Goal: Task Accomplishment & Management: Manage account settings

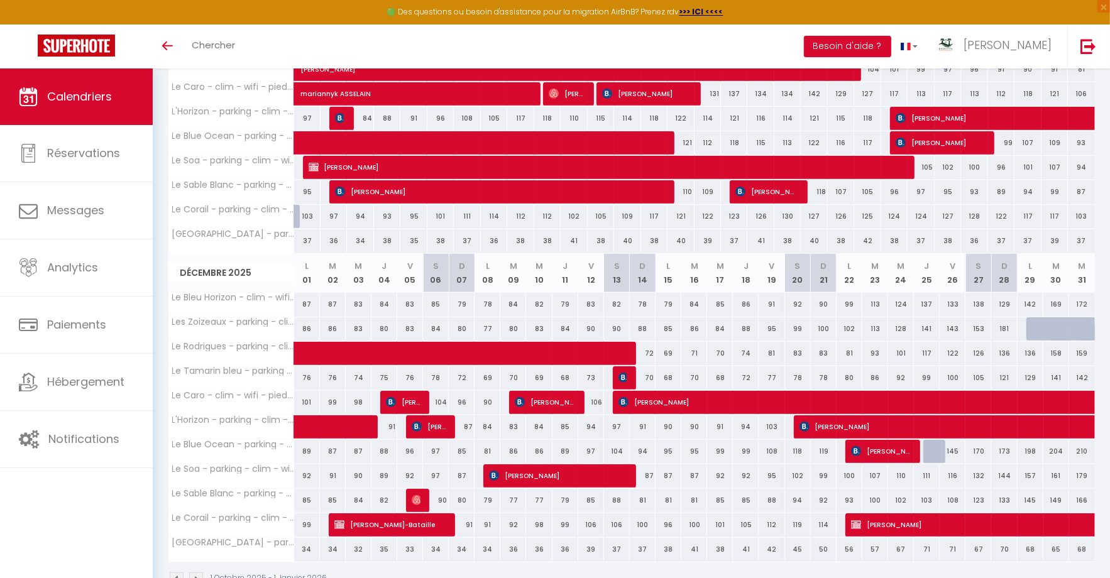
scroll to position [637, 0]
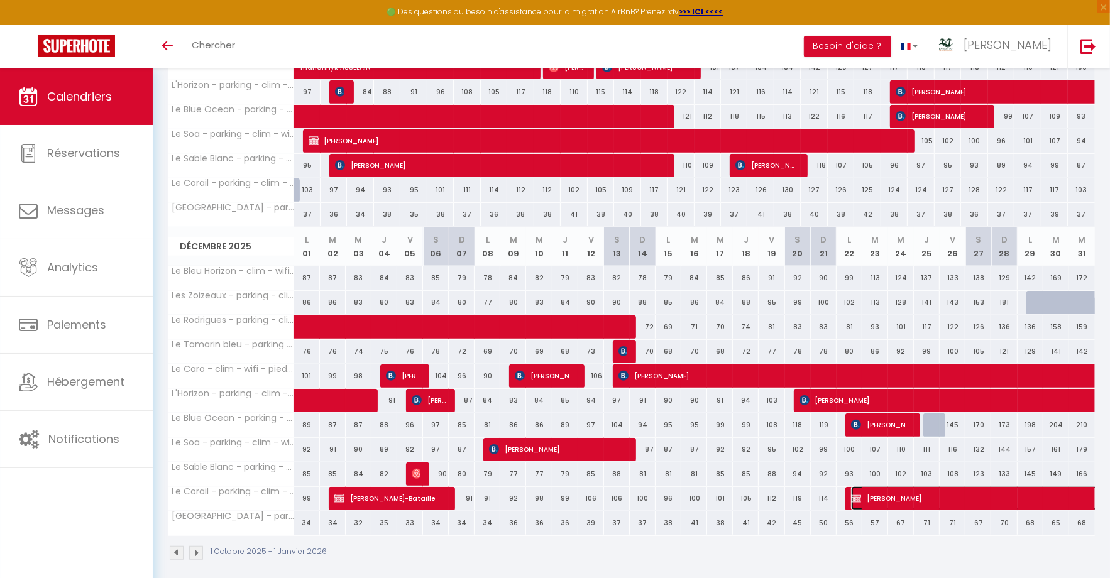
click at [896, 490] on span "[PERSON_NAME]" at bounding box center [1096, 498] width 491 height 24
select select "KO"
select select "0"
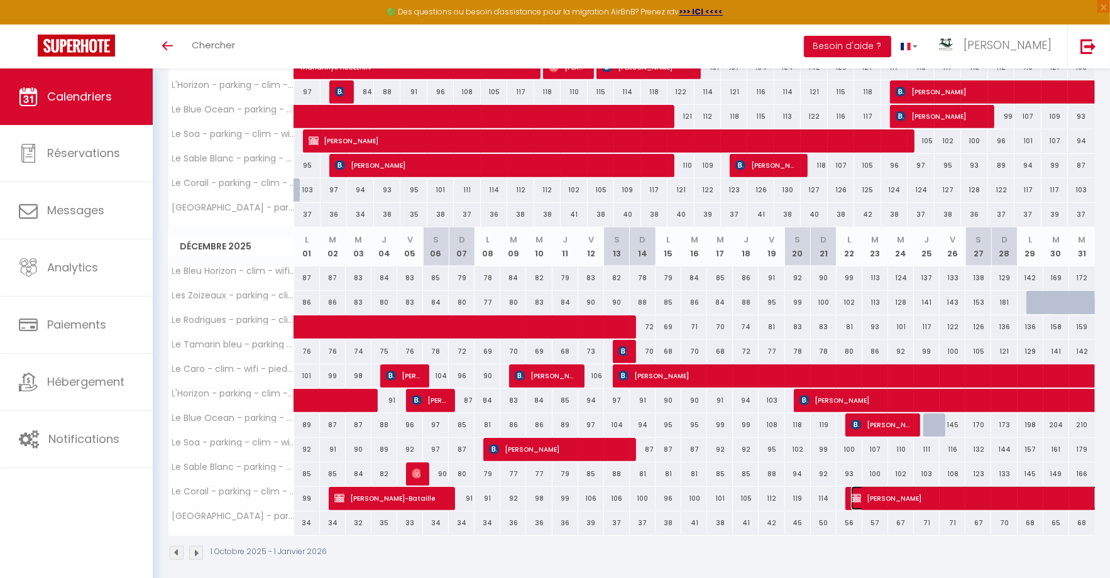
select select "1"
select select
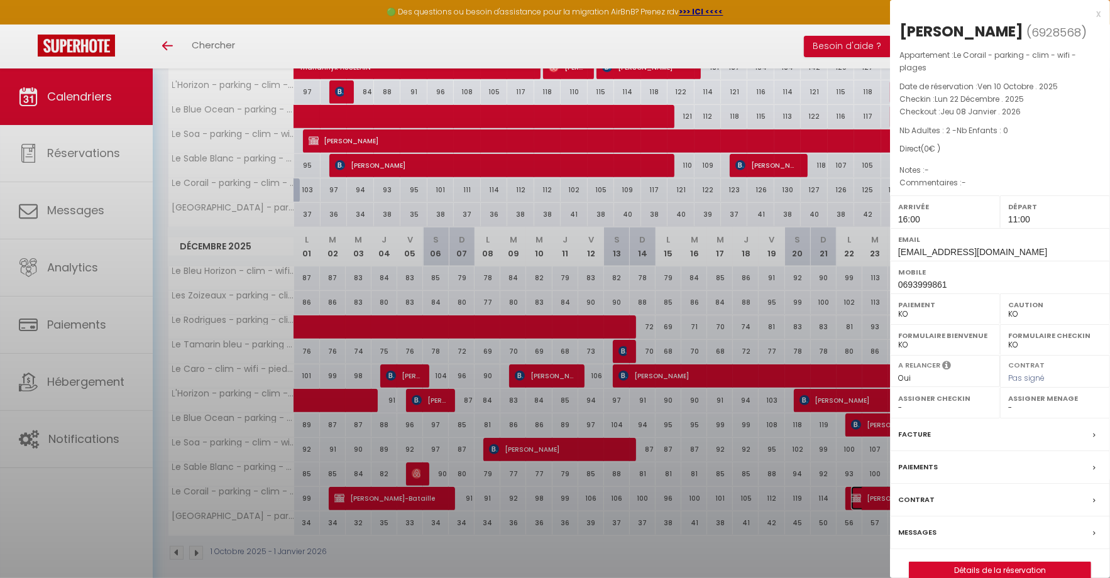
select select "14291"
select select "45280"
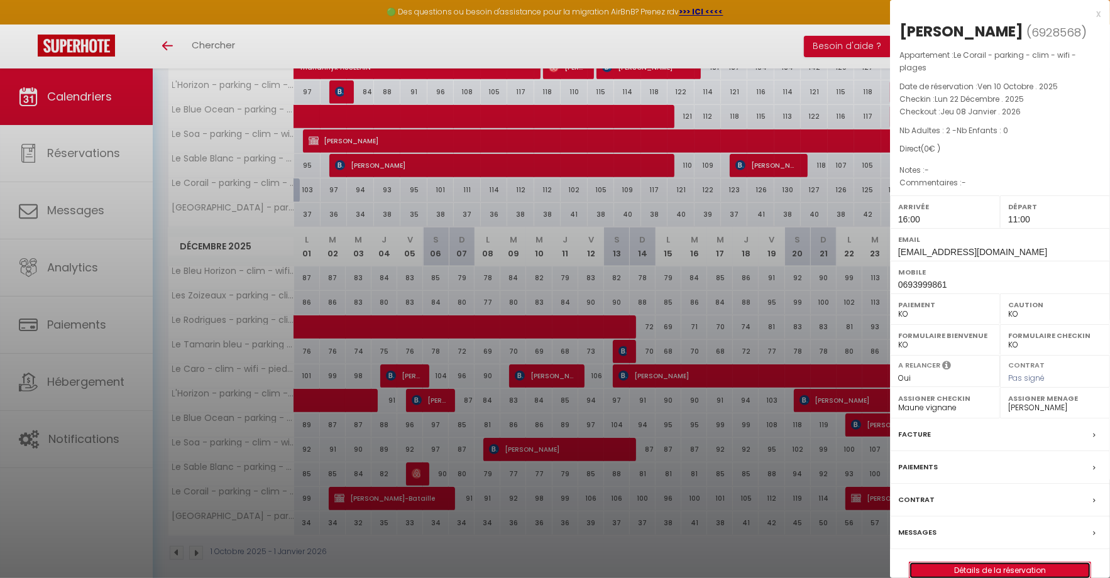
click at [958, 567] on link "Détails de la réservation" at bounding box center [999, 570] width 181 height 16
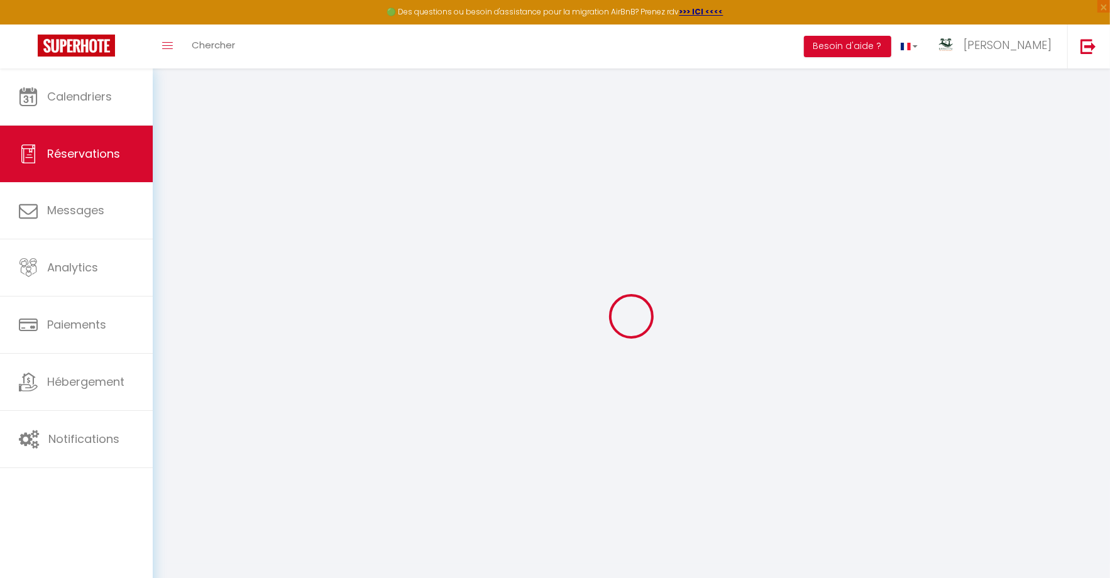
type input "[PERSON_NAME]"
type input "[EMAIL_ADDRESS][DOMAIN_NAME]"
type input "0693999861"
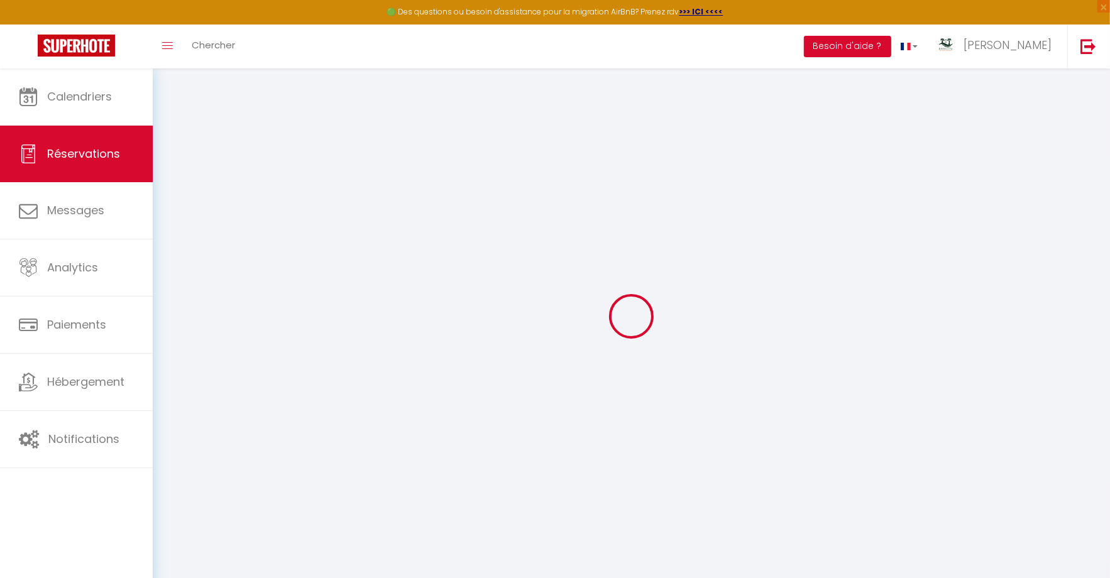
type input "97434"
type input "[STREET_ADDRESS]"
type input "Saint Paul"
select select "RE"
select select "78549"
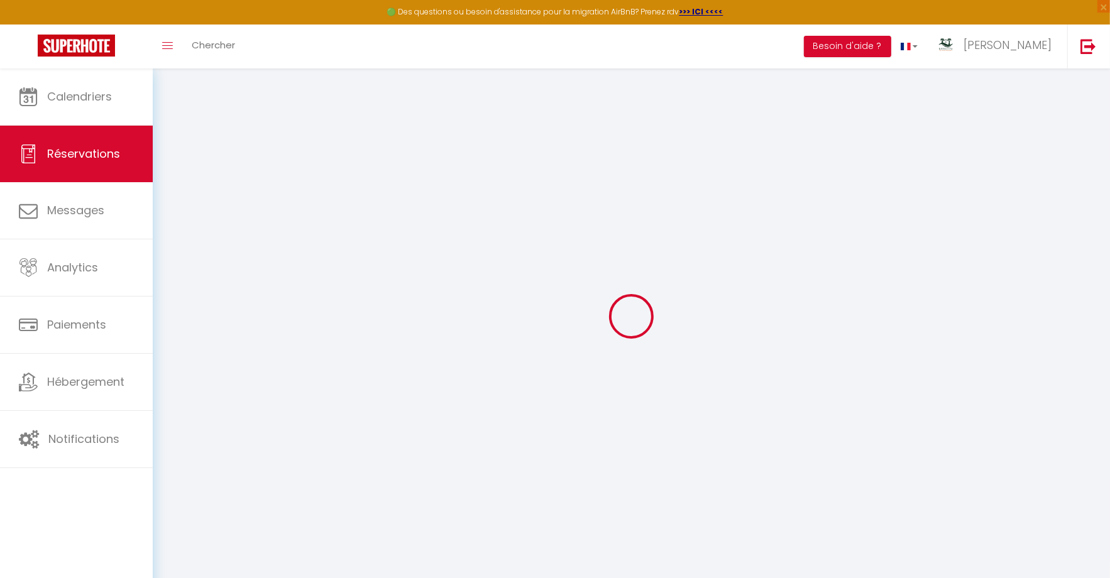
select select "2"
type input "Lun 22 Décembre 2025"
select select
type input "Jeu 08 Janvier 2026"
select select
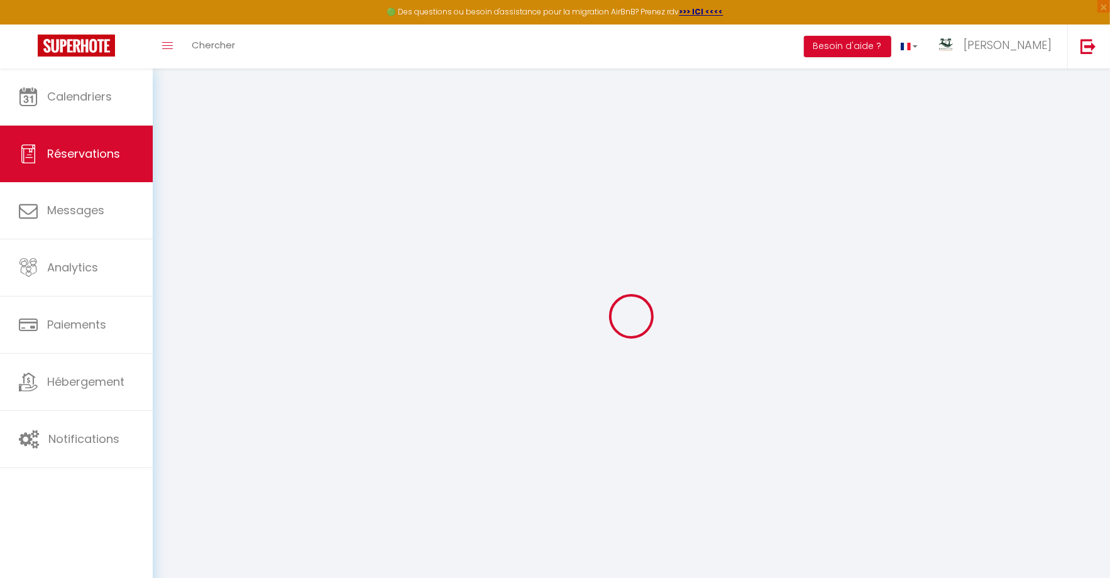
type input "2"
select select "10"
select select
checkbox input "false"
type input "0"
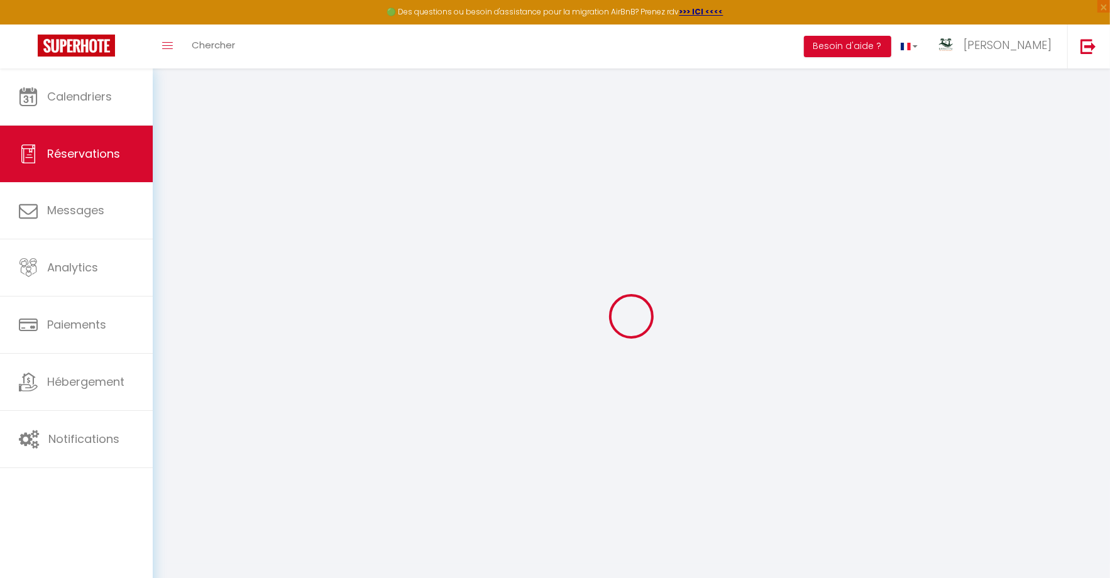
type input "0"
select select
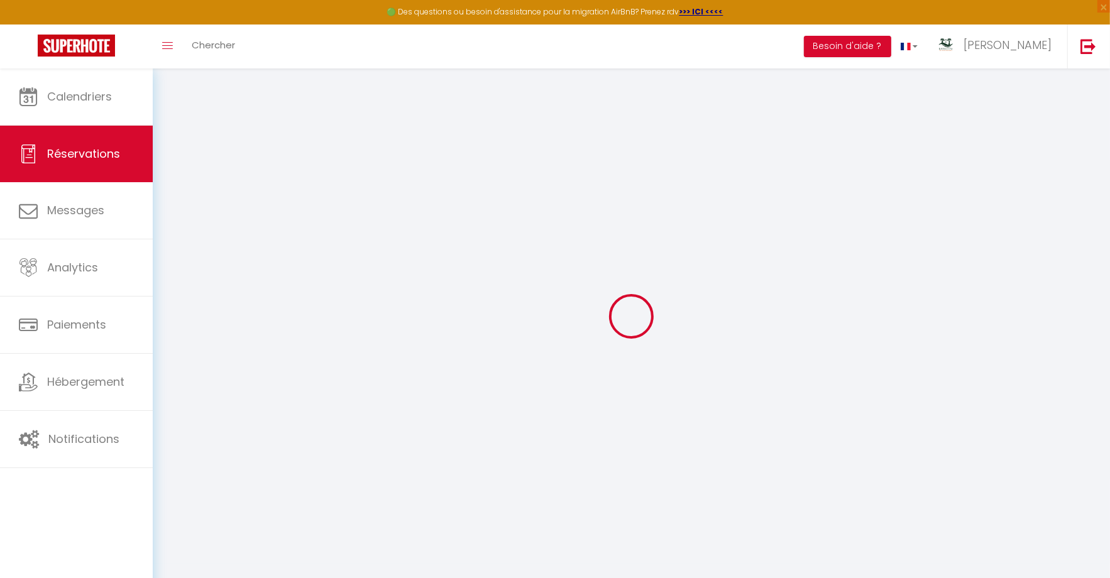
select select "14"
checkbox input "false"
select select
checkbox input "false"
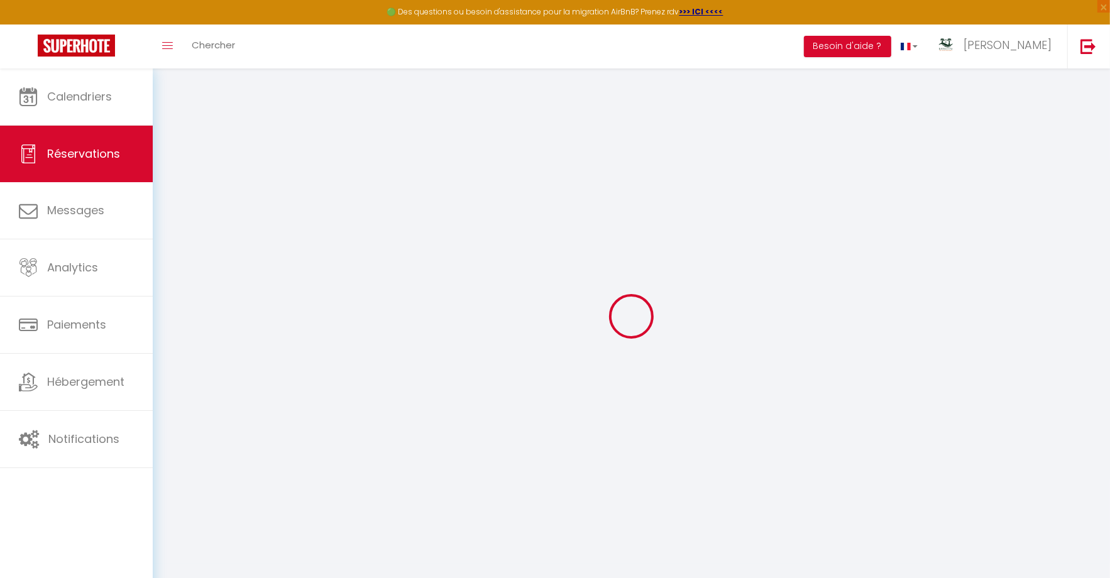
select select
checkbox input "false"
select select
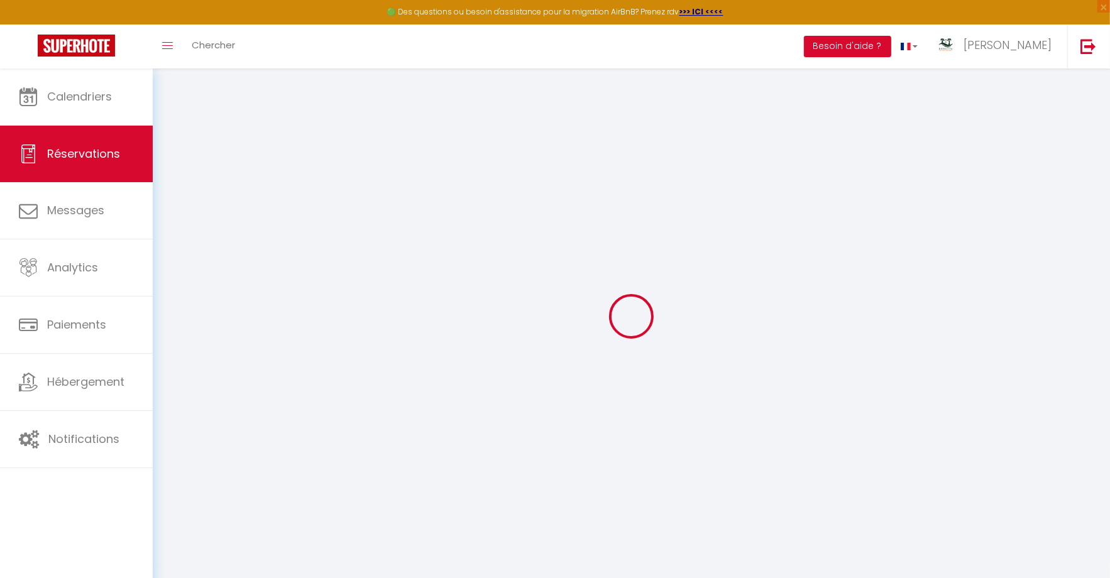
checkbox input "false"
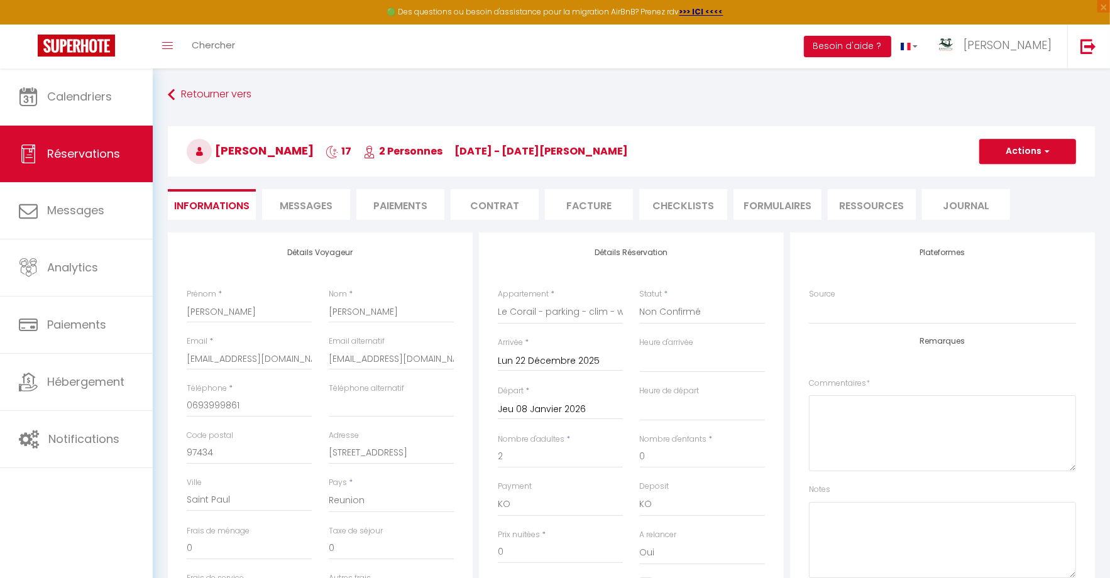
select select
checkbox input "false"
select select "16:00"
select select "11:00"
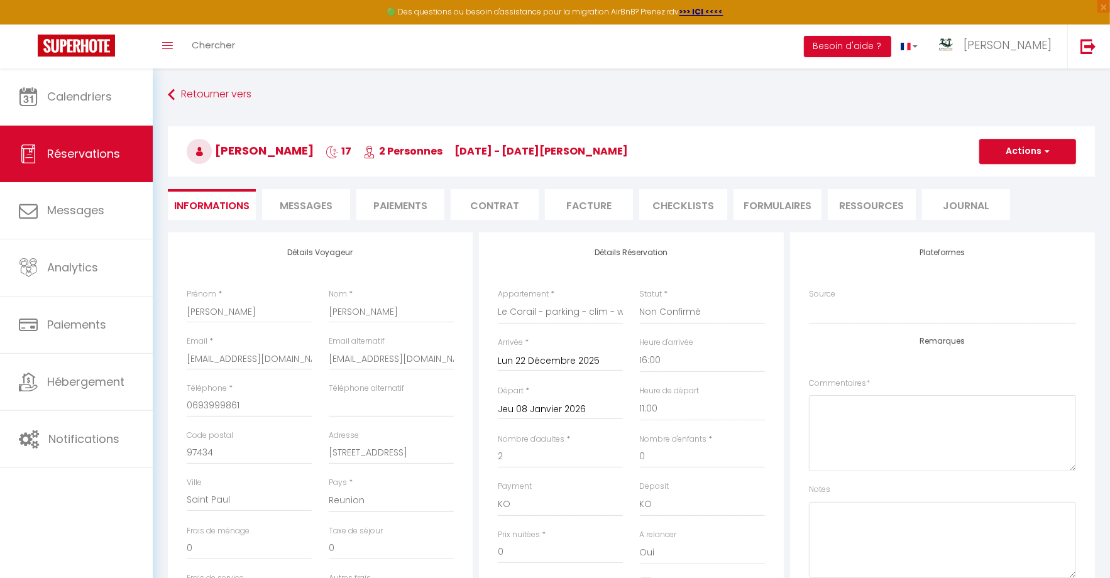
click at [578, 356] on input "Lun 22 Décembre 2025" at bounding box center [560, 361] width 125 height 16
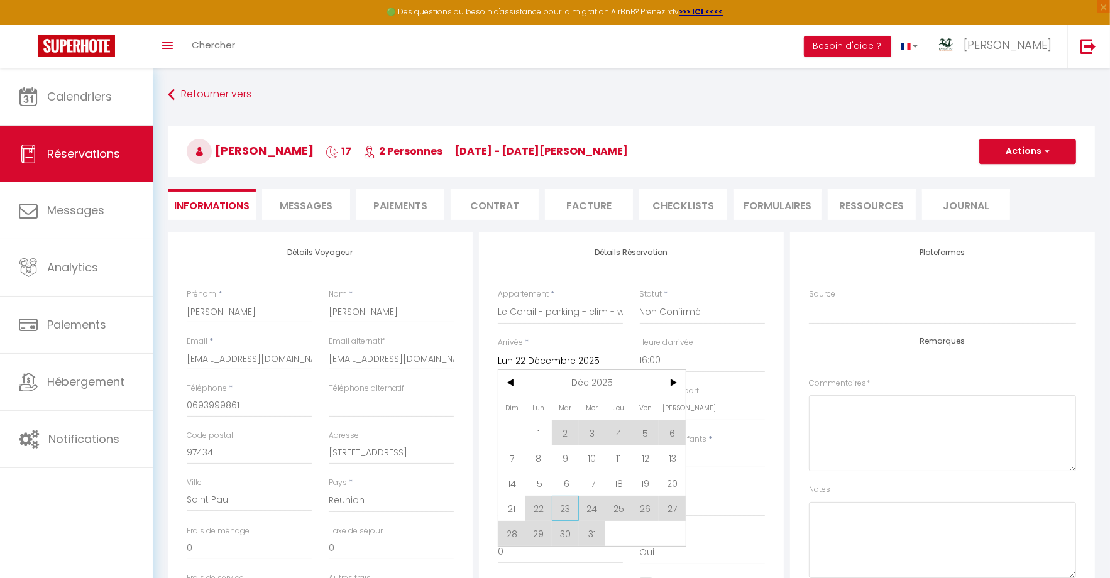
click at [564, 509] on span "23" at bounding box center [565, 508] width 27 height 25
type input "[DATE]"
checkbox input "false"
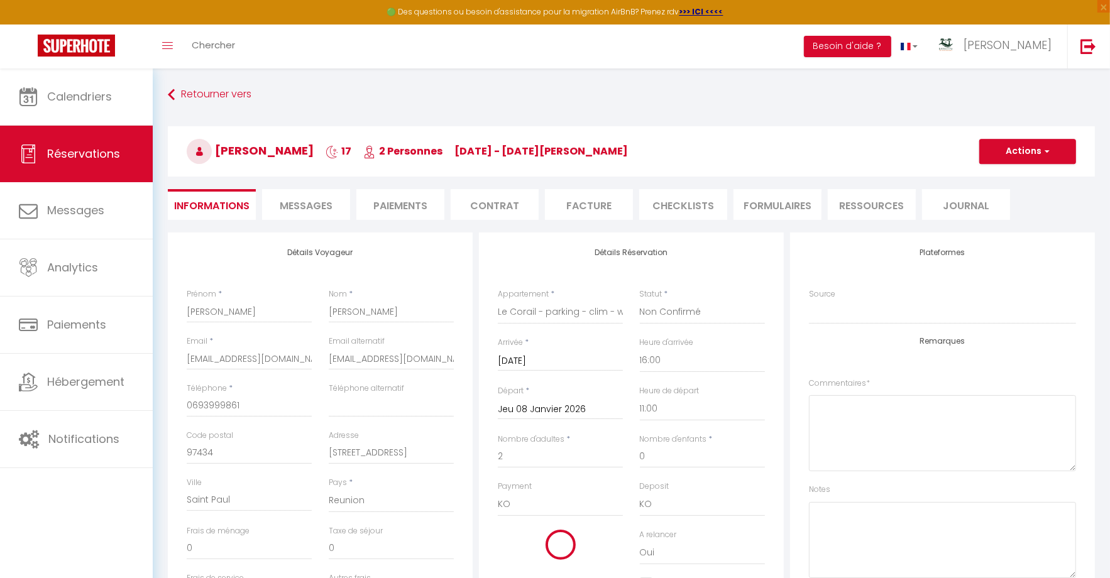
type input "35"
type input "80"
type input "2823"
checkbox input "false"
click at [1022, 146] on button "Actions" at bounding box center [1027, 151] width 97 height 25
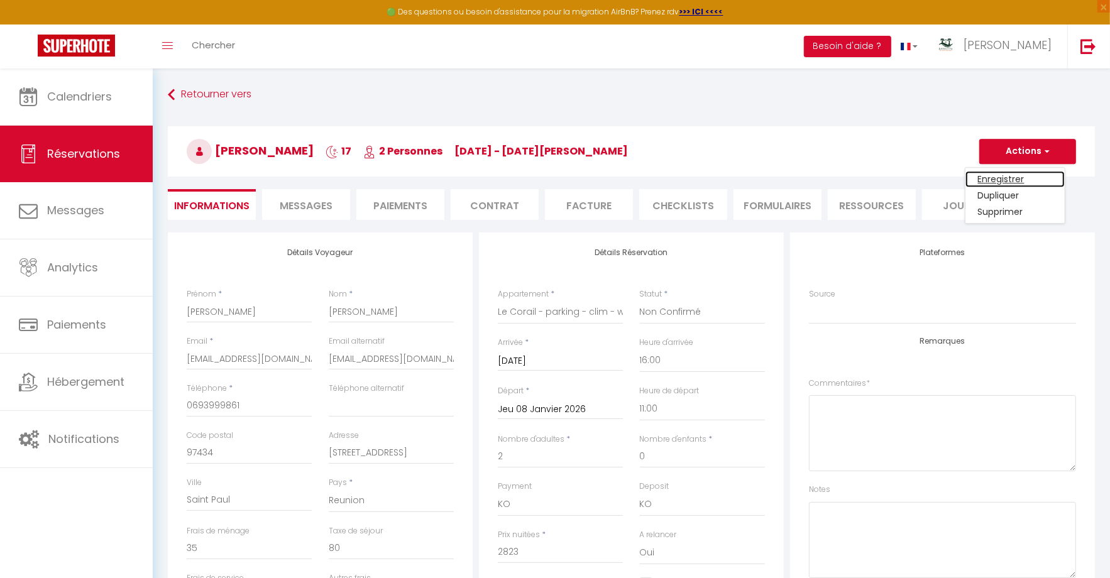
click at [1008, 176] on link "Enregistrer" at bounding box center [1014, 179] width 99 height 16
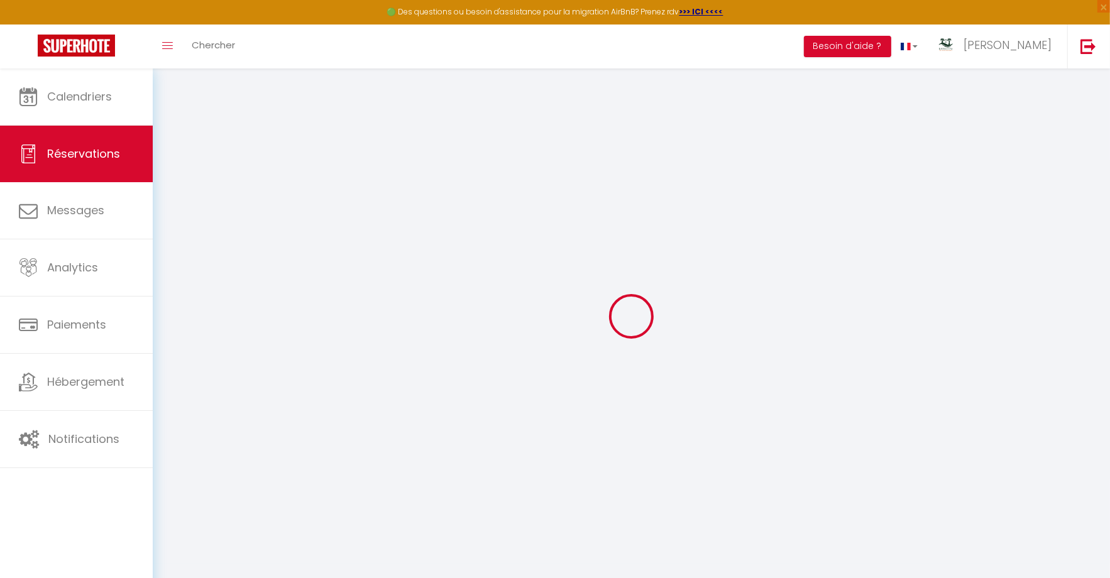
select select "not_cancelled"
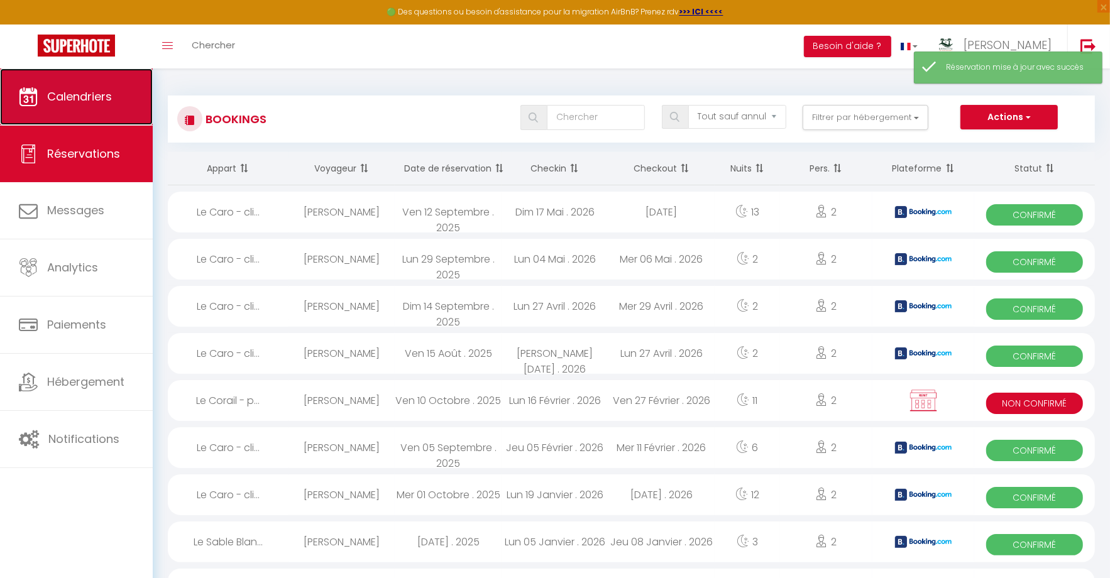
click at [110, 100] on span "Calendriers" at bounding box center [79, 97] width 65 height 16
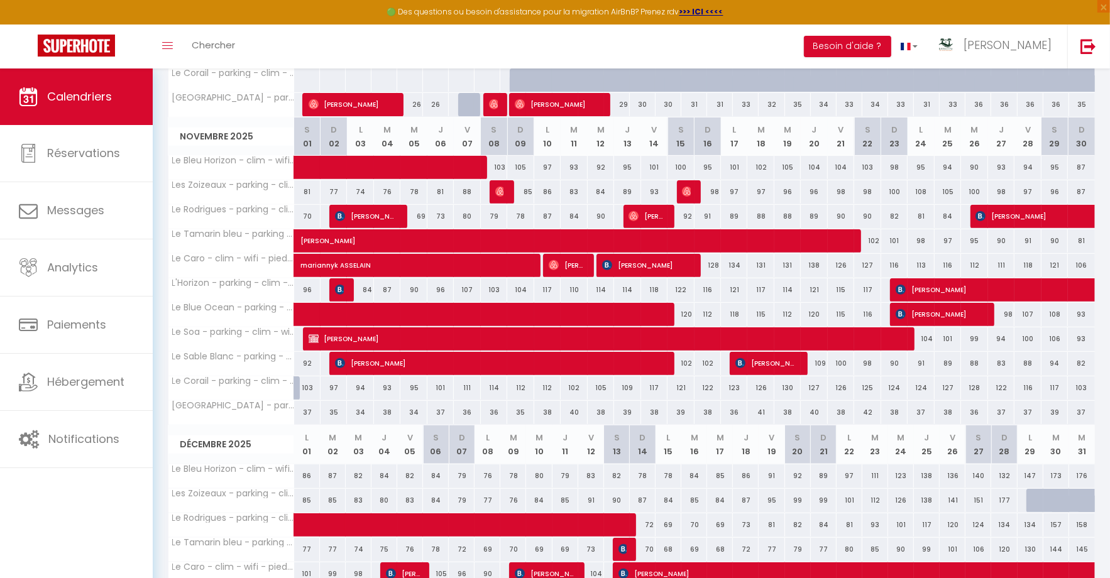
scroll to position [637, 0]
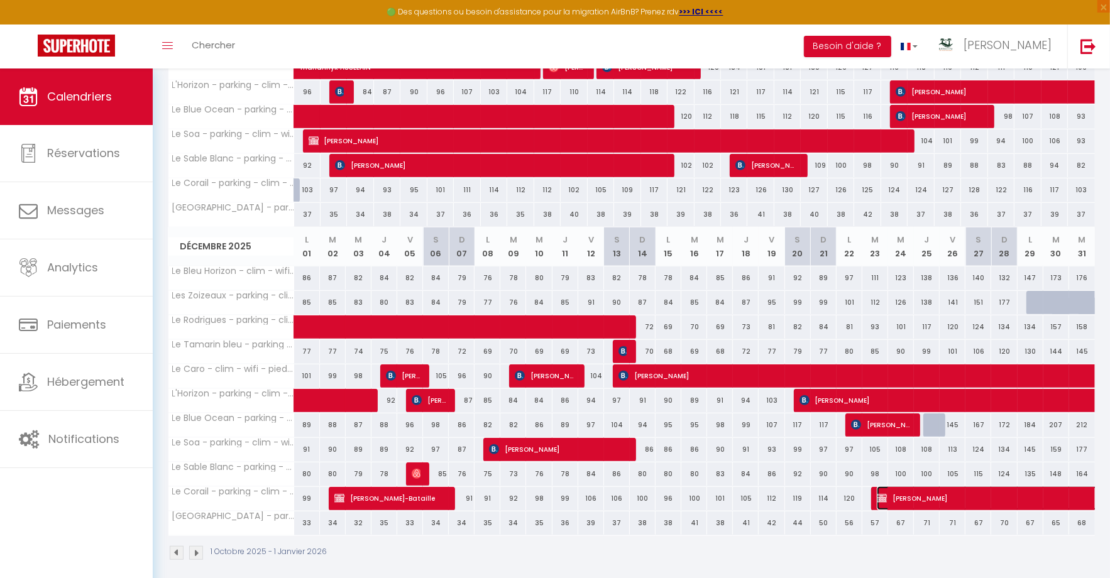
click at [892, 489] on span "[PERSON_NAME]" at bounding box center [1108, 498] width 463 height 24
select select "KO"
select select "0"
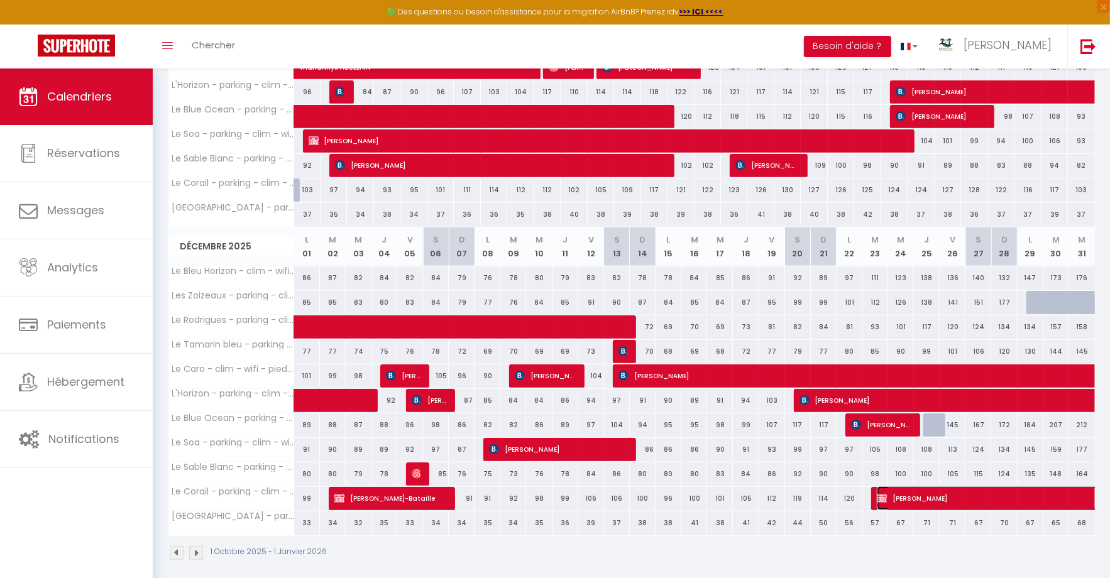
select select "1"
select select
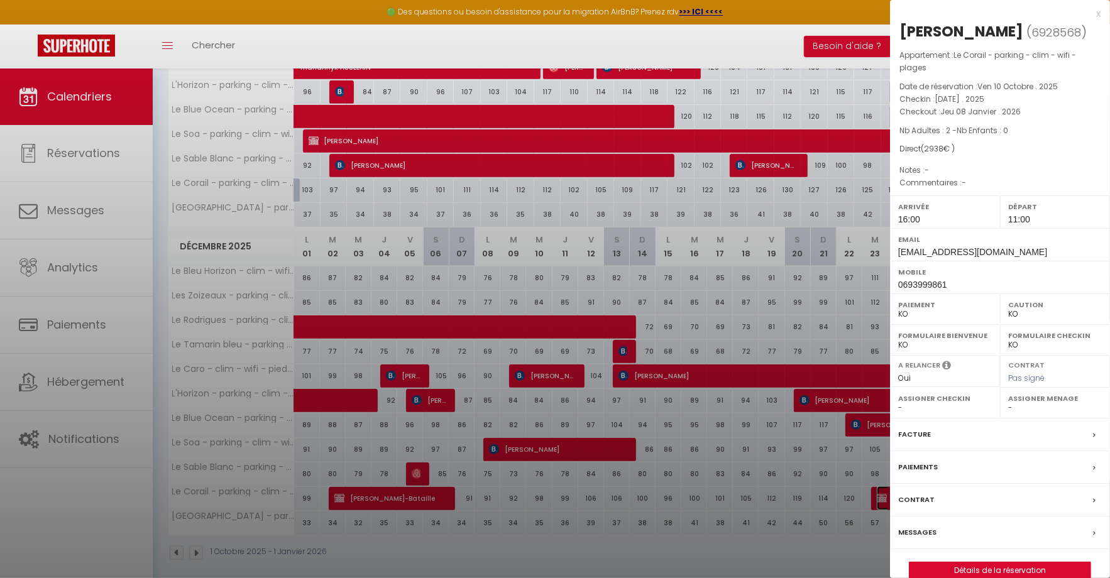
select select "14291"
select select "45280"
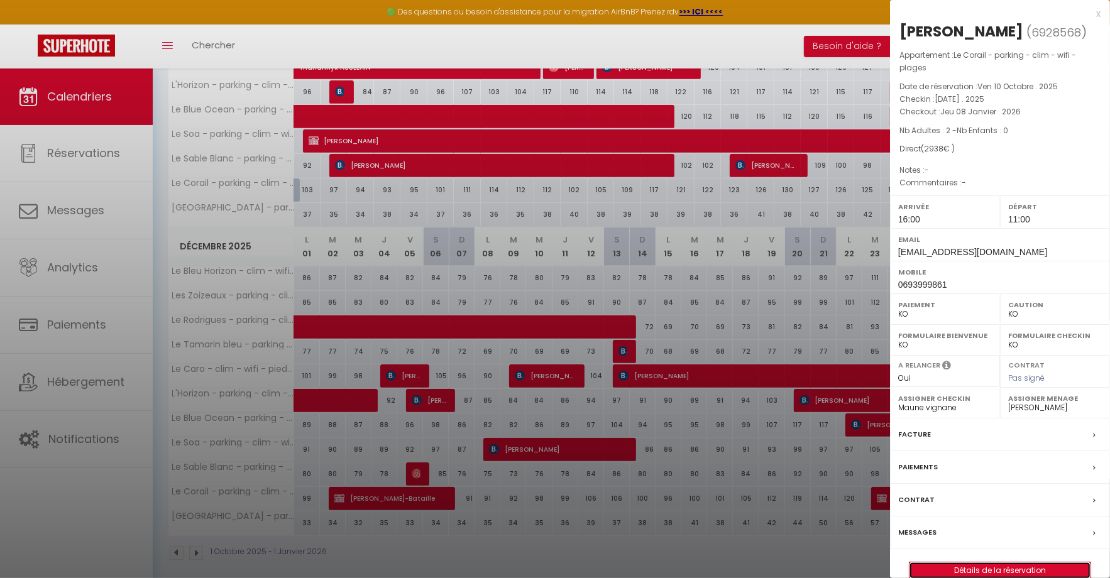
click at [972, 567] on link "Détails de la réservation" at bounding box center [999, 570] width 181 height 16
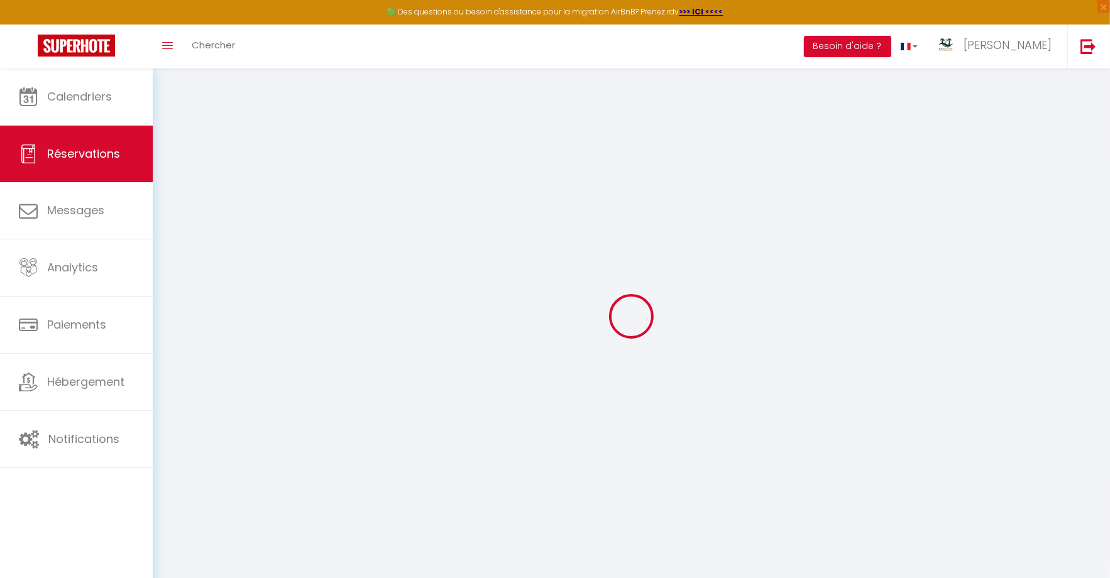
type input "[PERSON_NAME]"
type input "[EMAIL_ADDRESS][DOMAIN_NAME]"
type input "0693999861"
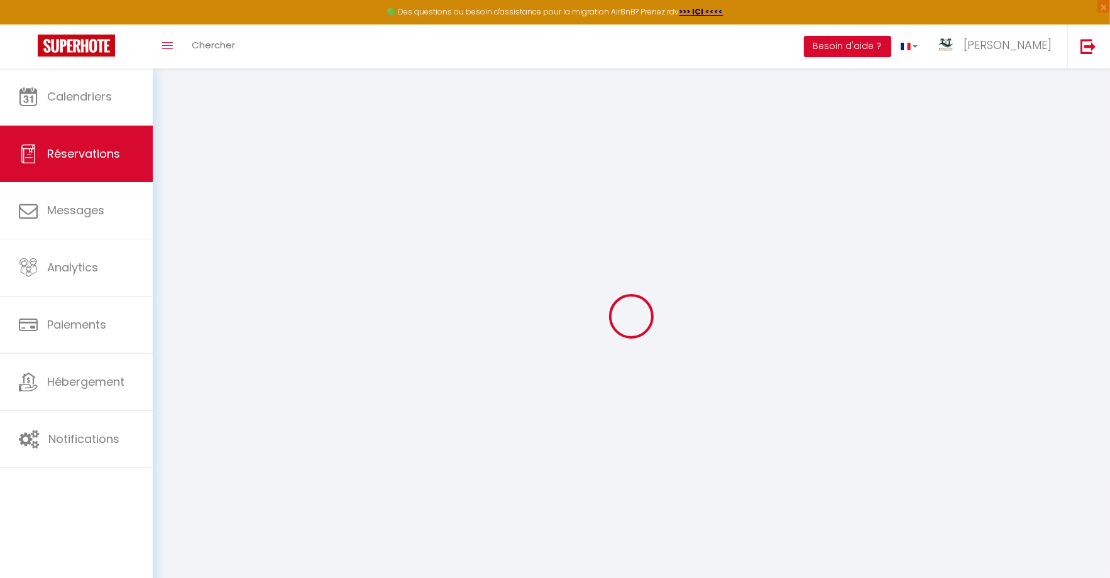
type input "97434"
type input "[STREET_ADDRESS]"
type input "Saint Paul"
select select "RE"
select select "78549"
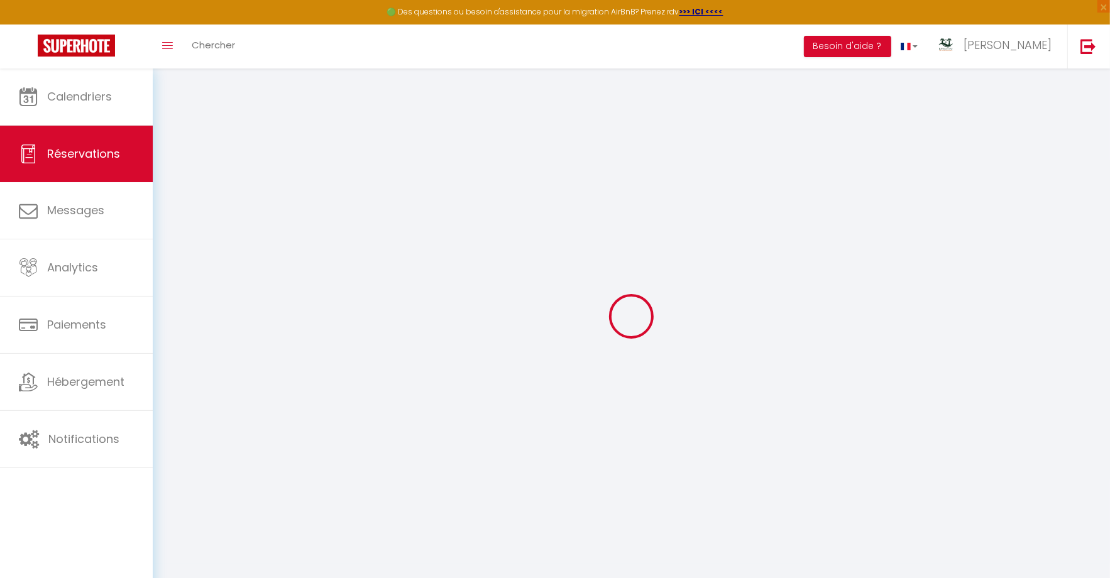
select select "2"
type input "[DATE]"
select select
type input "Jeu 08 Janvier 2026"
select select
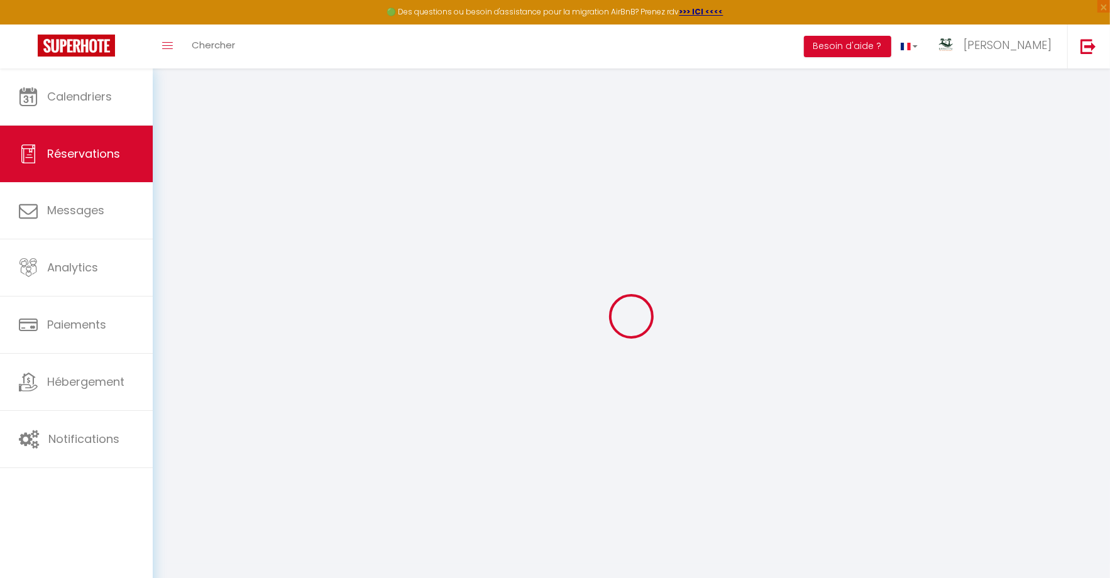
type input "2"
select select "10"
select select
type input "2823"
checkbox input "false"
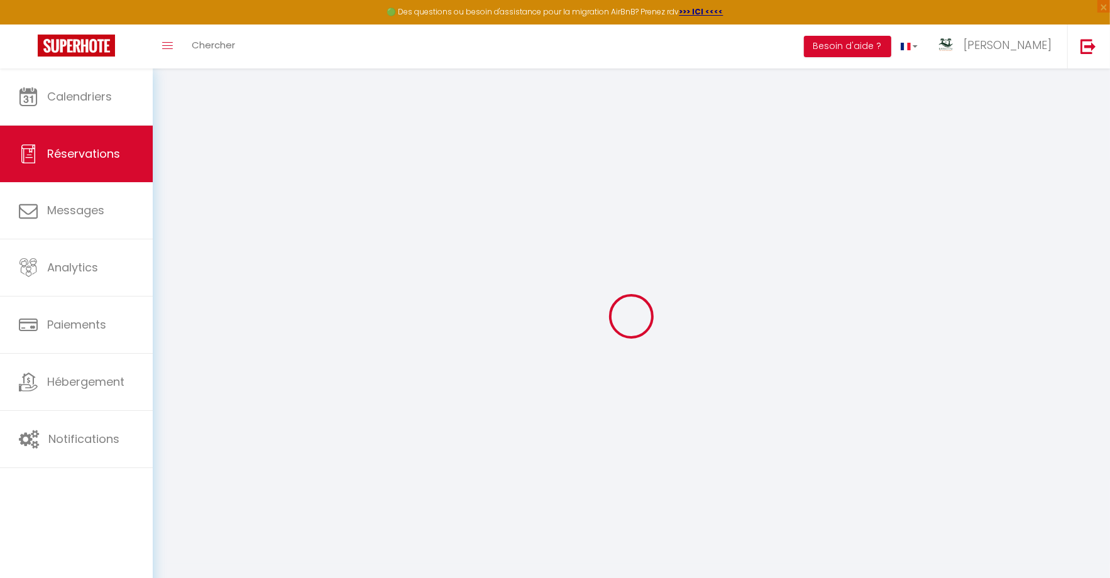
type input "2938"
type input "0"
select select
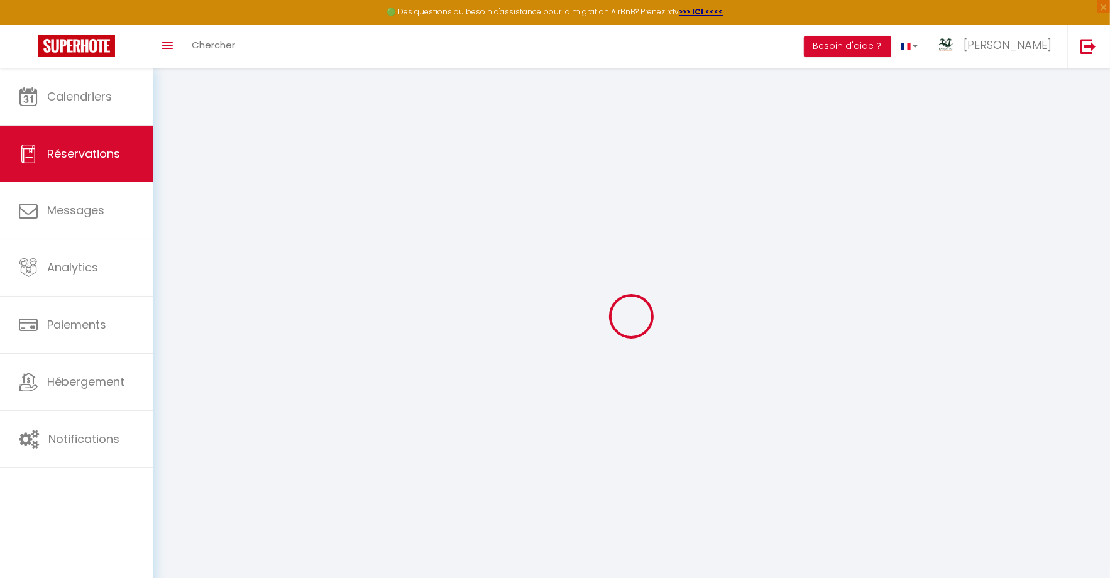
select select
select select "14"
checkbox input "false"
select select
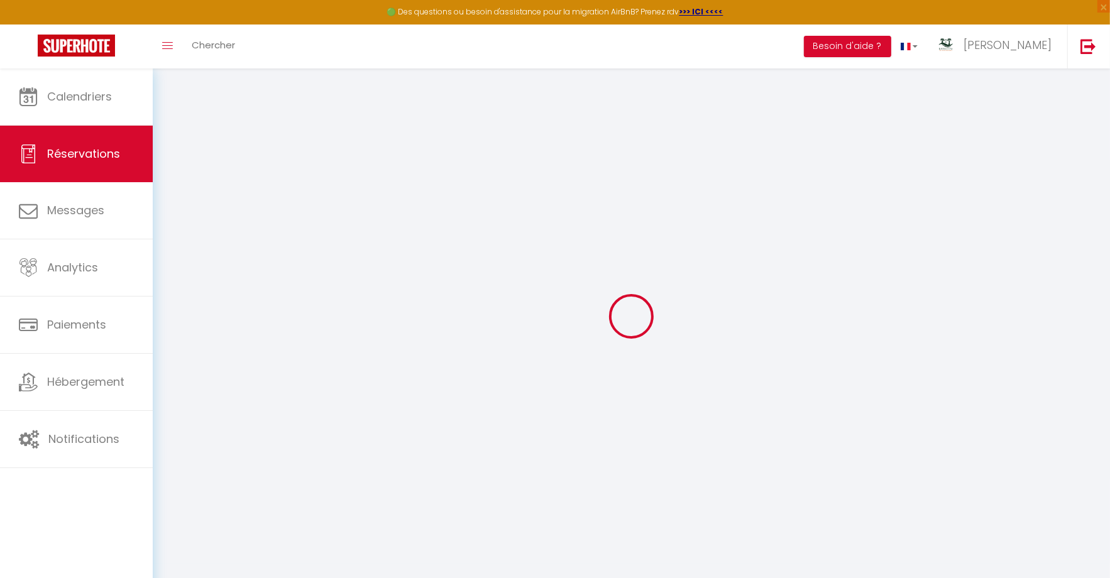
checkbox input "false"
select select
checkbox input "false"
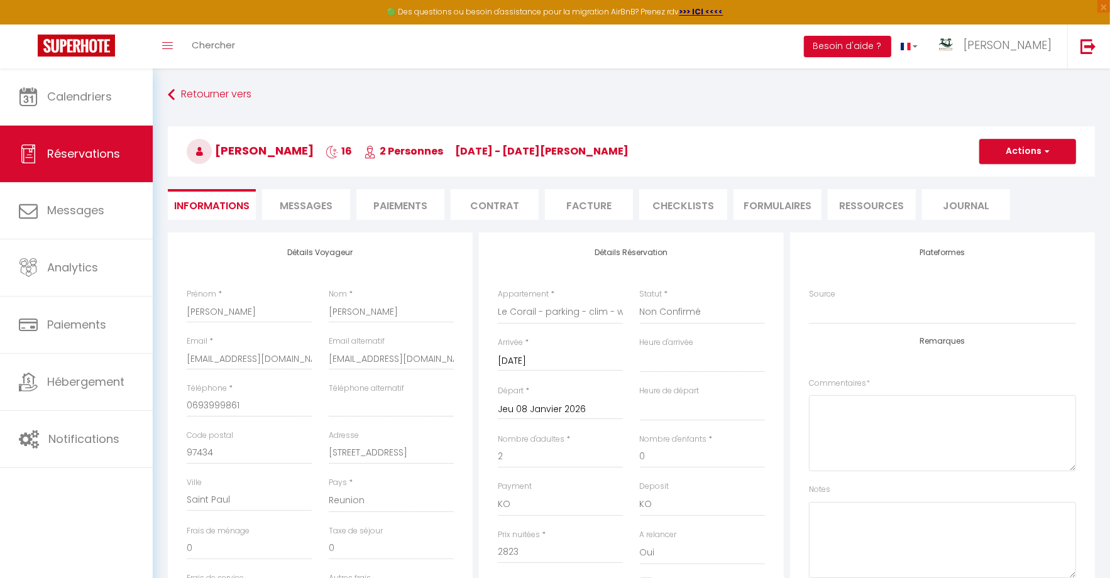
type input "35"
type input "80"
select select
checkbox input "false"
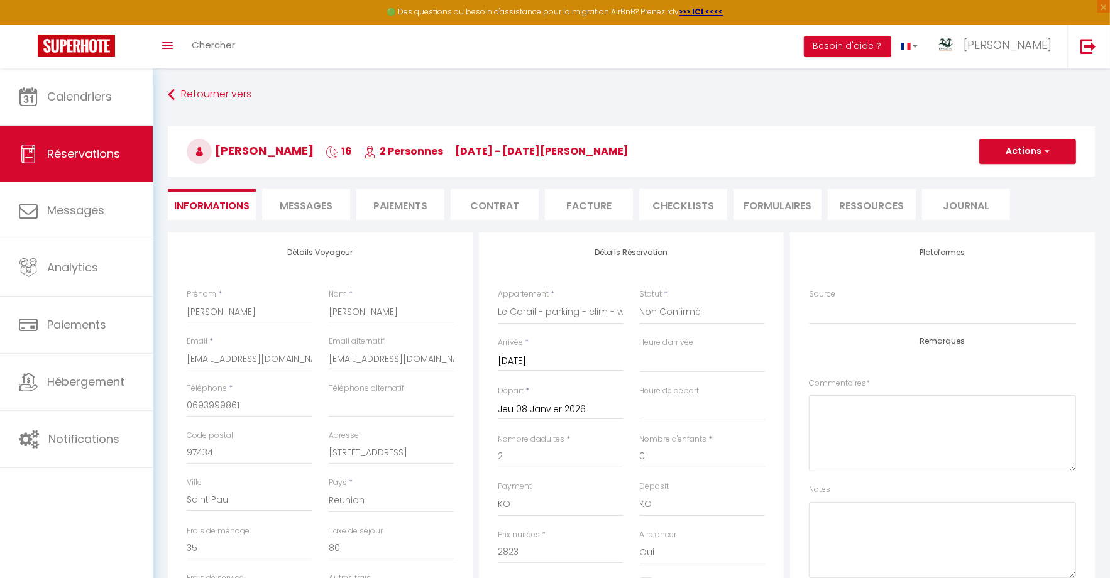
select select "16:00"
select select "11:00"
click at [204, 363] on input "[EMAIL_ADDRESS][DOMAIN_NAME]" at bounding box center [249, 359] width 125 height 23
click at [210, 363] on input "[EMAIL_ADDRESS][DOMAIN_NAME]" at bounding box center [249, 359] width 125 height 23
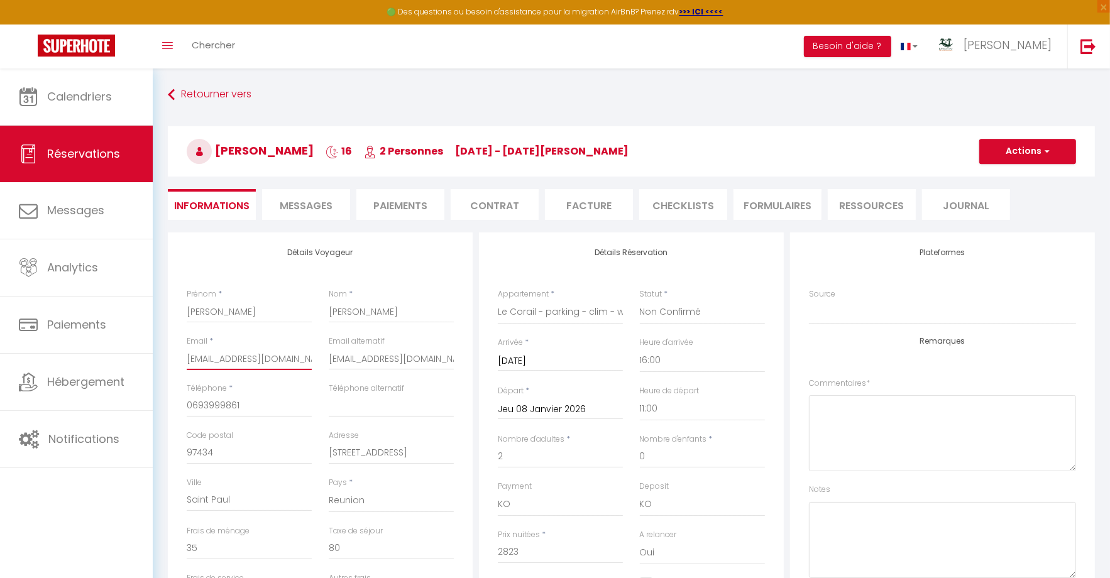
click at [210, 363] on input "[EMAIL_ADDRESS][DOMAIN_NAME]" at bounding box center [249, 359] width 125 height 23
type input "c"
checkbox input "false"
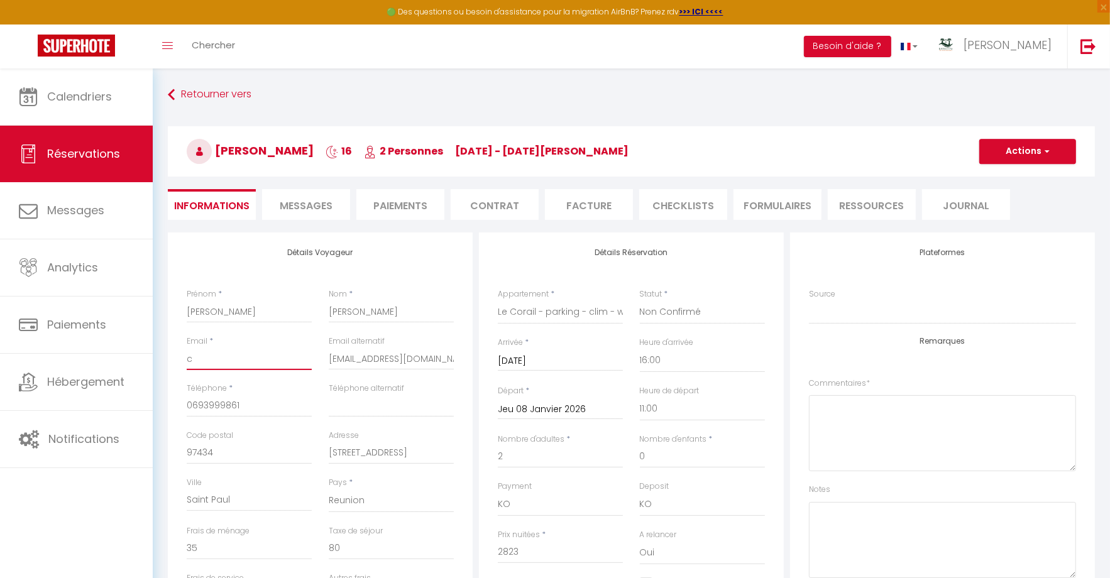
type input "ch"
checkbox input "false"
type input "cha"
checkbox input "false"
type input "char"
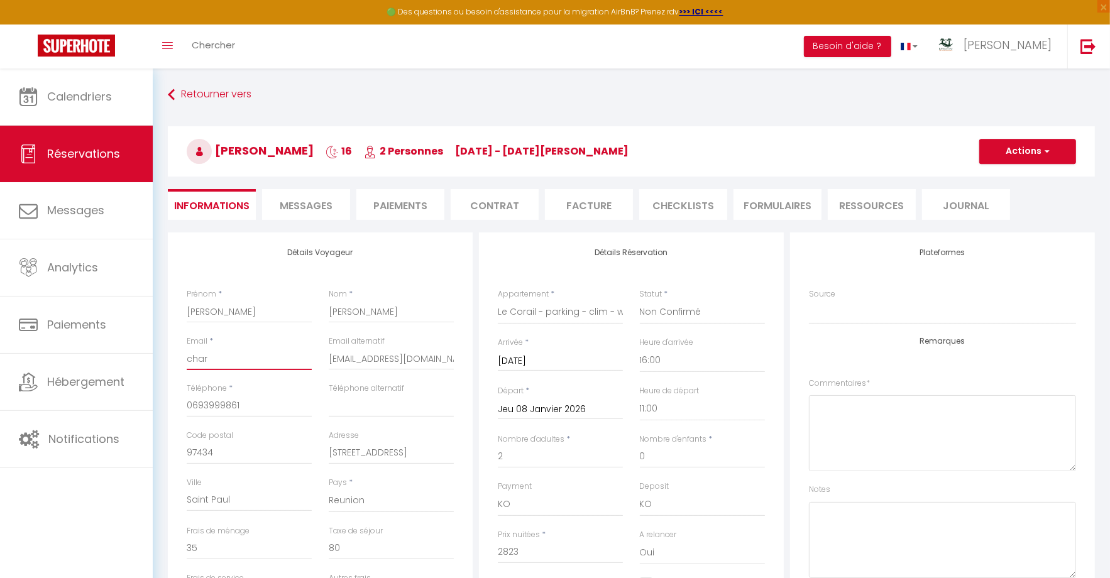
checkbox input "false"
type input "charl"
checkbox input "false"
type input "charle"
checkbox input "false"
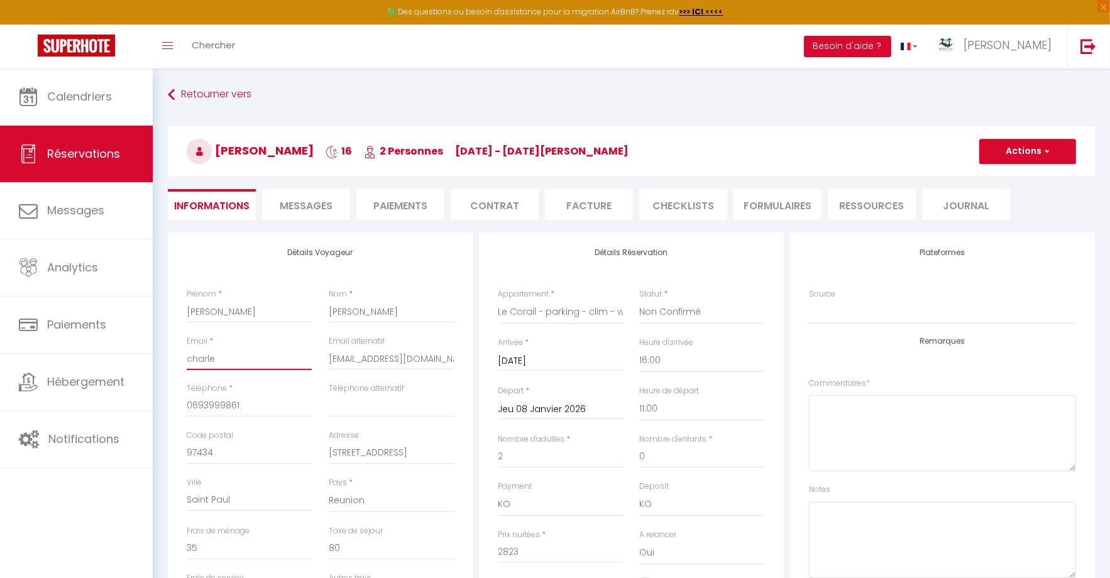
type input "[PERSON_NAME]"
checkbox input "false"
type input "charlese"
checkbox input "false"
type input "charleset"
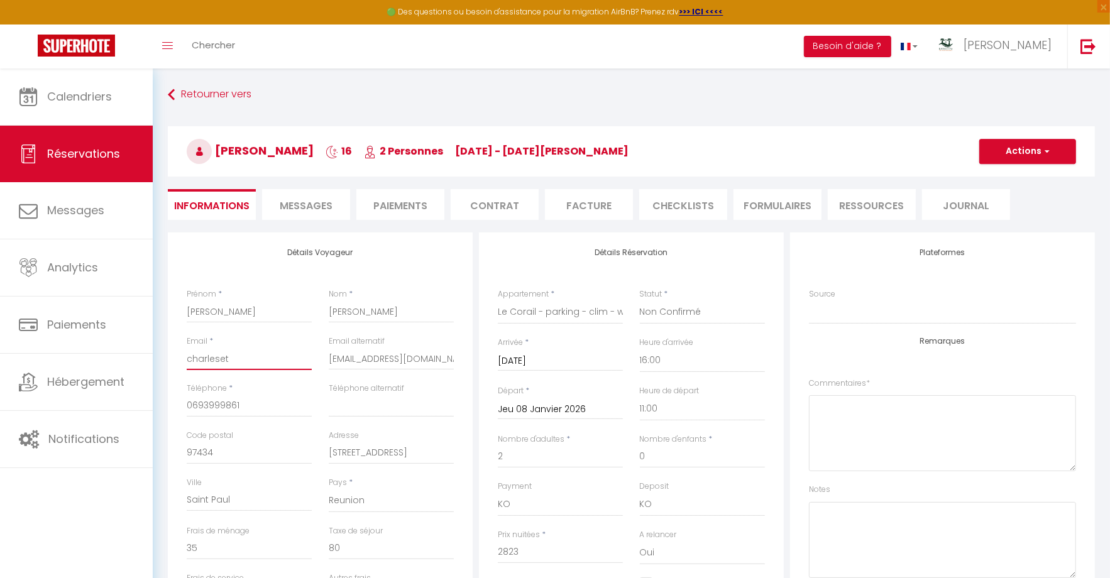
checkbox input "false"
type input "charleseth"
checkbox input "false"
type input "charlesethe"
checkbox input "false"
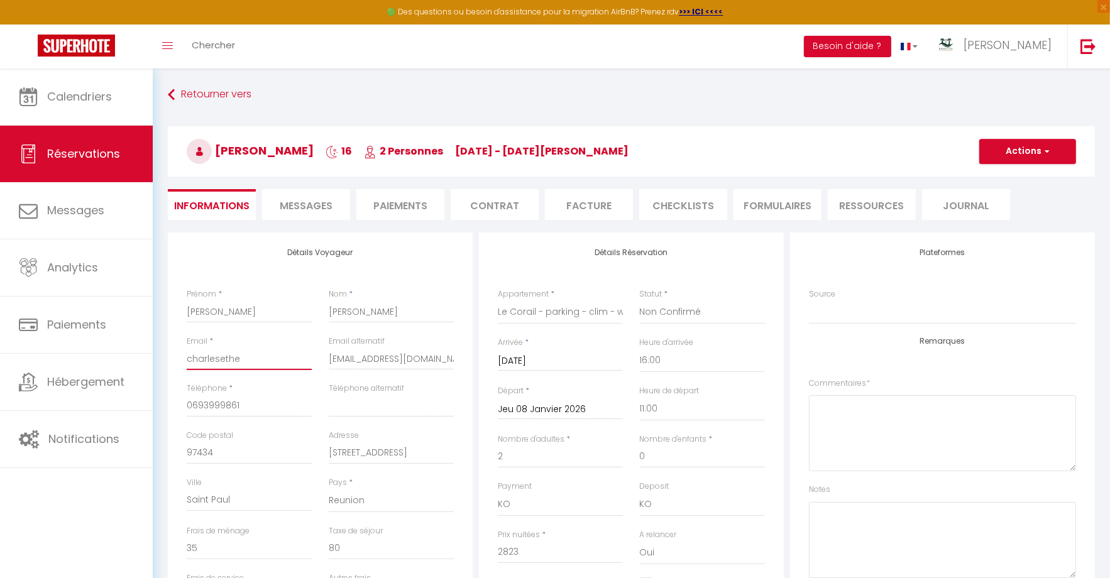
type input "charlesethel"
checkbox input "false"
type input "charlesethele"
checkbox input "false"
type input "charlesethelen"
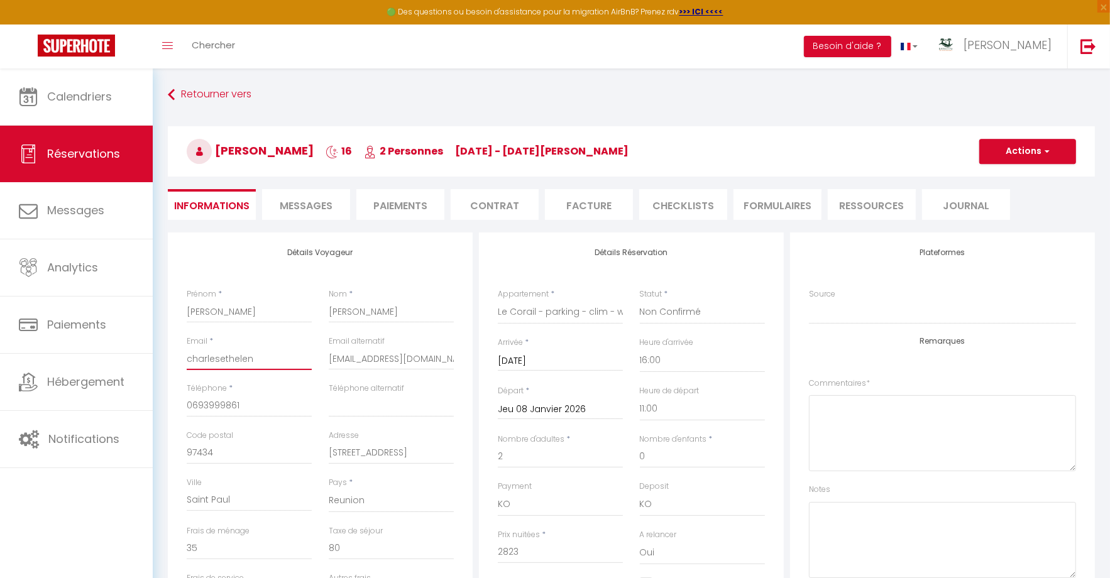
checkbox input "false"
type input "charlesethelene"
checkbox input "false"
type input "charlesethelene@"
checkbox input "false"
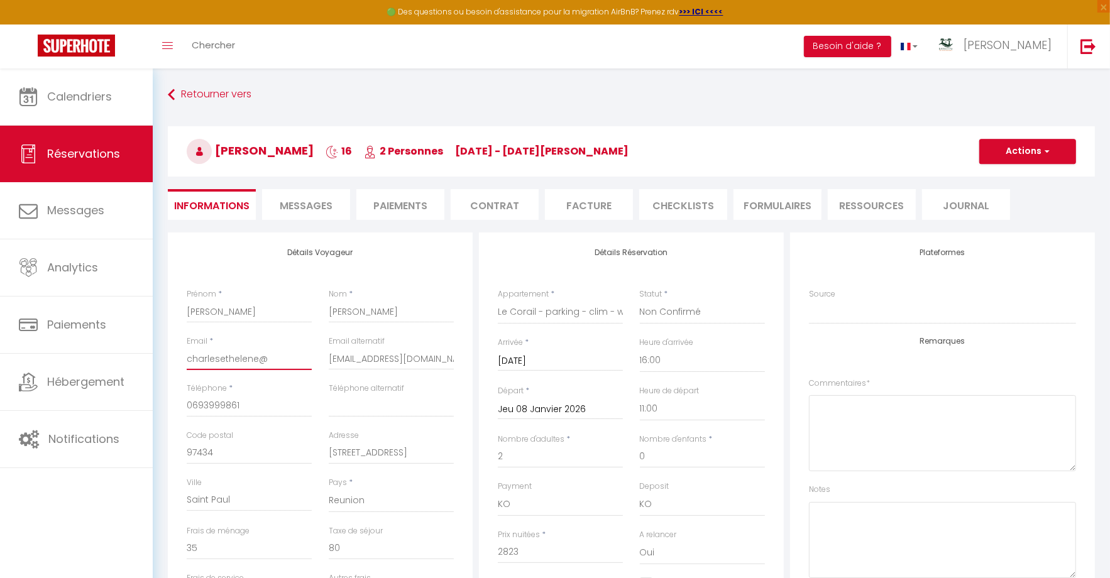
type input "charlesethelene@h"
checkbox input "false"
type input "charlesethelene@ho"
checkbox input "false"
type input "charlesethelene@hoy"
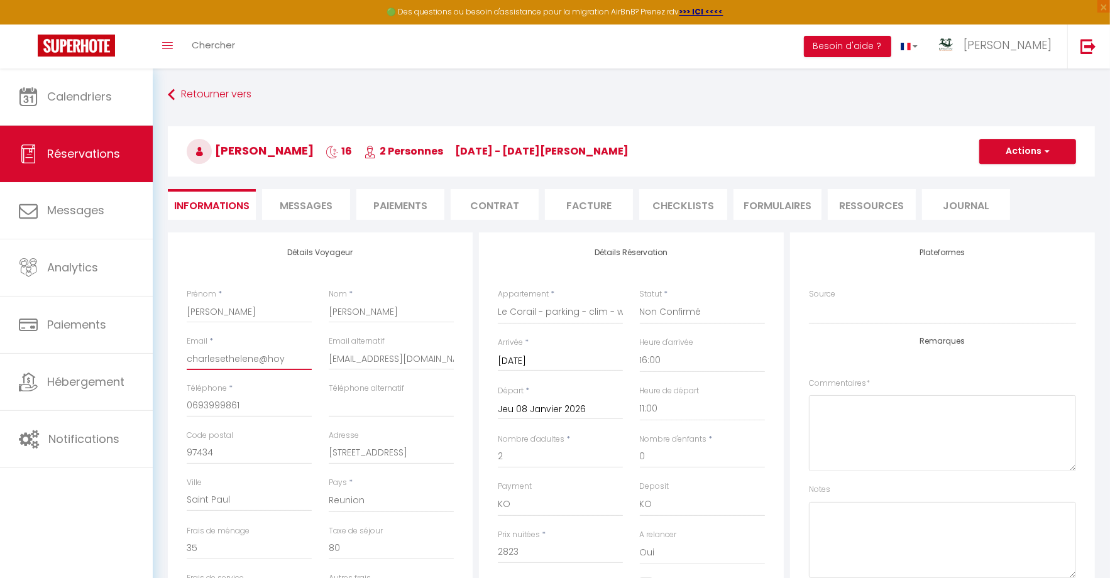
checkbox input "false"
type input "charlesethelene@hoym"
checkbox input "false"
type input "charlesethelene@hoyma"
checkbox input "false"
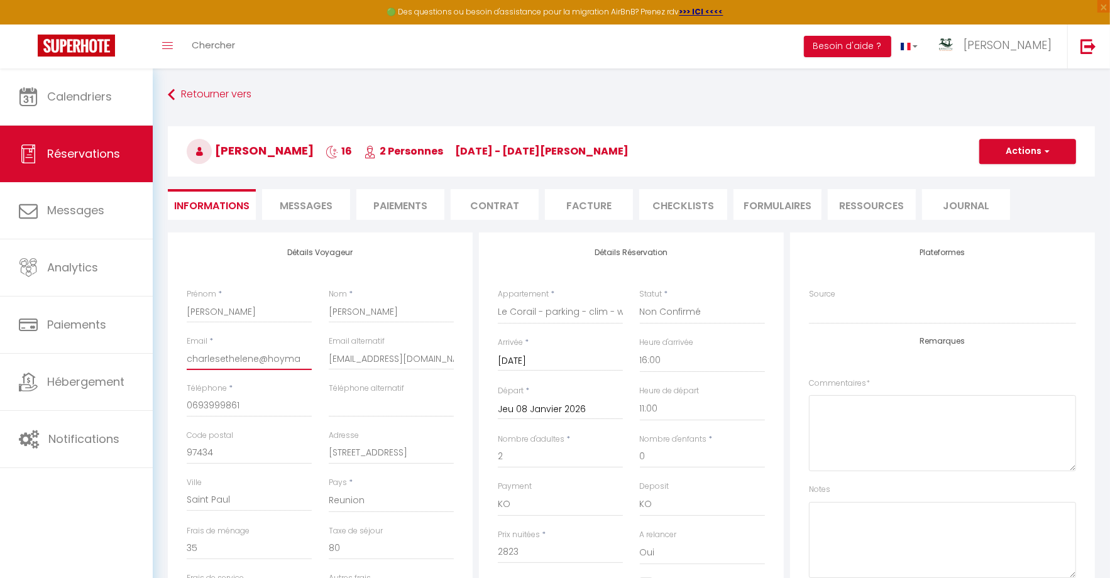
type input "charlesethelene@hoymai"
checkbox input "false"
type input "charlesethelene@hoymail"
checkbox input "false"
type input "charlesethelene@hoymail."
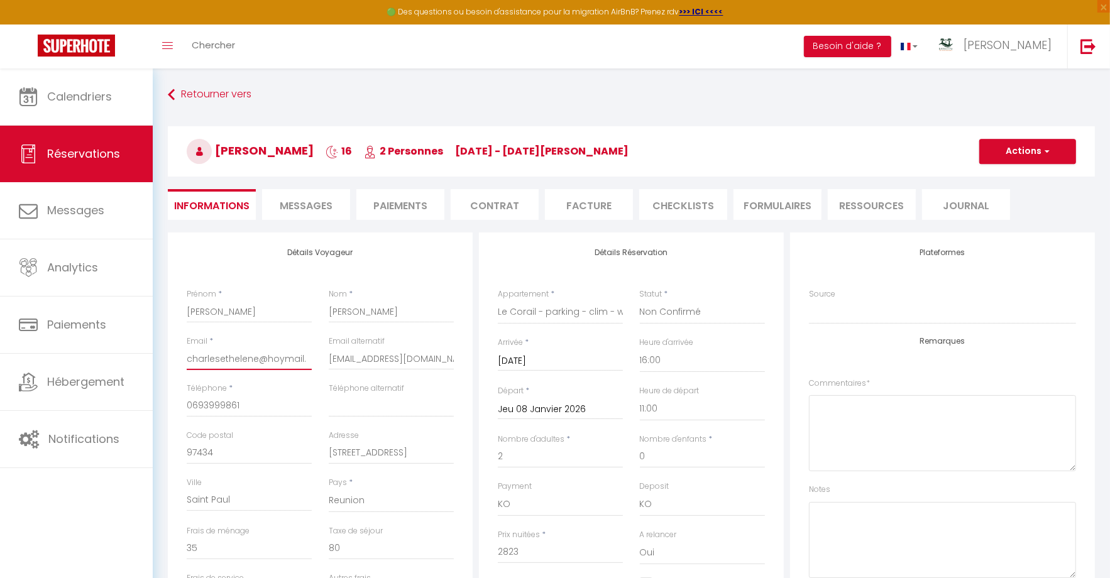
checkbox input "false"
type input "charlesethelene@hoymail.c"
checkbox input "false"
type input "[EMAIL_ADDRESS][DOMAIN_NAME]"
checkbox input "false"
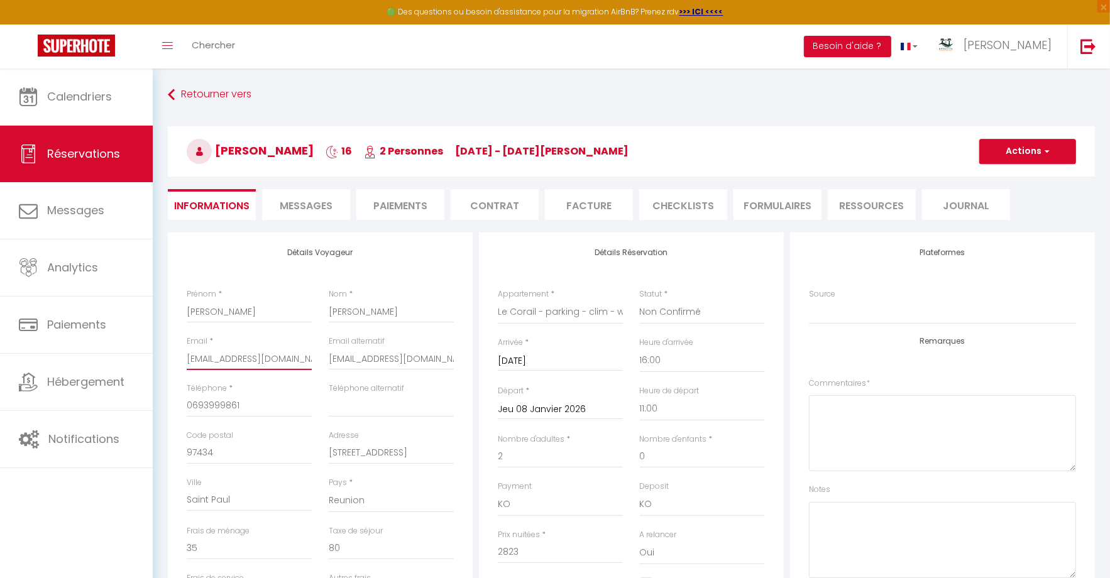
type input "[EMAIL_ADDRESS][DOMAIN_NAME]"
checkbox input "false"
type input "[EMAIL_ADDRESS][DOMAIN_NAME]"
checkbox input "false"
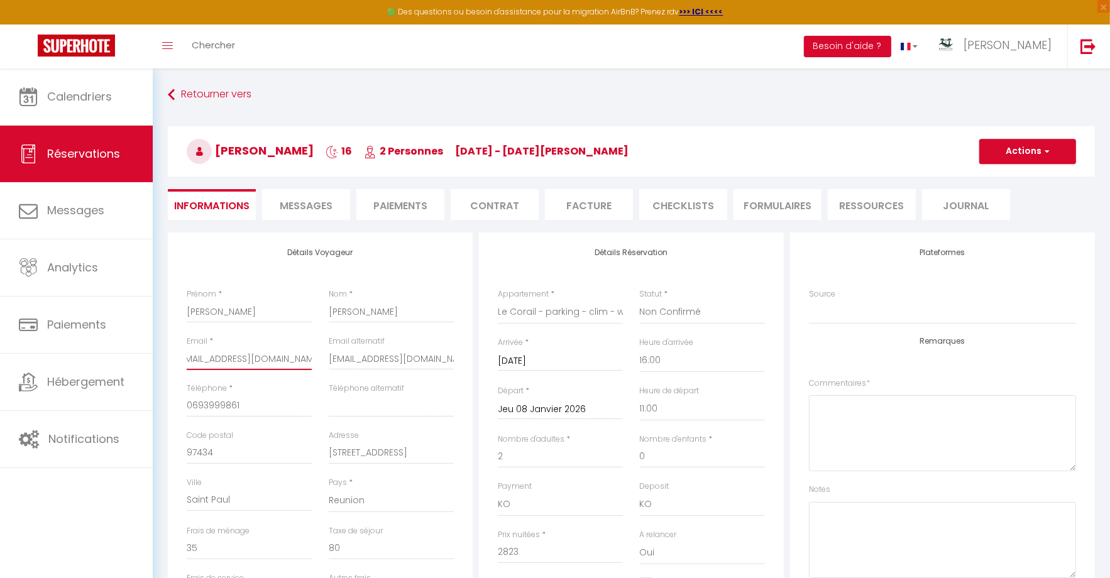
scroll to position [0, 1]
type input "charlesethelene@hoymail.c"
checkbox input "false"
type input "[EMAIL_ADDRESS][DOMAIN_NAME]"
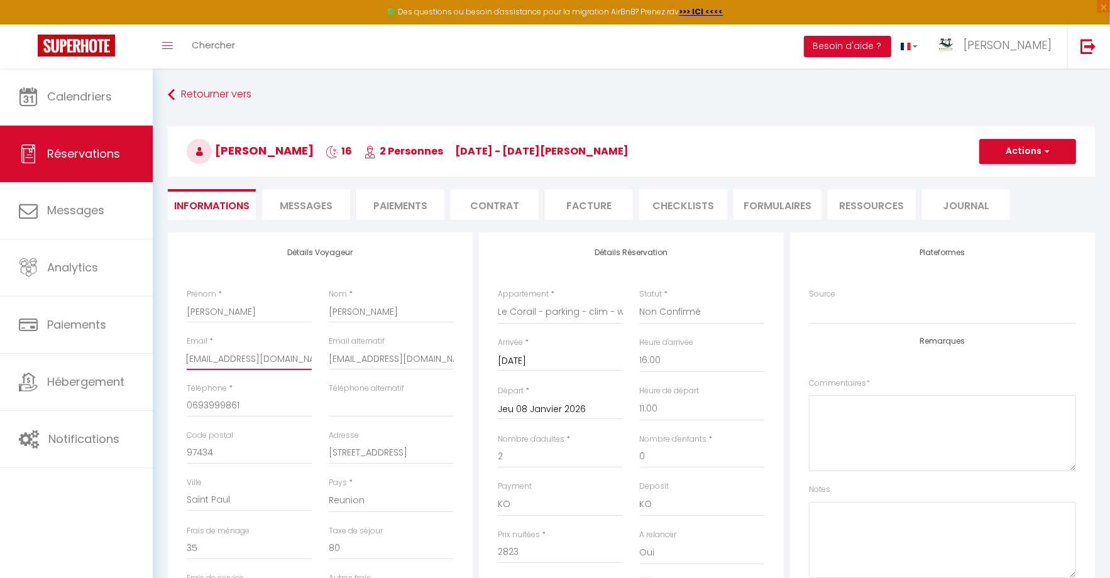
checkbox input "false"
type input "[EMAIL_ADDRESS]"
checkbox input "false"
type input "[EMAIL_ADDRESS][DOMAIN_NAME]"
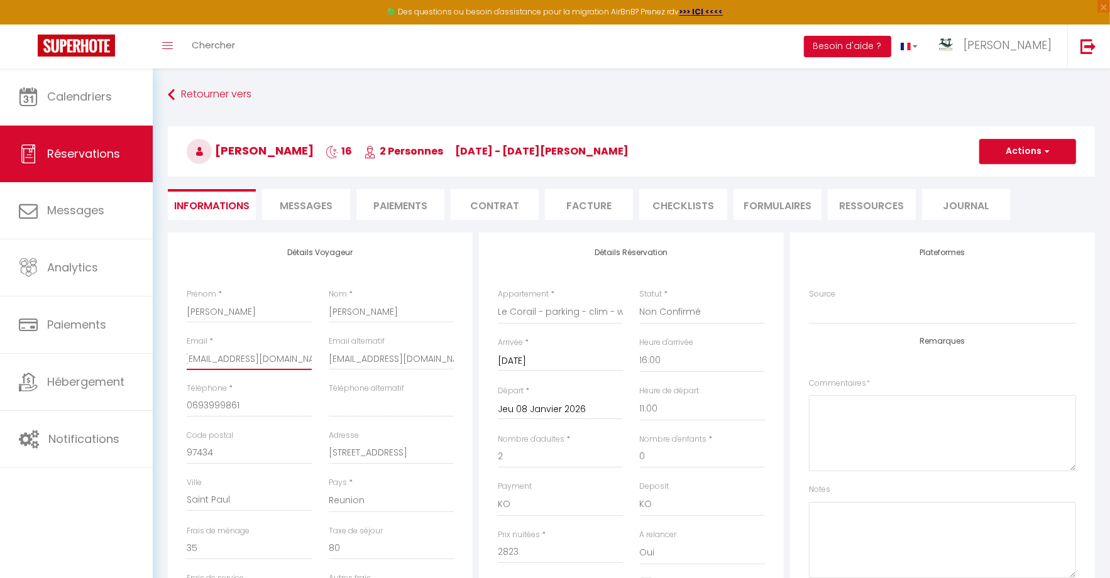
checkbox input "false"
type input "charlesethelene@hoymail.c"
checkbox input "false"
type input "charlesethelene@hoymail."
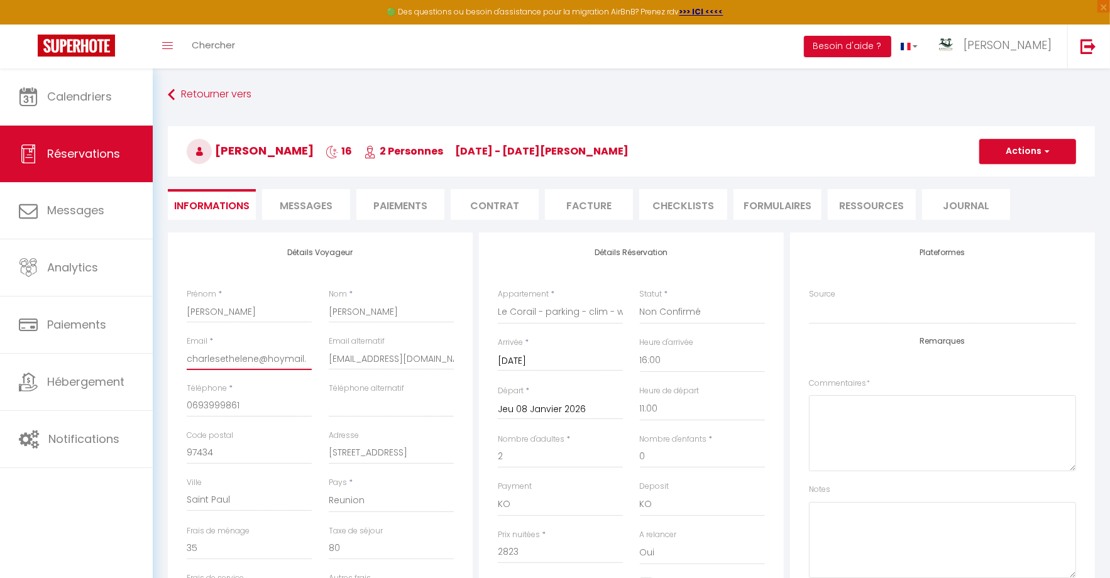
checkbox input "false"
type input "charlesethelene@hoymail.f"
checkbox input "false"
type input "[EMAIL_ADDRESS][DOMAIN_NAME]"
checkbox input "false"
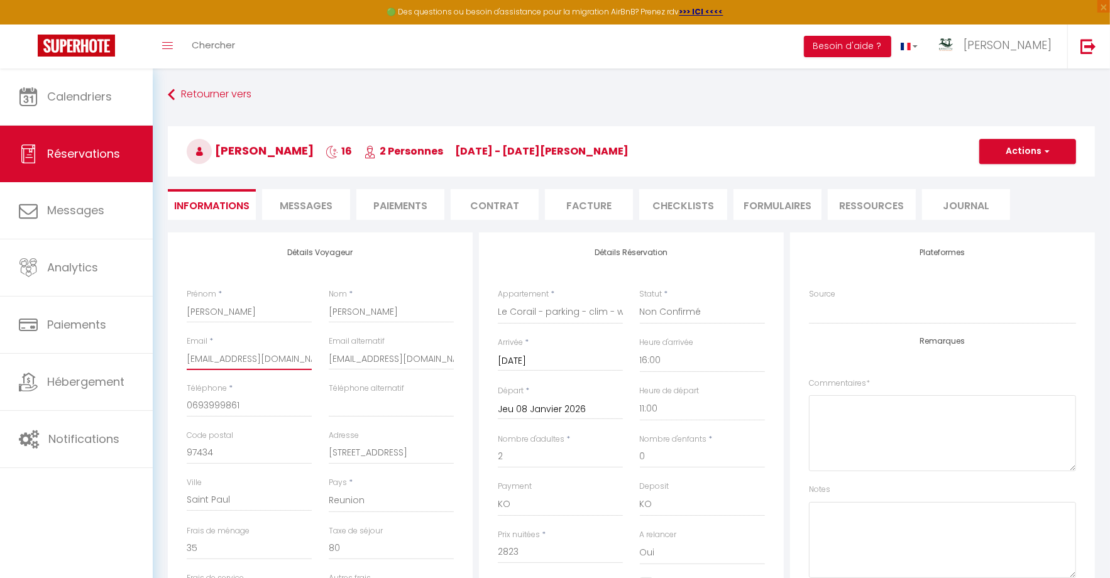
click at [283, 360] on input "[EMAIL_ADDRESS][DOMAIN_NAME]" at bounding box center [249, 359] width 125 height 23
type input "[EMAIL_ADDRESS][DOMAIN_NAME]"
checkbox input "false"
type input "[EMAIL_ADDRESS][DOMAIN_NAME]"
checkbox input "false"
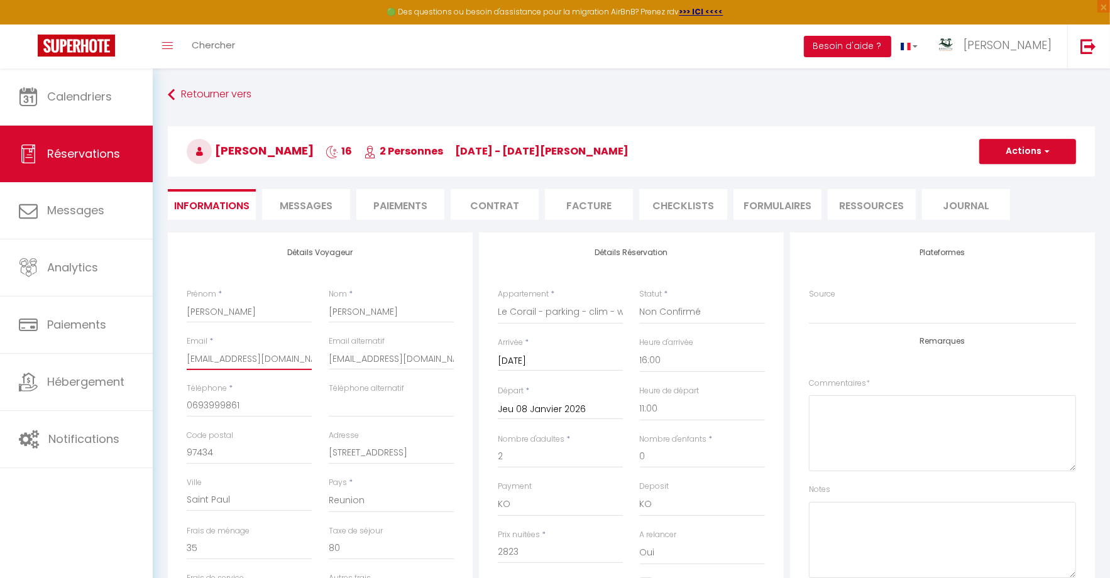
type input "[EMAIL_ADDRESS][DOMAIN_NAME]"
click at [344, 361] on input "[EMAIL_ADDRESS][DOMAIN_NAME]" at bounding box center [391, 359] width 125 height 23
checkbox input "false"
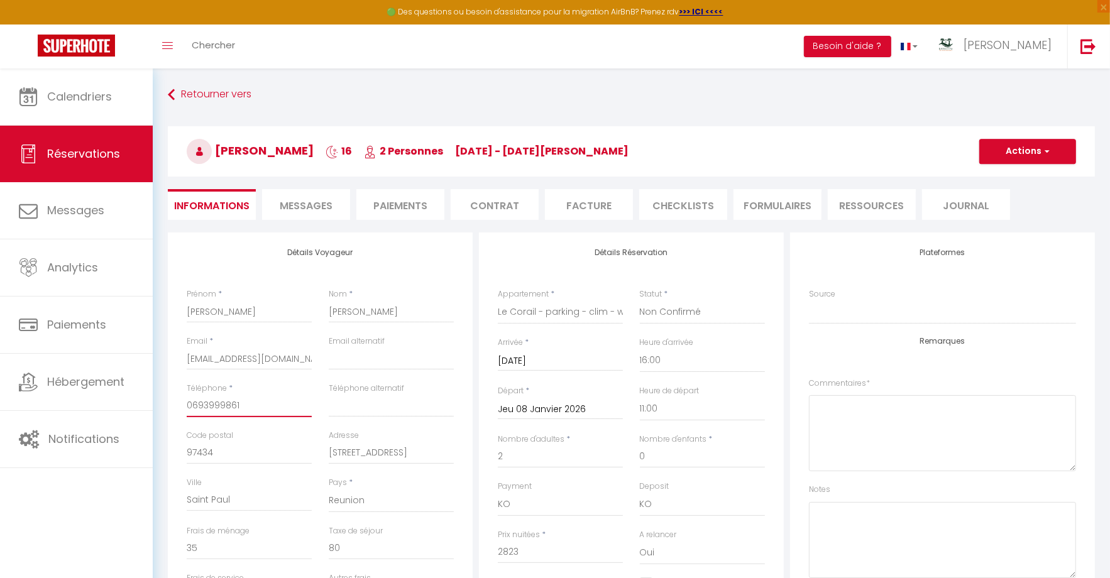
click at [287, 410] on input "0693999861" at bounding box center [249, 406] width 125 height 23
drag, startPoint x: 271, startPoint y: 410, endPoint x: 205, endPoint y: 410, distance: 66.6
click at [205, 410] on input "0693999861" at bounding box center [249, 406] width 125 height 23
type input "0692"
checkbox input "false"
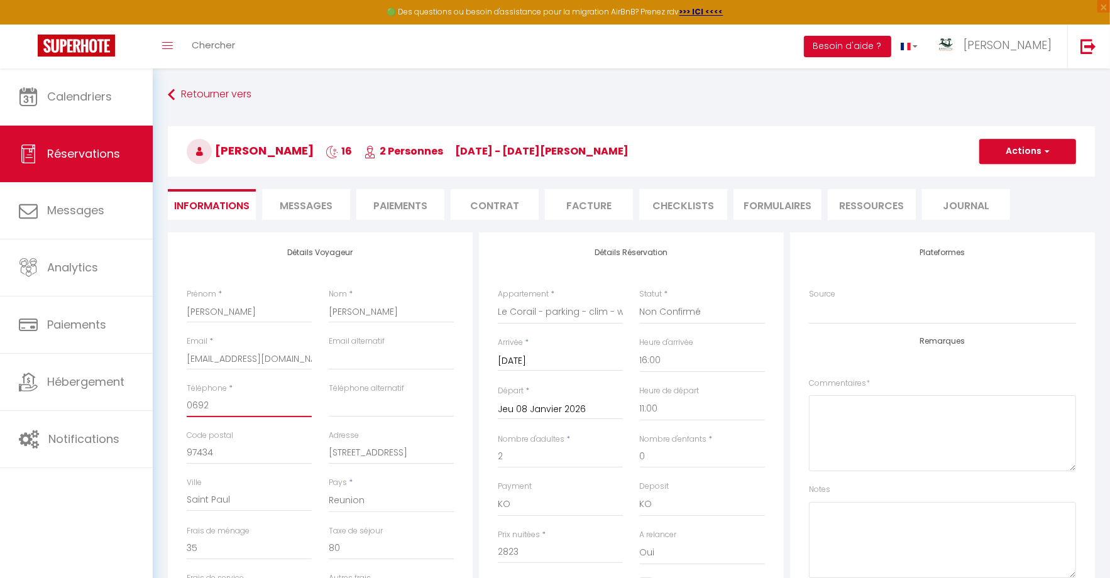
type input "0692"
click at [253, 383] on div "Téléphone * 0692" at bounding box center [249, 400] width 125 height 35
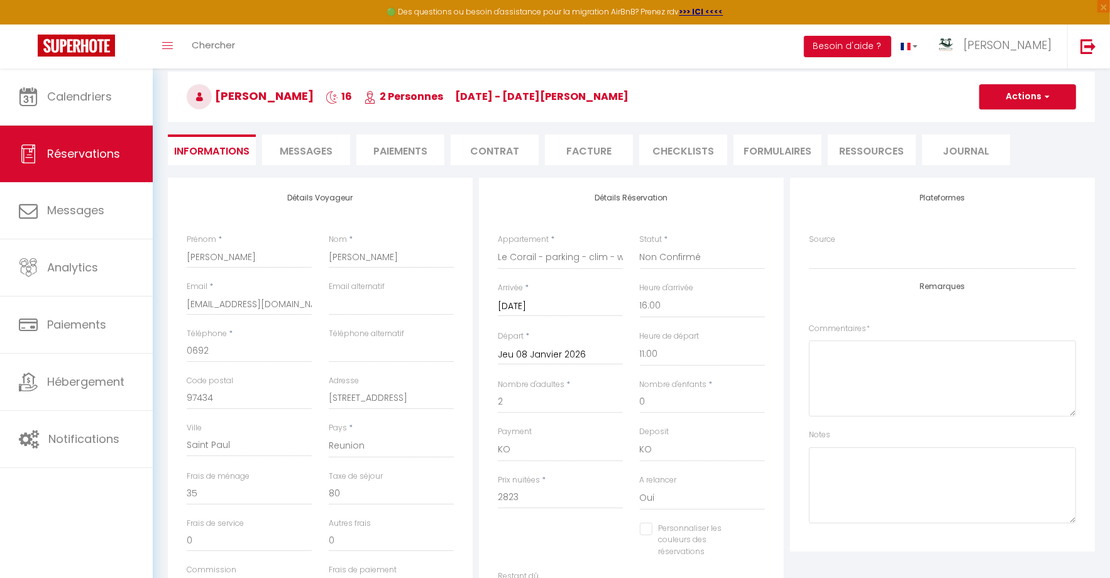
scroll to position [58, 0]
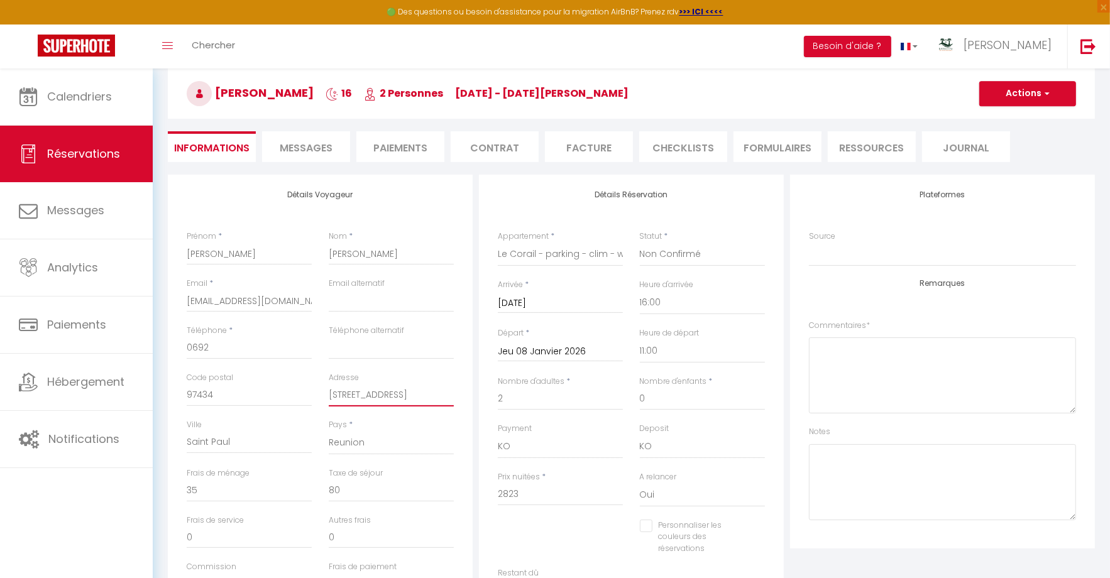
drag, startPoint x: 442, startPoint y: 390, endPoint x: 299, endPoint y: 390, distance: 142.7
click at [299, 390] on div "Code postal 97434 Adresse [STREET_ADDRESS]" at bounding box center [319, 395] width 283 height 47
type input "5"
checkbox input "false"
type input "5"
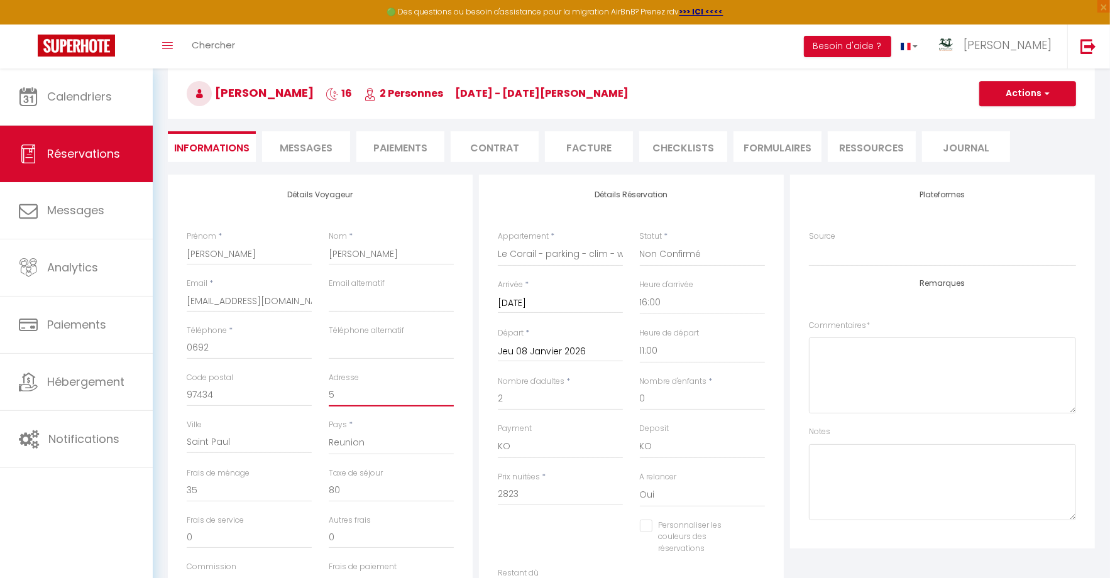
checkbox input "false"
type input "5 r"
checkbox input "false"
type input "5 ru"
checkbox input "false"
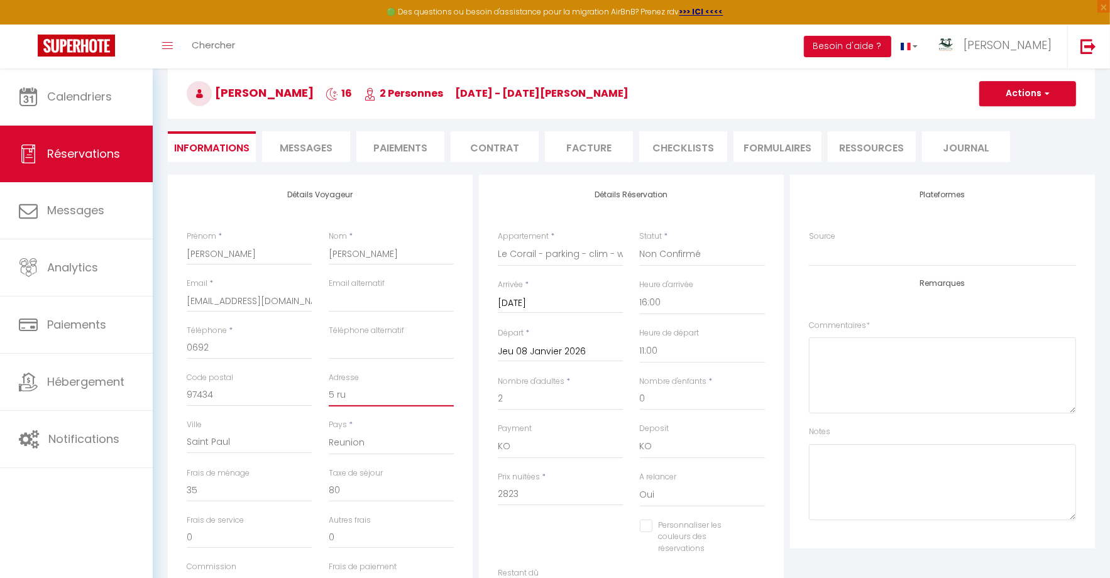
type input "5 rue"
checkbox input "false"
click at [259, 447] on input "Saint Paul" at bounding box center [249, 442] width 125 height 23
drag, startPoint x: 257, startPoint y: 446, endPoint x: 171, endPoint y: 439, distance: 86.4
click at [171, 439] on div "Détails Voyageur Prénom * [PERSON_NAME] * Vidal Email * [EMAIL_ADDRESS][DOMAIN_…" at bounding box center [320, 399] width 305 height 449
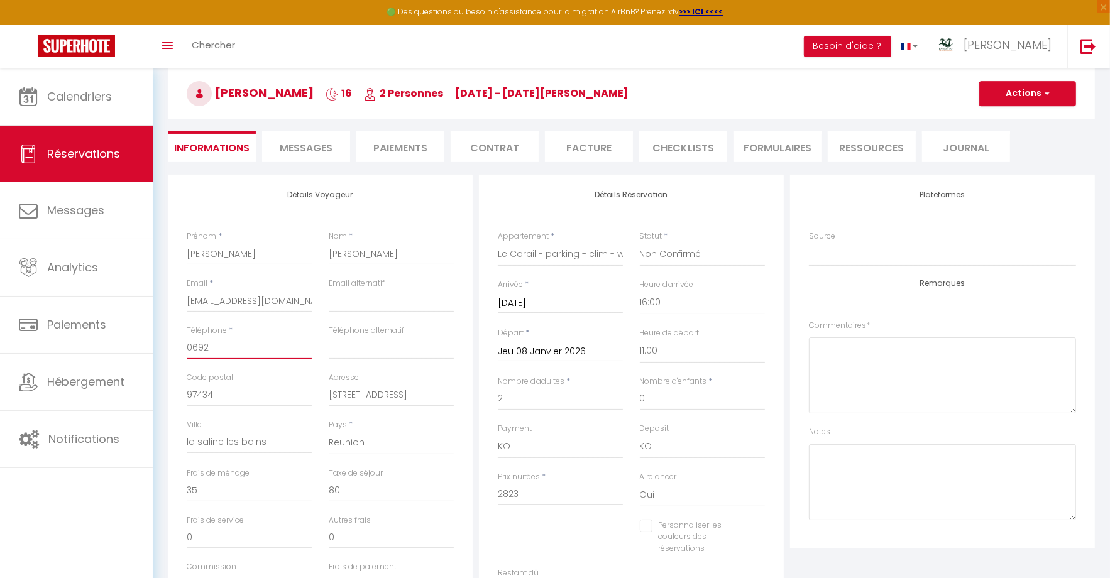
drag, startPoint x: 231, startPoint y: 350, endPoint x: 173, endPoint y: 352, distance: 57.8
click at [173, 352] on div "Détails Voyageur Prénom * [PERSON_NAME] * [PERSON_NAME] * [EMAIL_ADDRESS][DOMAI…" at bounding box center [320, 399] width 305 height 449
paste input "Je serais joignable 24/7 par messages écrits tous supports"
click at [222, 348] on input "0692" at bounding box center [249, 348] width 125 height 23
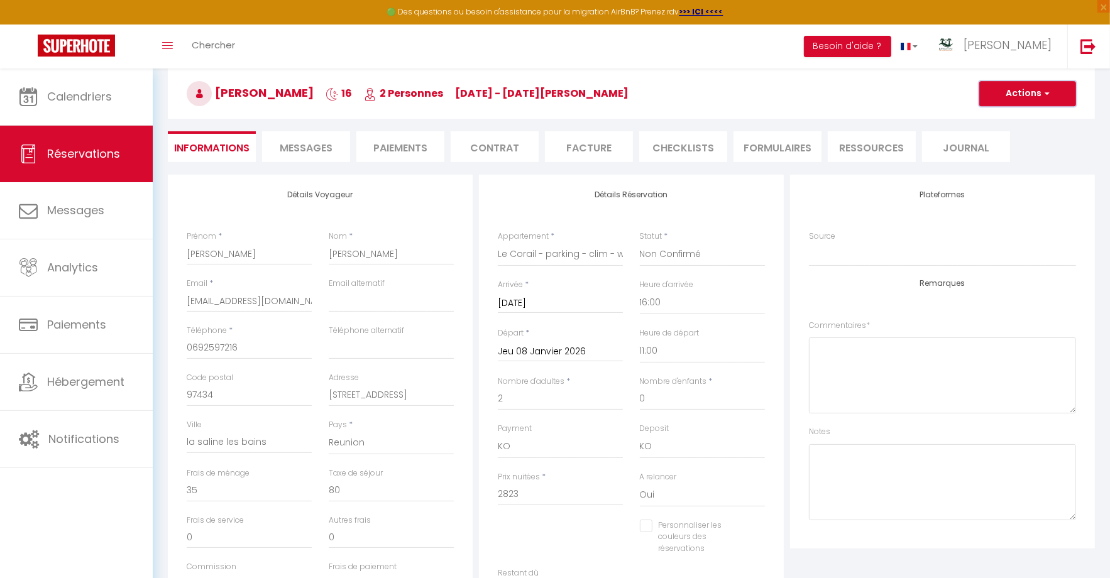
click at [1041, 101] on button "Actions" at bounding box center [1027, 93] width 97 height 25
click at [562, 492] on input "2823" at bounding box center [560, 494] width 125 height 23
click at [535, 505] on div "Prix nuitées * 2823" at bounding box center [561, 495] width 142 height 48
drag, startPoint x: 532, startPoint y: 494, endPoint x: 479, endPoint y: 496, distance: 52.8
click at [479, 495] on div "Détails Réservation Appartement * Le Bleu Horizon - clim - wifi - jacuzzi - vue…" at bounding box center [631, 403] width 305 height 456
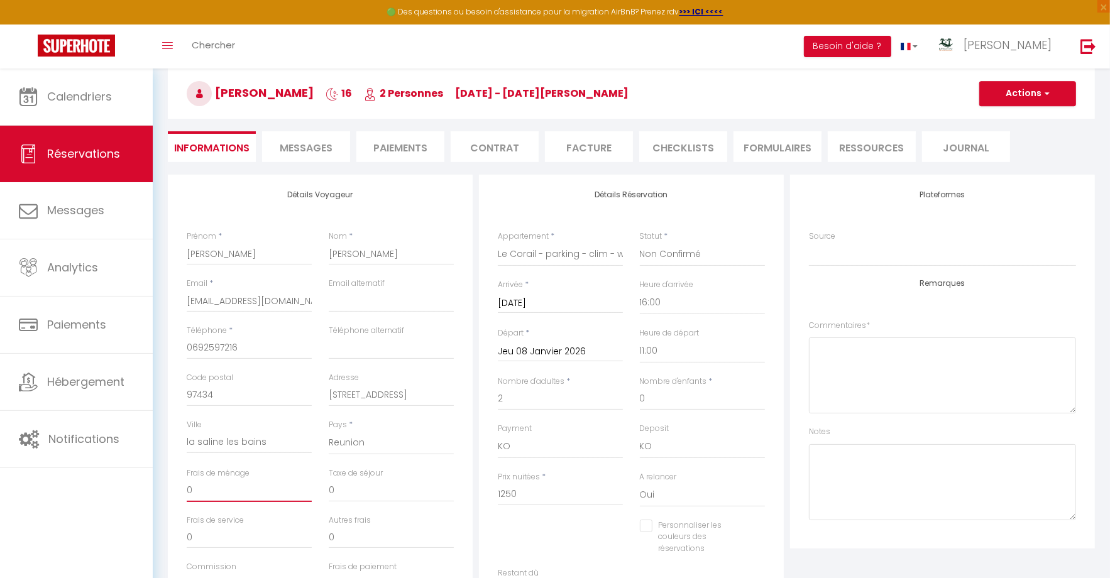
drag, startPoint x: 224, startPoint y: 495, endPoint x: 177, endPoint y: 493, distance: 47.1
click at [177, 493] on div "Détails Voyageur Prénom * [PERSON_NAME] * Vidal Email * [EMAIL_ADDRESS][DOMAIN_…" at bounding box center [320, 399] width 305 height 449
click at [517, 493] on input "1250" at bounding box center [560, 494] width 125 height 23
click at [1042, 101] on button "Actions" at bounding box center [1027, 93] width 97 height 25
click at [1010, 119] on link "Enregistrer" at bounding box center [1014, 121] width 99 height 16
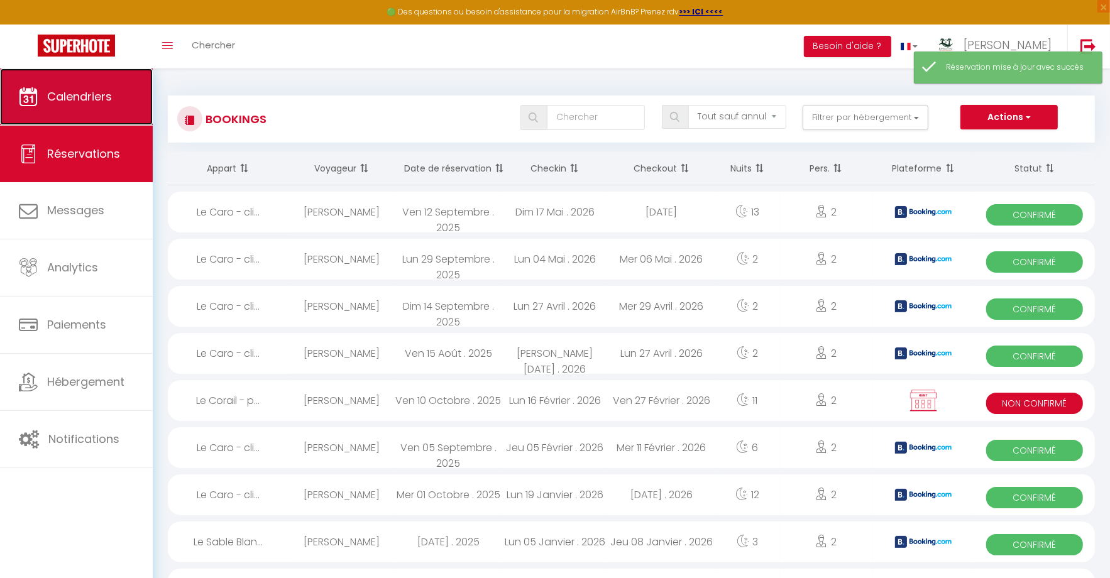
click at [106, 99] on span "Calendriers" at bounding box center [79, 97] width 65 height 16
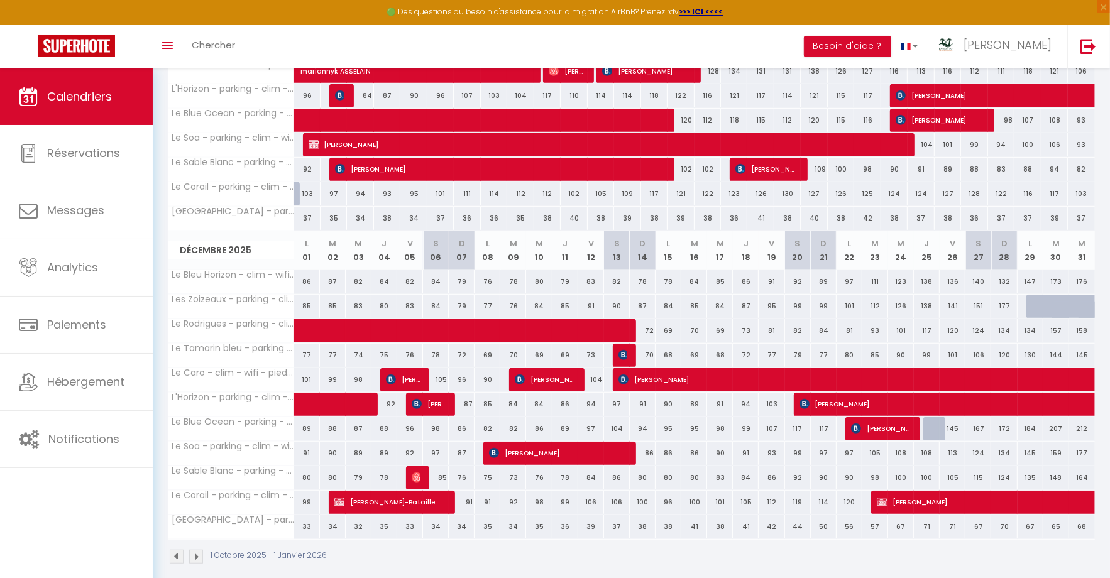
scroll to position [636, 0]
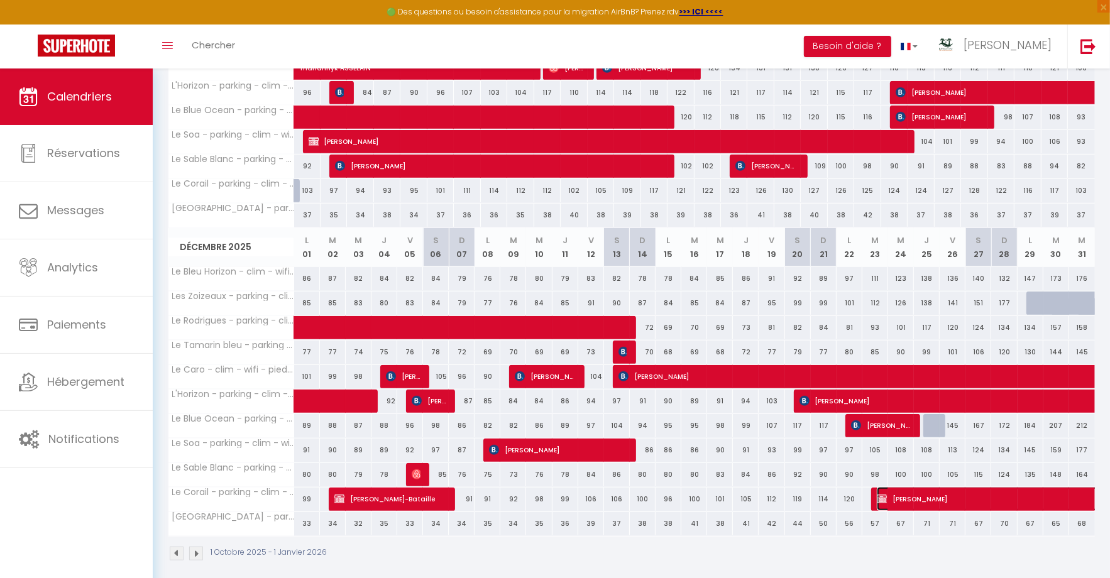
click at [899, 491] on span "[PERSON_NAME]" at bounding box center [1108, 499] width 463 height 24
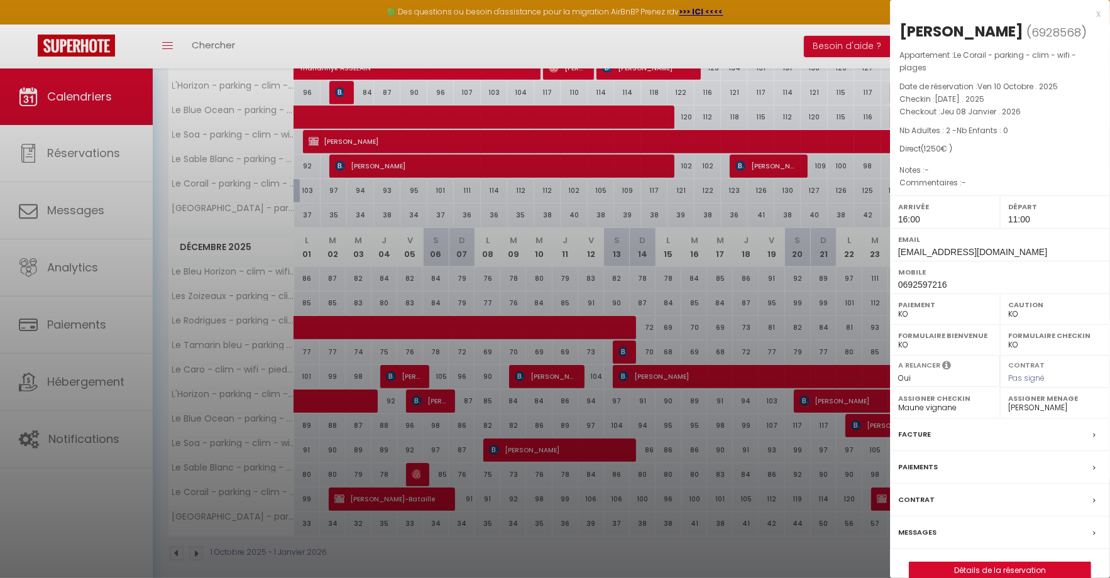
click at [830, 551] on div at bounding box center [555, 289] width 1110 height 578
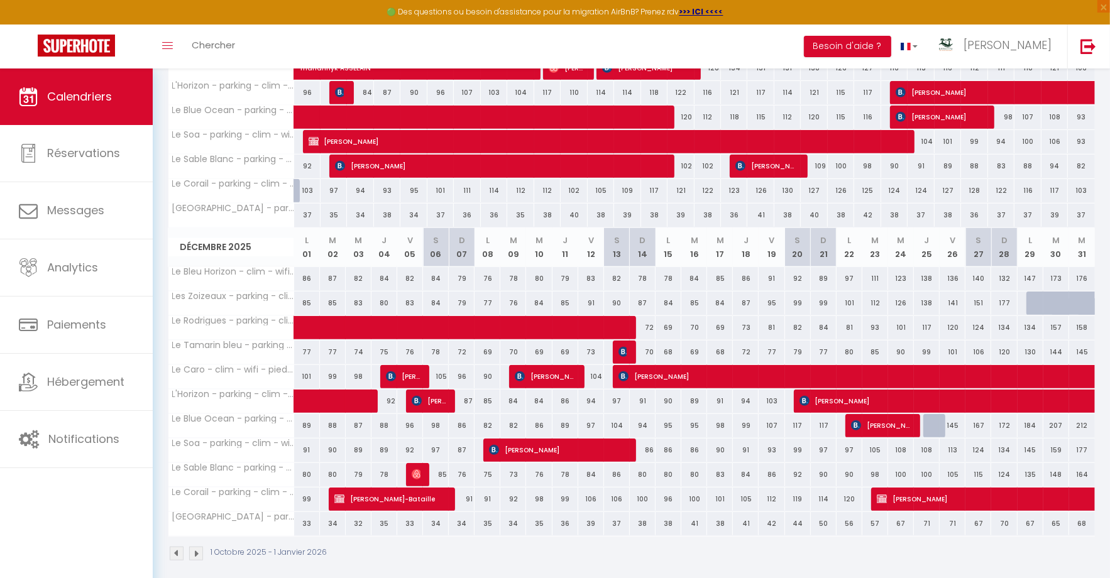
click at [197, 547] on img at bounding box center [196, 554] width 14 height 14
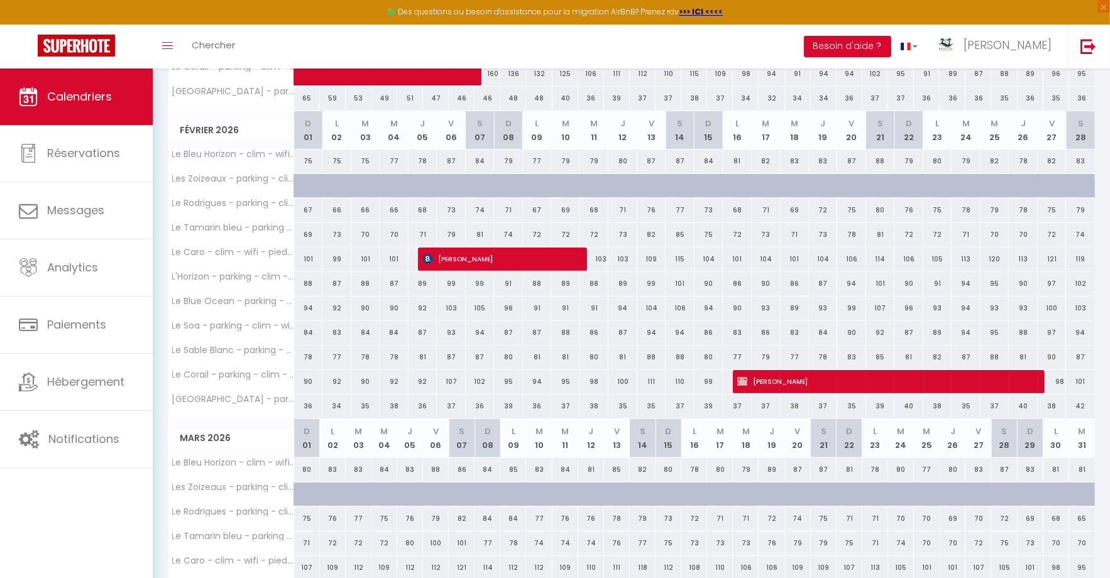
scroll to position [441, 0]
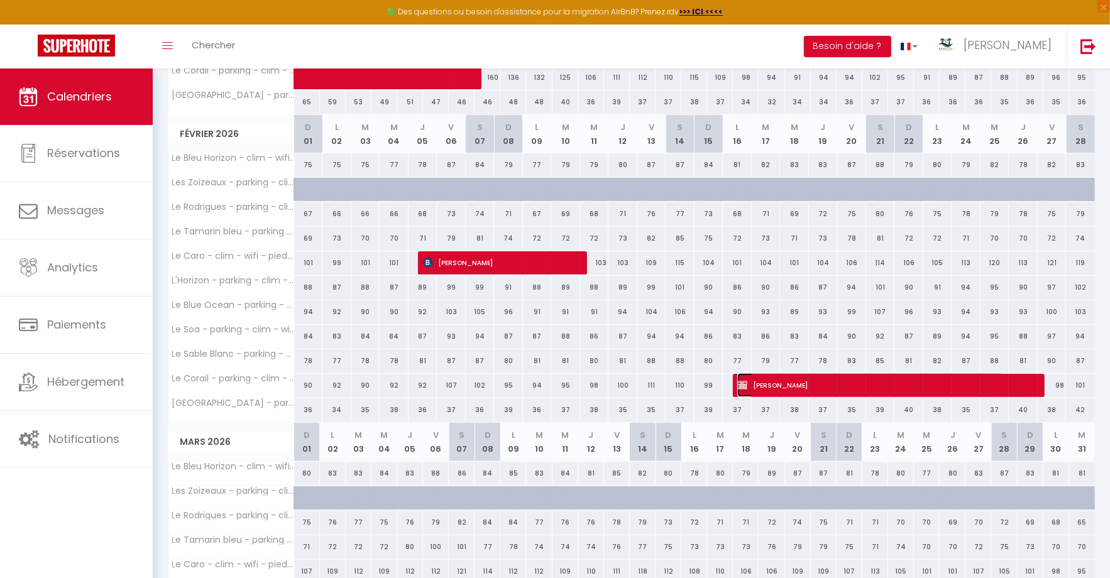
click at [770, 379] on span "[PERSON_NAME]" at bounding box center [870, 385] width 266 height 24
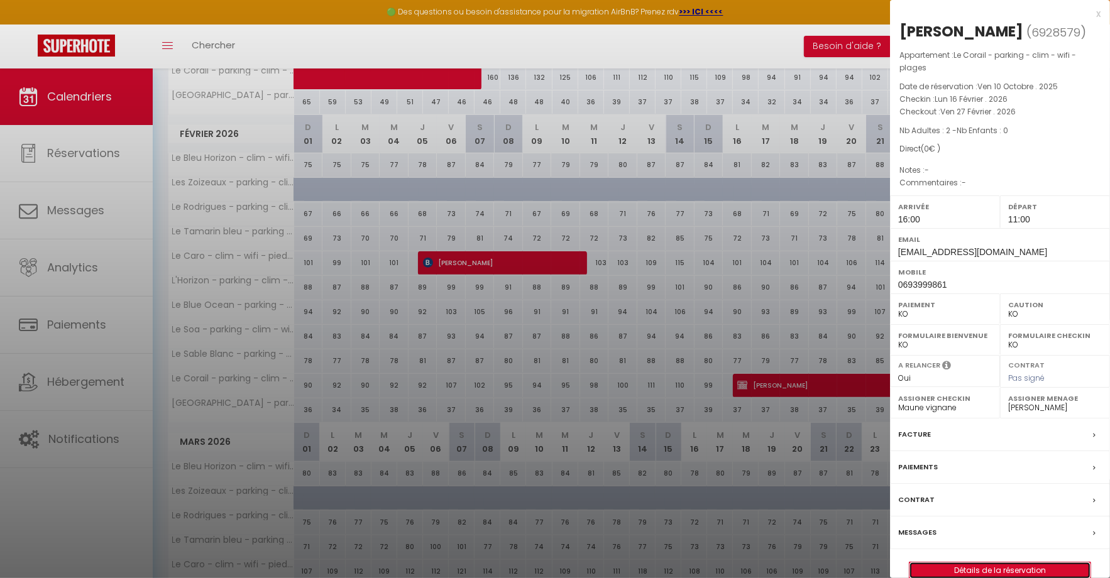
click at [946, 562] on link "Détails de la réservation" at bounding box center [999, 570] width 181 height 16
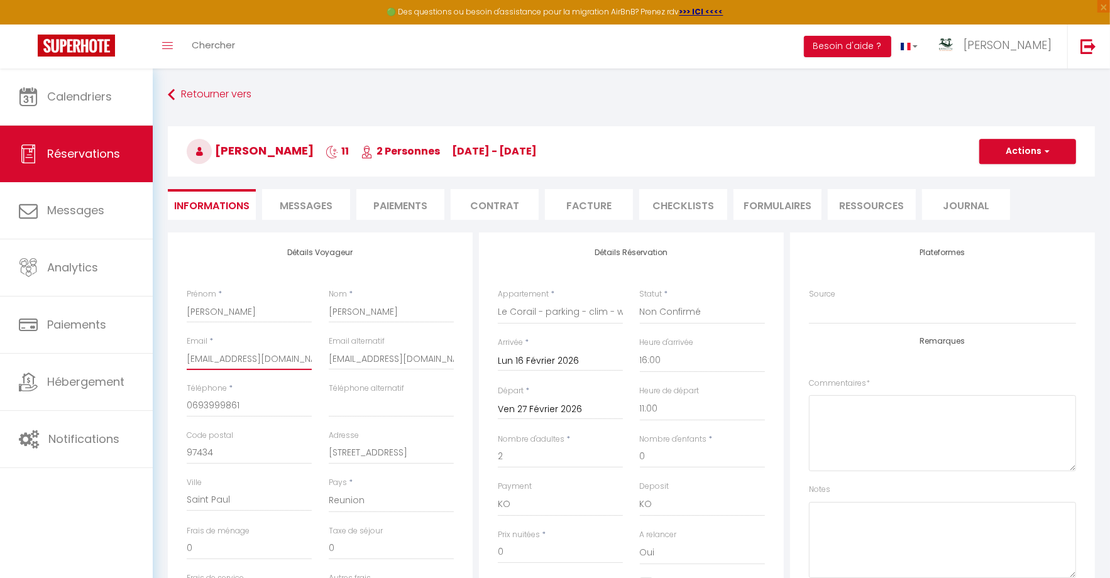
click at [275, 359] on input "[EMAIL_ADDRESS][DOMAIN_NAME]" at bounding box center [249, 359] width 125 height 23
click at [284, 405] on input "0693999861" at bounding box center [249, 406] width 125 height 23
drag, startPoint x: 272, startPoint y: 408, endPoint x: 172, endPoint y: 400, distance: 100.8
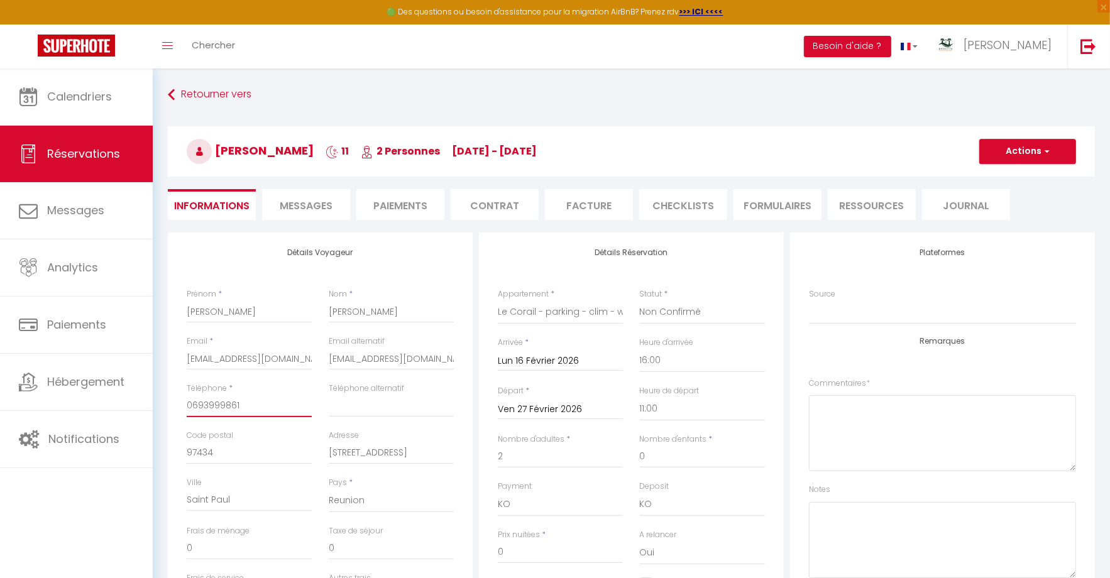
click at [172, 400] on div "Détails Voyageur Prénom * [PERSON_NAME] * [PERSON_NAME] * [EMAIL_ADDRESS][DOMAI…" at bounding box center [320, 457] width 305 height 449
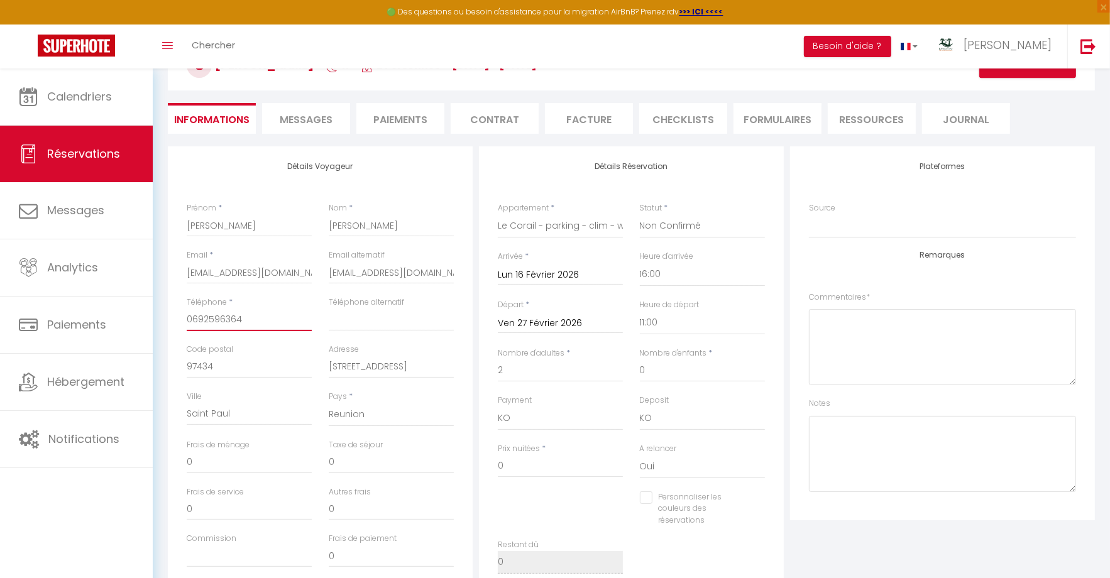
scroll to position [92, 0]
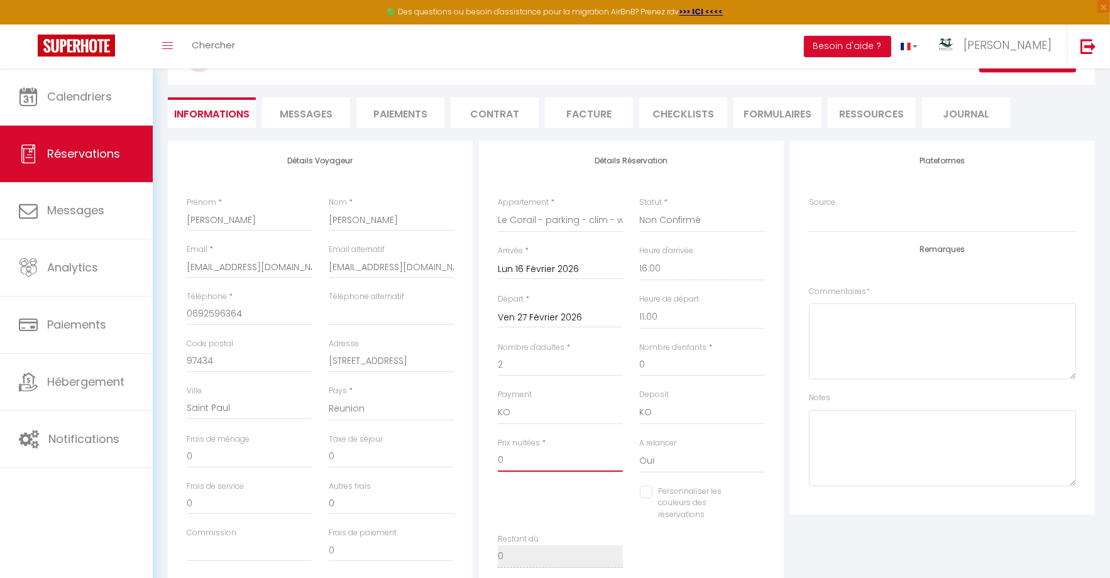
drag, startPoint x: 522, startPoint y: 459, endPoint x: 474, endPoint y: 459, distance: 47.8
click at [473, 459] on div "Détails Voyageur Prénom * [PERSON_NAME] * [PERSON_NAME] * [EMAIL_ADDRESS][DOMAI…" at bounding box center [631, 369] width 933 height 456
click at [260, 362] on input "97434" at bounding box center [249, 361] width 125 height 23
click at [263, 361] on input "97434" at bounding box center [249, 361] width 125 height 23
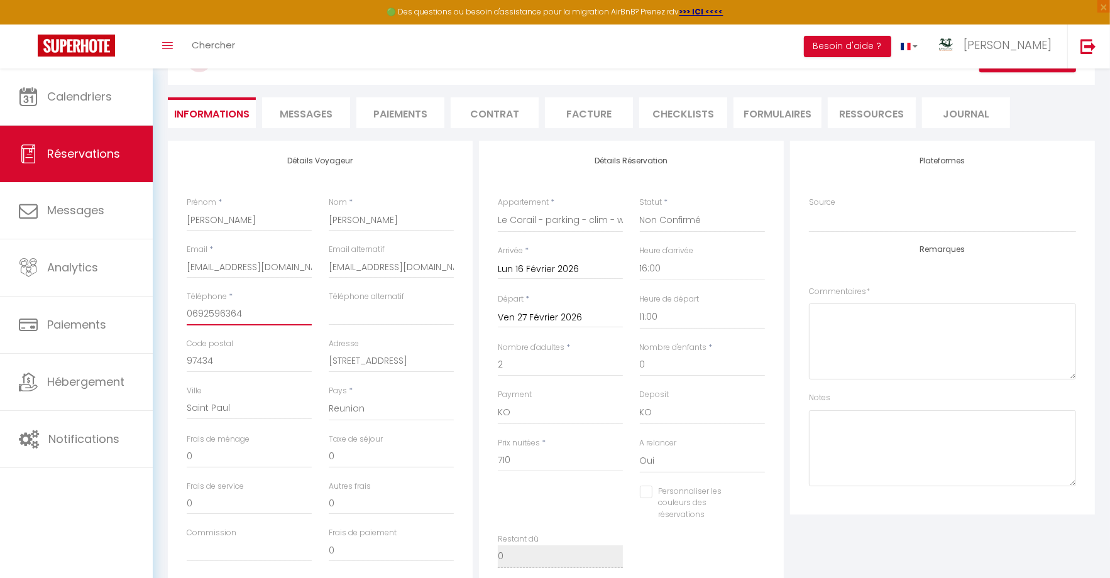
click at [278, 316] on input "0692596364" at bounding box center [249, 314] width 125 height 23
click at [345, 263] on input "[EMAIL_ADDRESS][DOMAIN_NAME]" at bounding box center [391, 267] width 125 height 23
click at [363, 265] on input "[EMAIL_ADDRESS][DOMAIN_NAME]" at bounding box center [391, 267] width 125 height 23
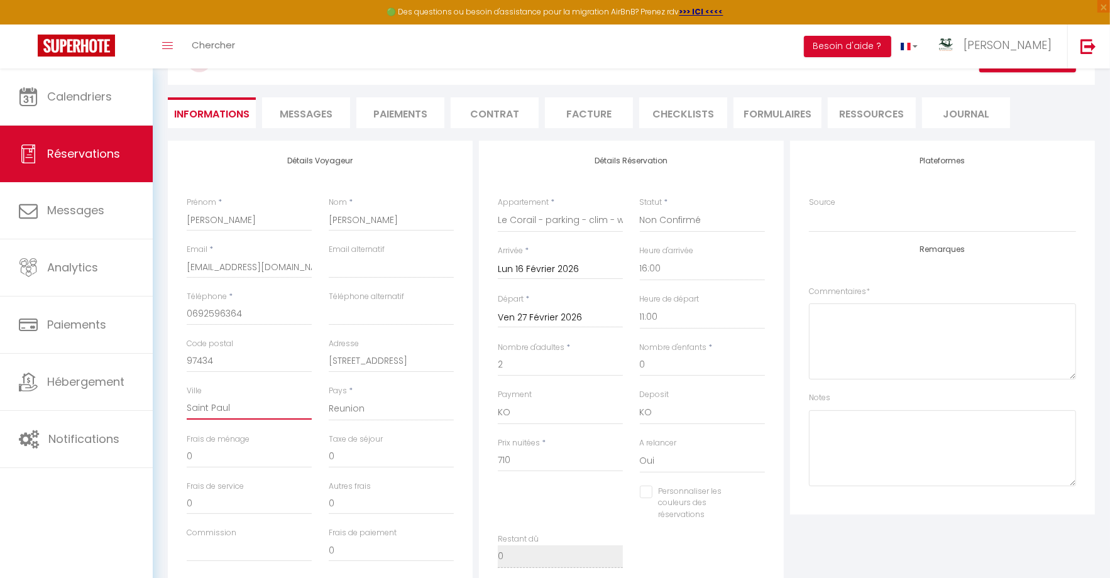
click at [233, 412] on input "Saint Paul" at bounding box center [249, 408] width 125 height 23
drag, startPoint x: 248, startPoint y: 411, endPoint x: 155, endPoint y: 409, distance: 93.7
click at [155, 409] on div "Retourner vers [PERSON_NAME] 11 2 Personnes [DATE] - [DATE] Actions Enregistrer…" at bounding box center [631, 416] width 957 height 878
click at [381, 361] on input "[STREET_ADDRESS]" at bounding box center [391, 361] width 125 height 23
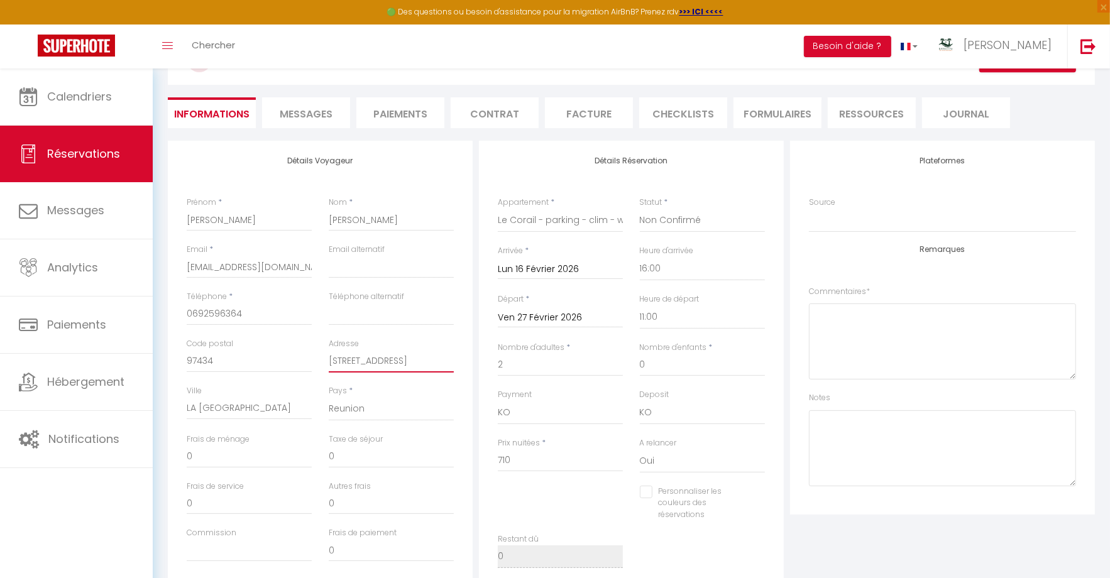
click at [381, 361] on input "[STREET_ADDRESS]" at bounding box center [391, 361] width 125 height 23
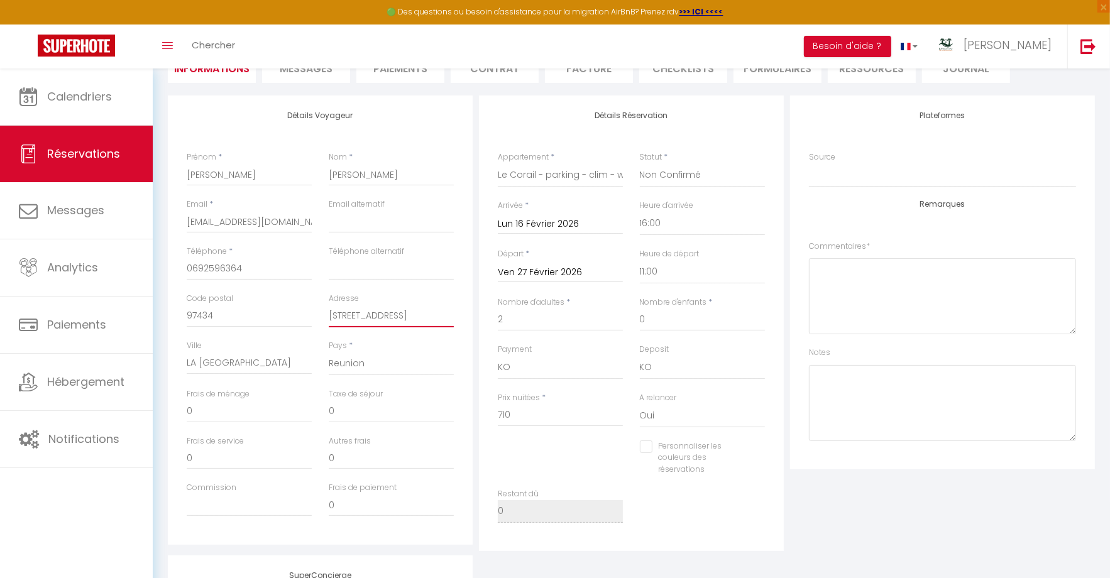
scroll to position [114, 0]
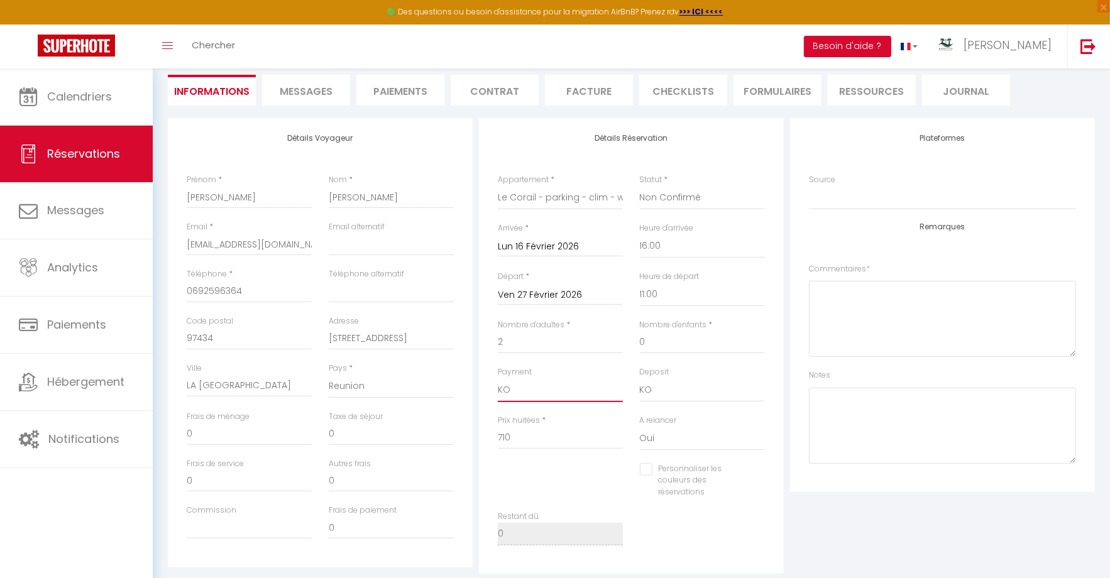
click at [574, 391] on select "OK KO" at bounding box center [560, 390] width 125 height 24
click at [498, 378] on select "OK KO" at bounding box center [560, 390] width 125 height 24
click at [684, 387] on select "OK KO" at bounding box center [702, 390] width 125 height 24
click at [640, 378] on select "OK KO" at bounding box center [702, 390] width 125 height 24
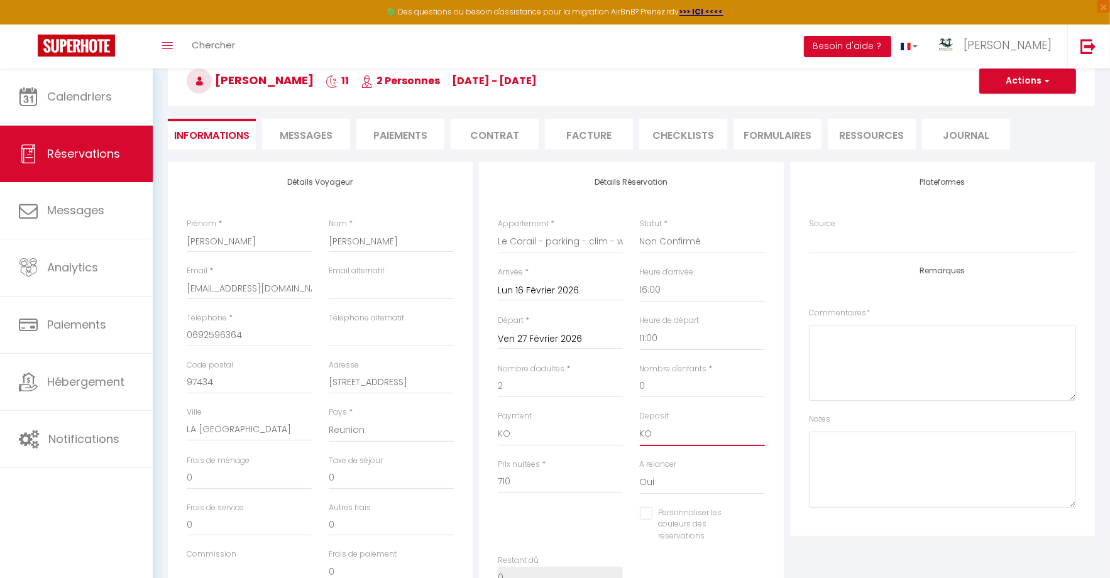
scroll to position [70, 0]
click at [1031, 87] on button "Actions" at bounding box center [1027, 81] width 97 height 25
click at [1019, 105] on link "Enregistrer" at bounding box center [1014, 109] width 99 height 16
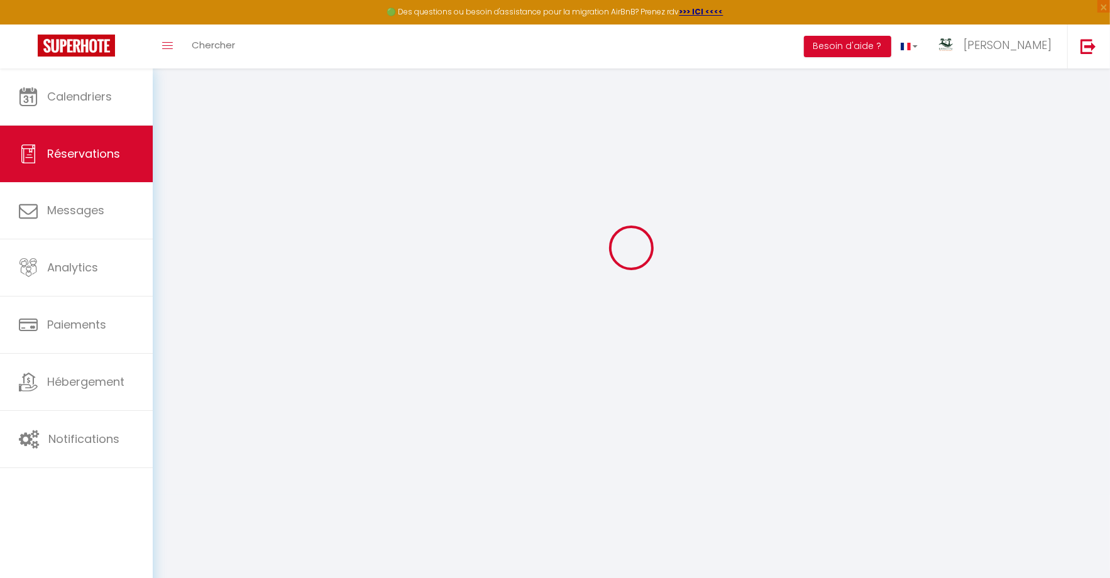
scroll to position [68, 0]
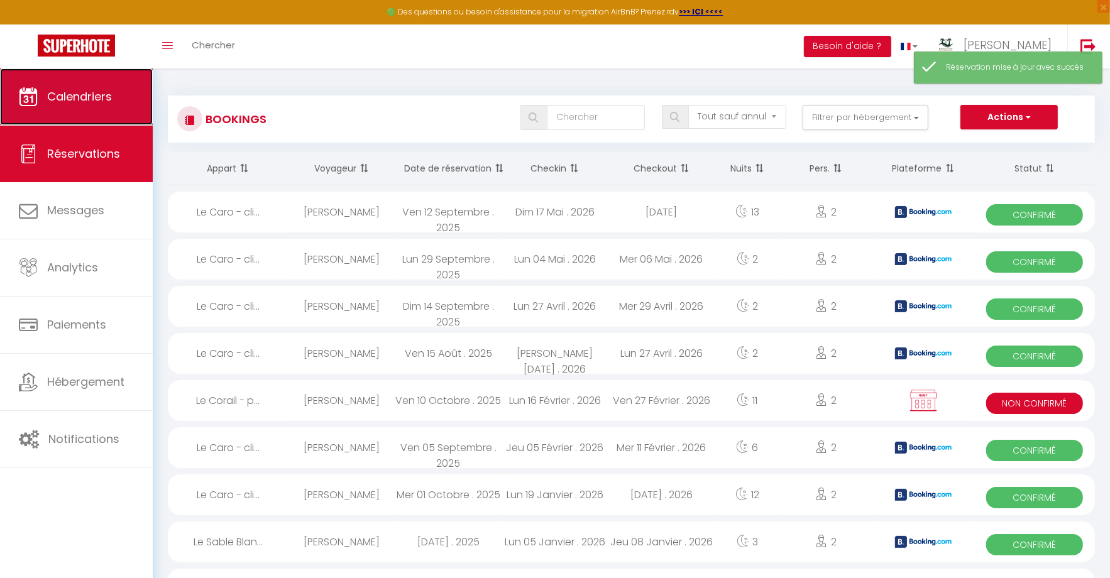
click at [97, 109] on link "Calendriers" at bounding box center [76, 96] width 153 height 57
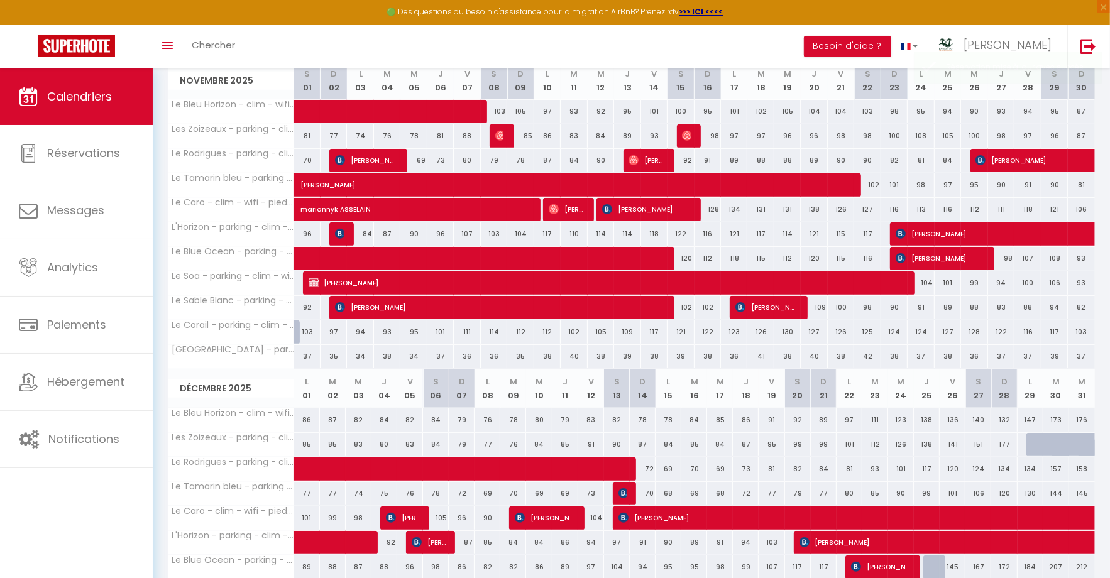
scroll to position [637, 0]
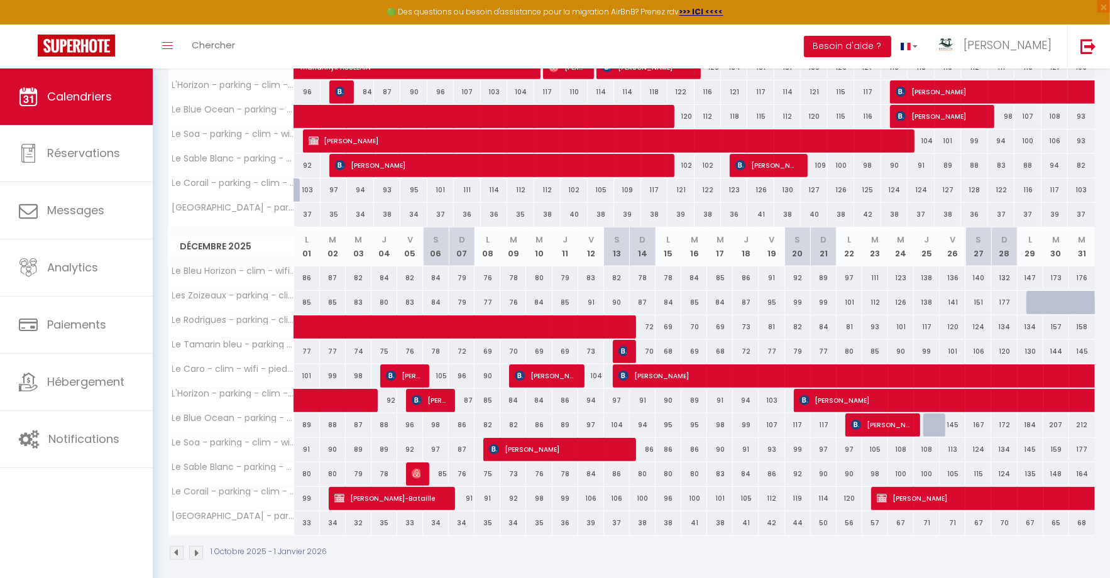
click at [198, 548] on img at bounding box center [196, 553] width 14 height 14
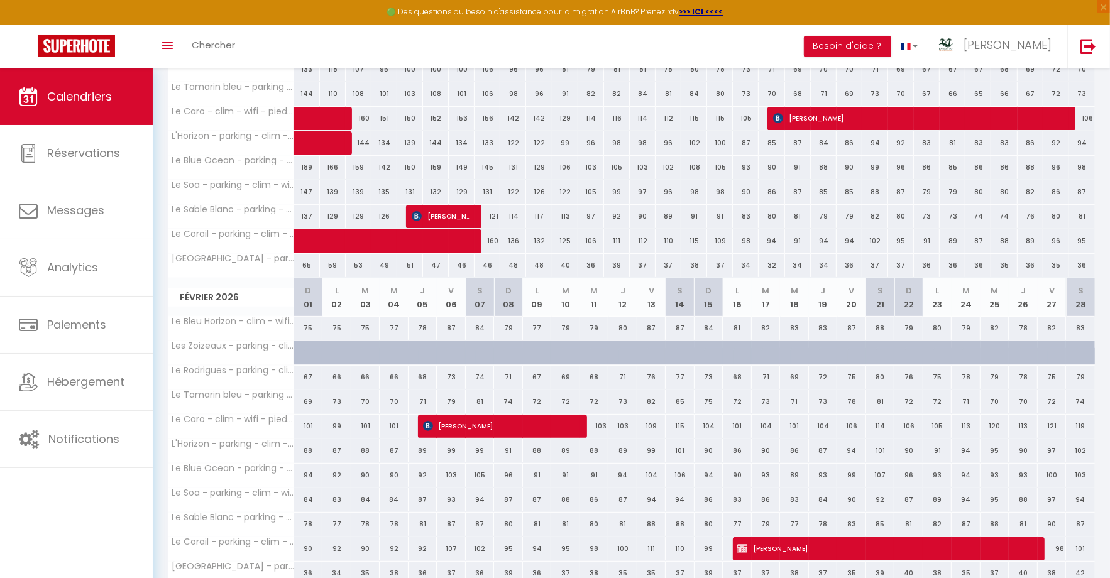
scroll to position [0, 0]
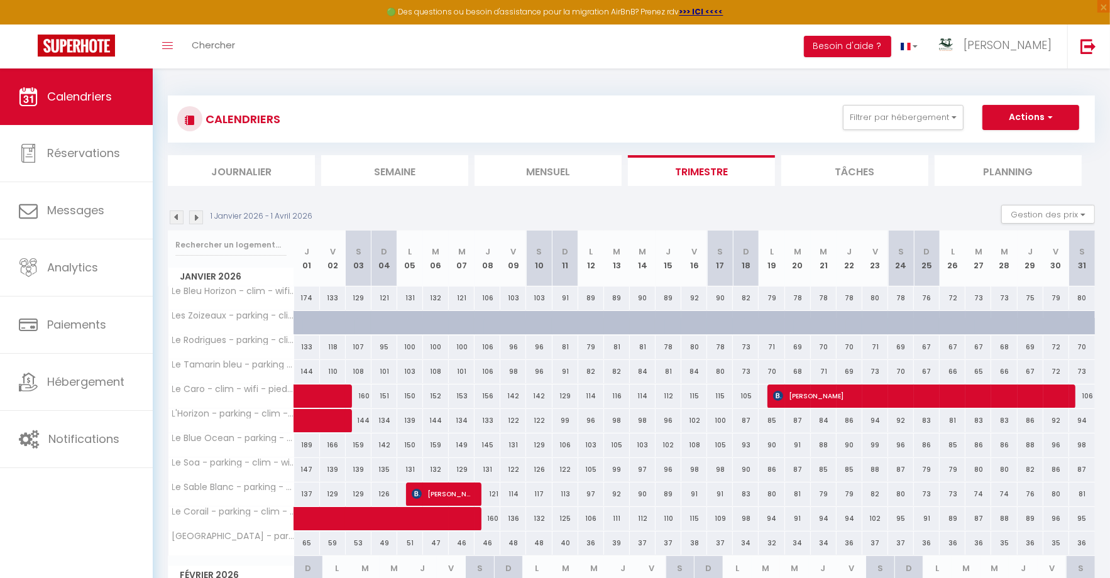
click at [176, 214] on img at bounding box center [177, 218] width 14 height 14
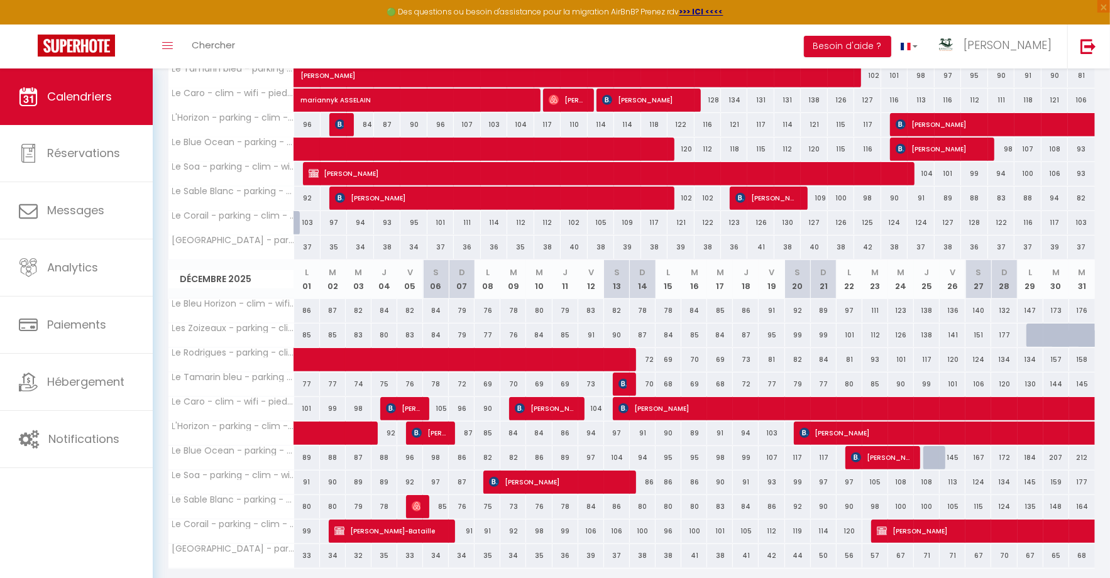
scroll to position [595, 0]
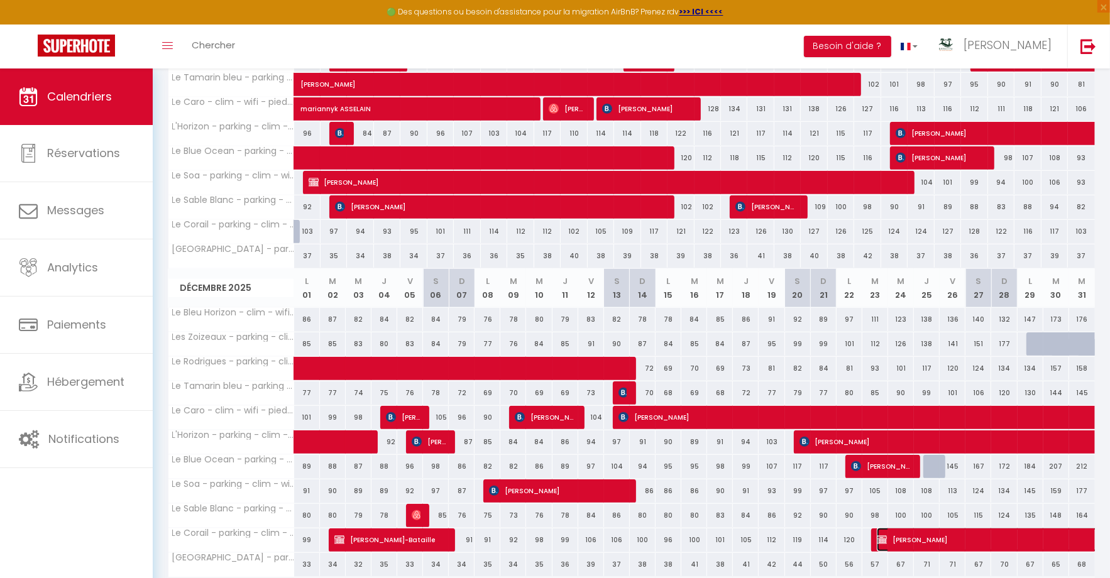
click at [899, 529] on span "[PERSON_NAME]" at bounding box center [1108, 540] width 463 height 24
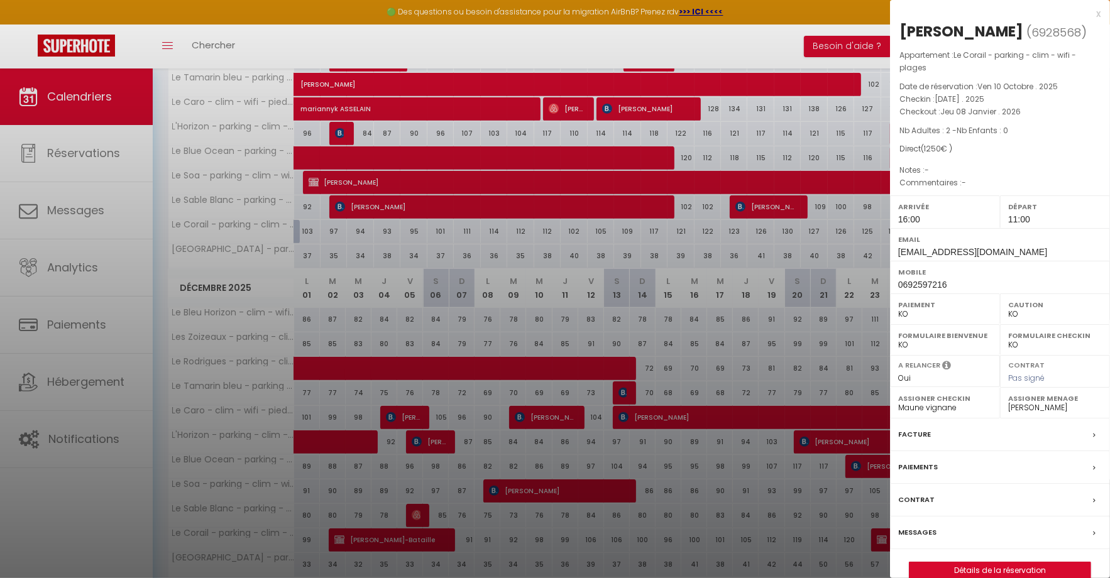
click at [482, 532] on div at bounding box center [555, 289] width 1110 height 578
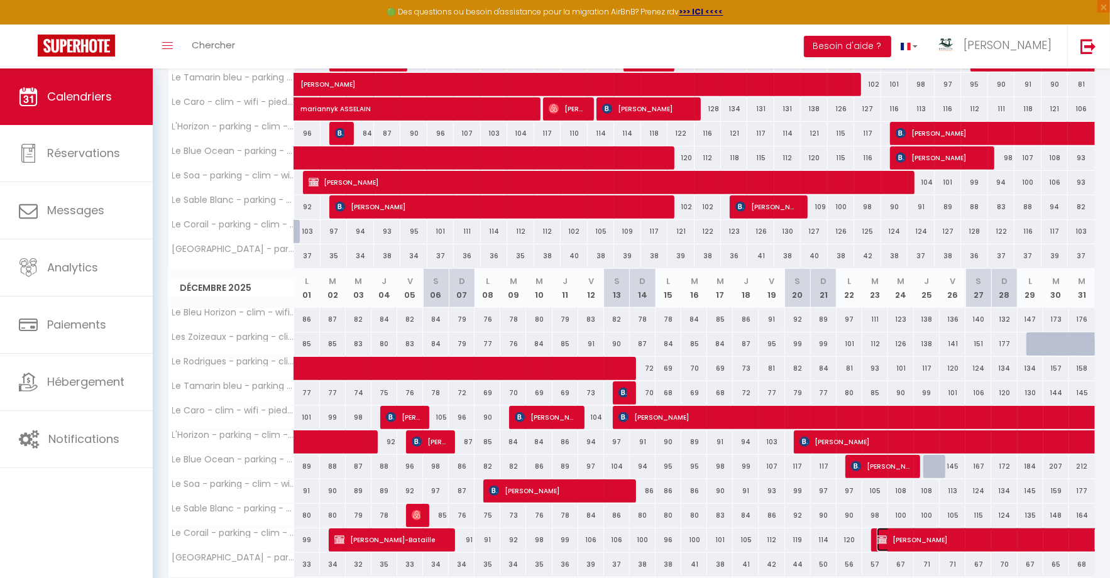
click at [921, 528] on span "[PERSON_NAME]" at bounding box center [1108, 540] width 463 height 24
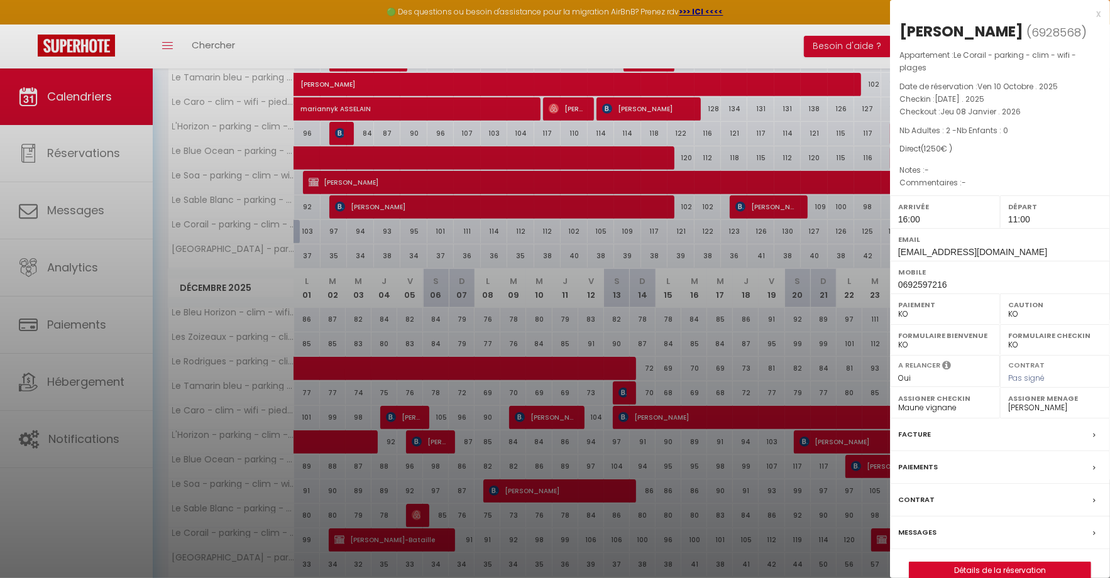
click at [937, 520] on div "Messages" at bounding box center [1000, 533] width 220 height 33
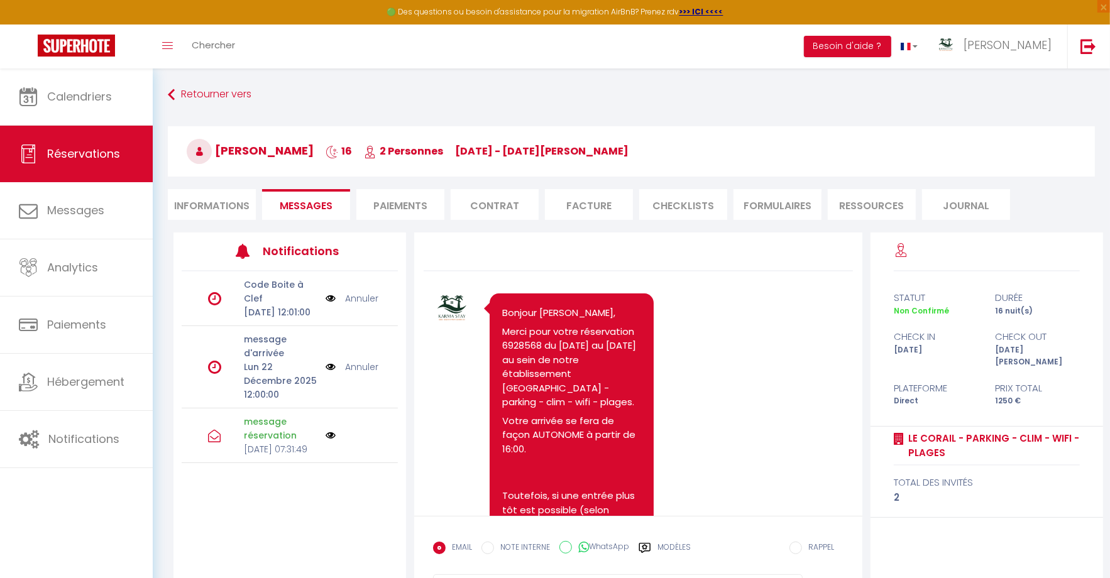
scroll to position [716, 0]
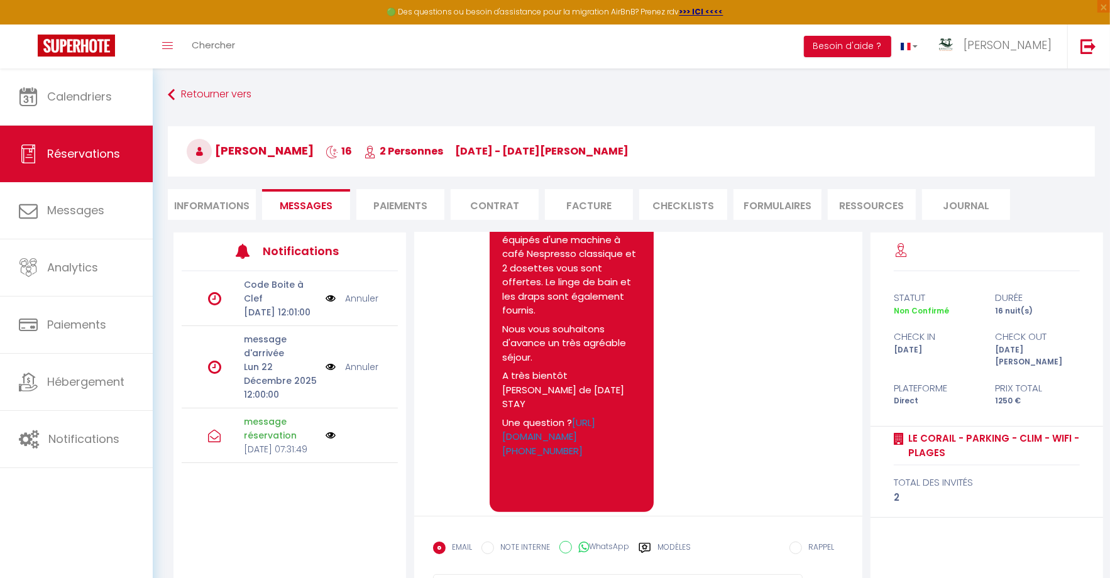
click at [644, 547] on icon at bounding box center [644, 548] width 11 height 10
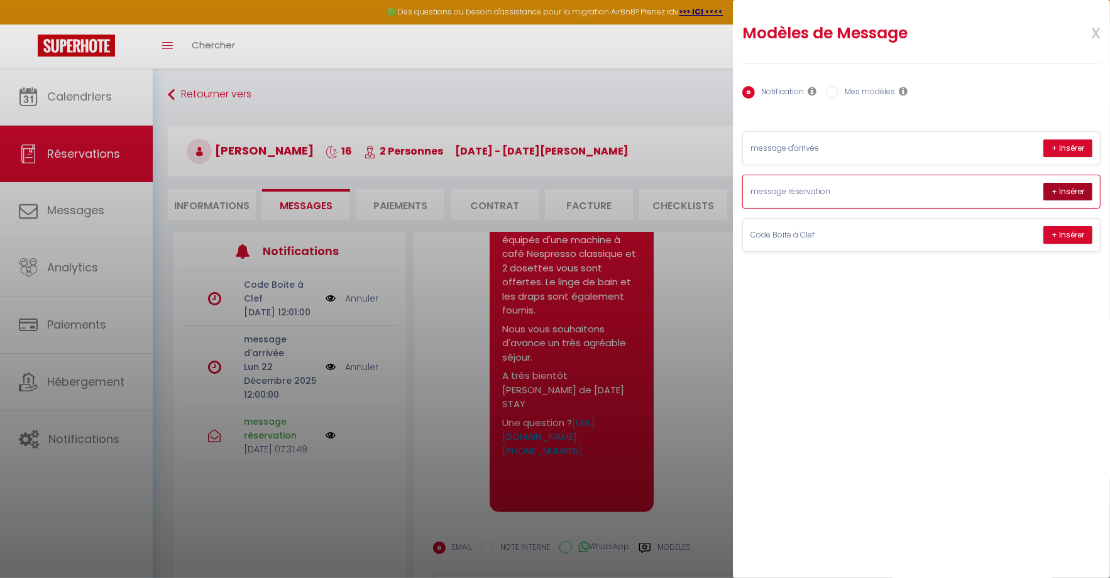
click at [1068, 190] on button "+ Insérer" at bounding box center [1067, 192] width 49 height 18
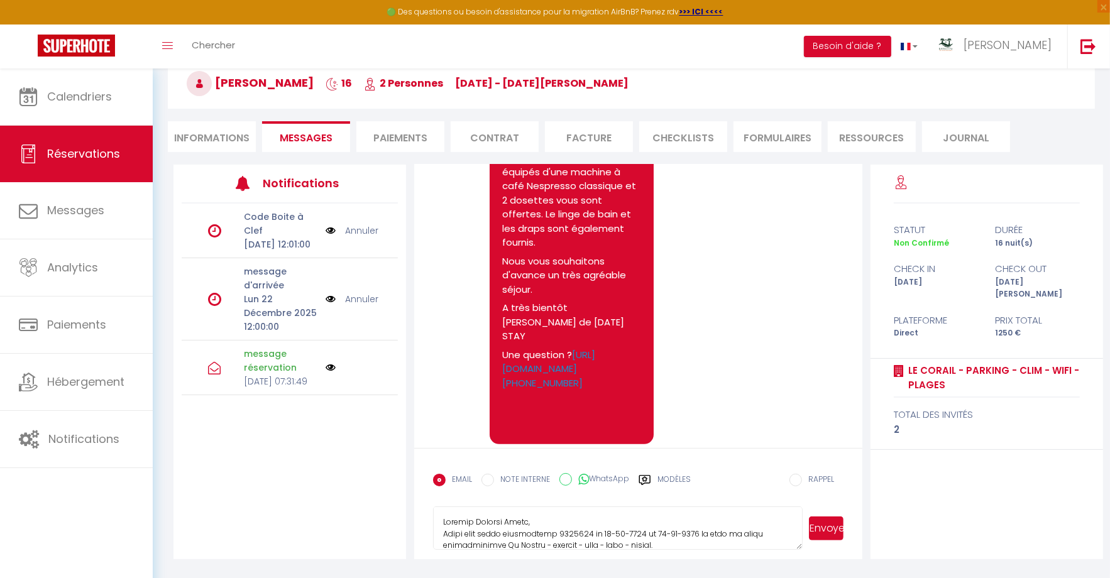
click at [823, 535] on button "Envoyer" at bounding box center [826, 529] width 35 height 24
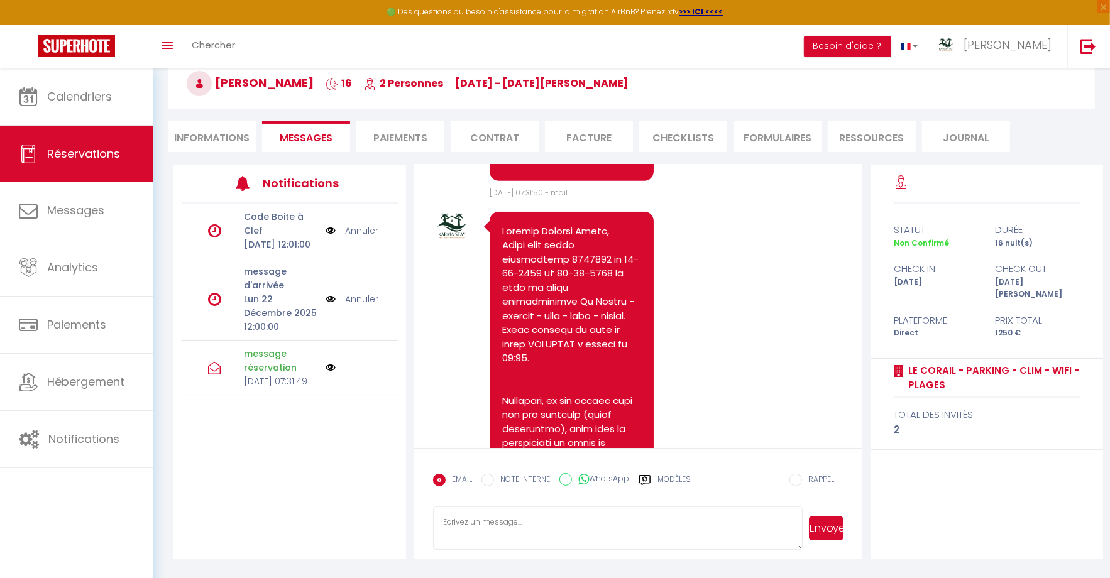
scroll to position [975, 0]
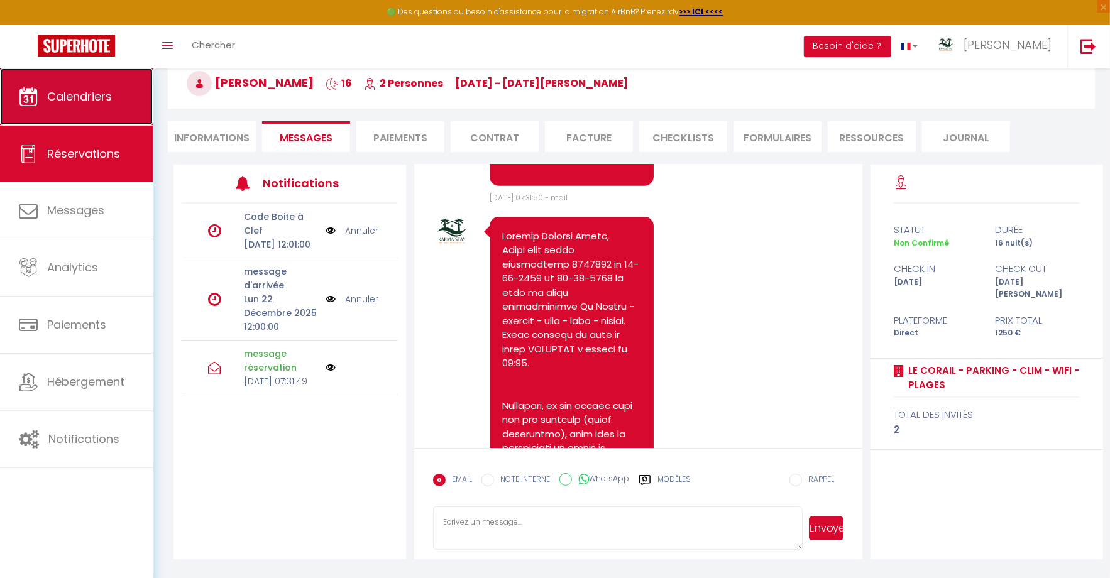
click at [94, 102] on span "Calendriers" at bounding box center [79, 97] width 65 height 16
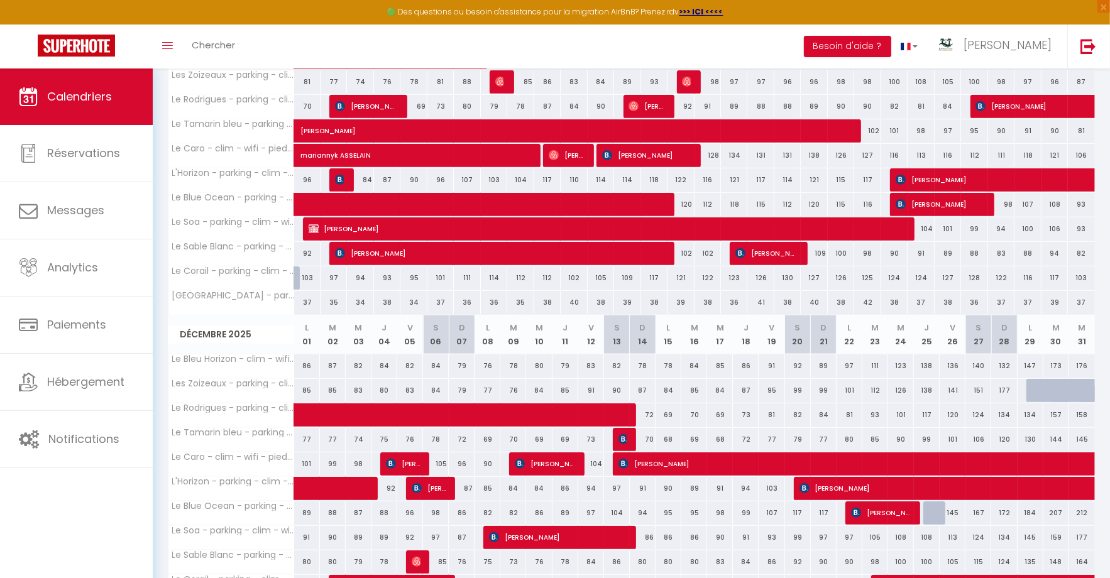
scroll to position [637, 0]
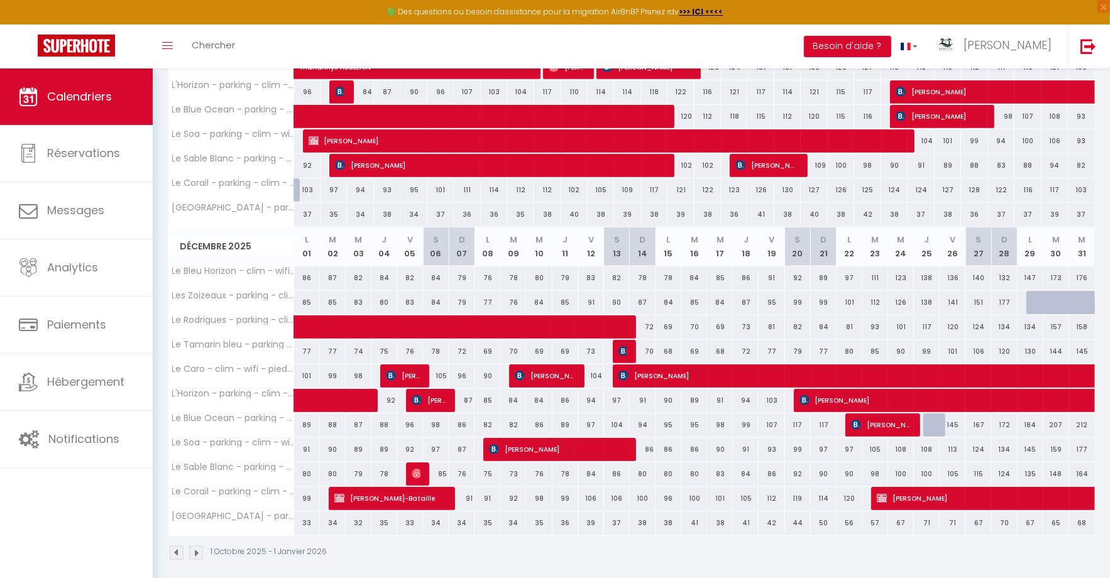
click at [196, 546] on img at bounding box center [196, 553] width 14 height 14
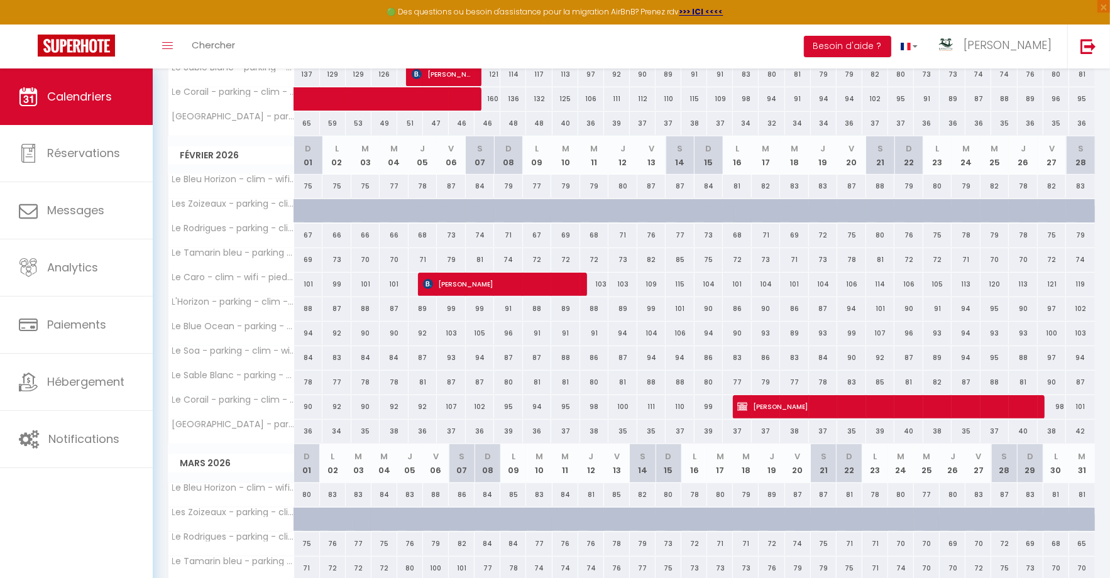
scroll to position [385, 0]
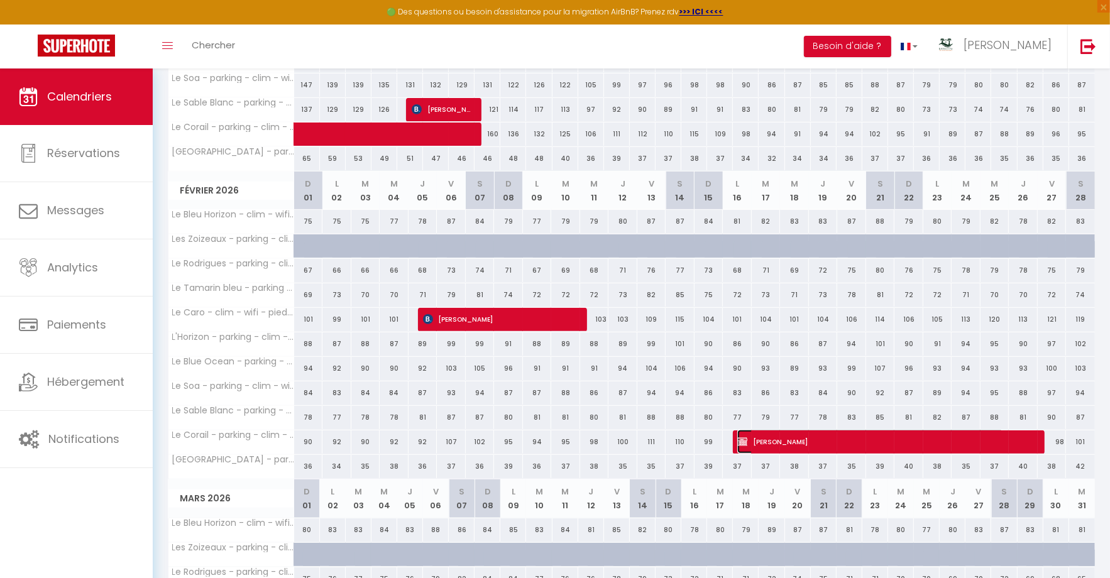
click at [787, 435] on span "[PERSON_NAME]" at bounding box center [870, 442] width 266 height 24
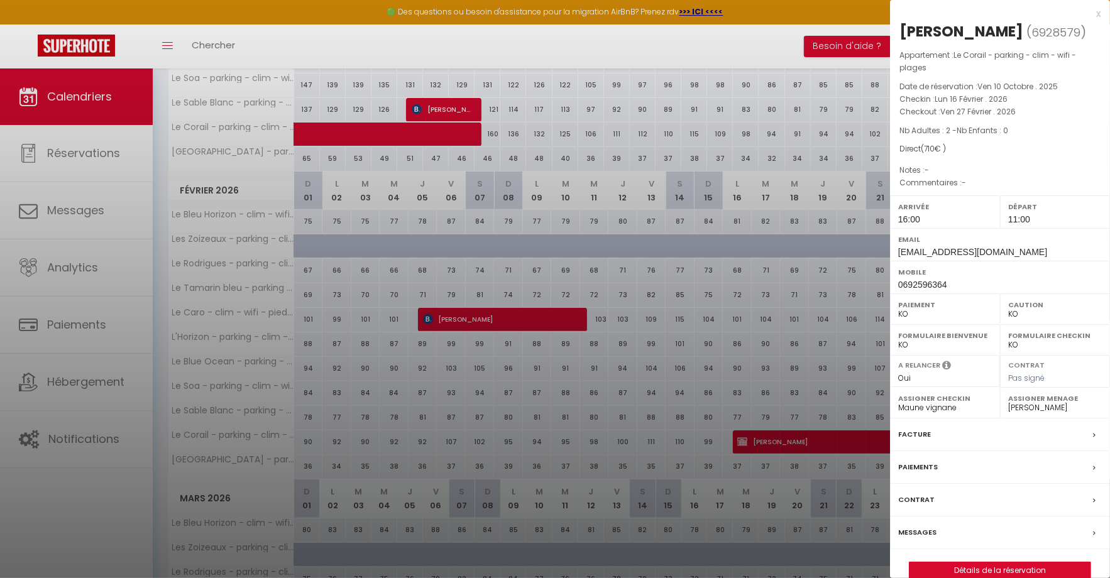
click at [933, 533] on label "Messages" at bounding box center [917, 532] width 38 height 13
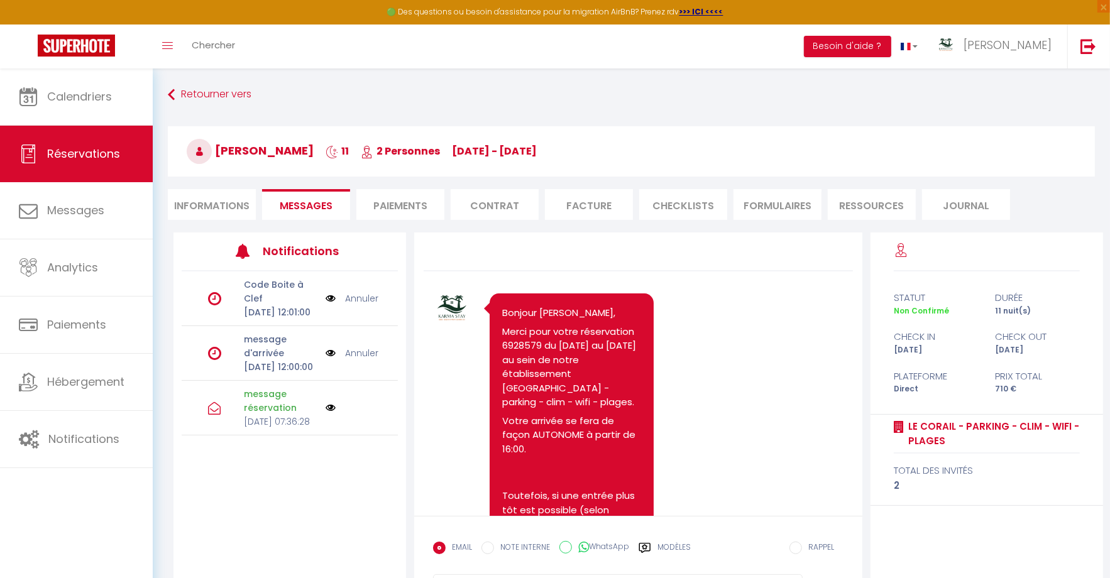
scroll to position [716, 0]
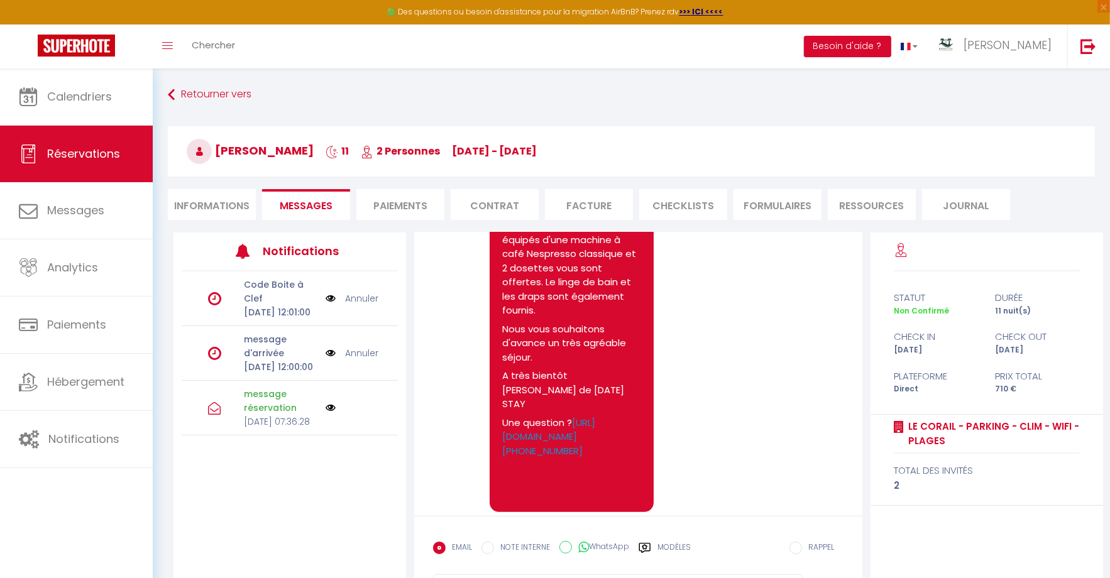
click at [675, 545] on label "Modèles" at bounding box center [673, 553] width 33 height 22
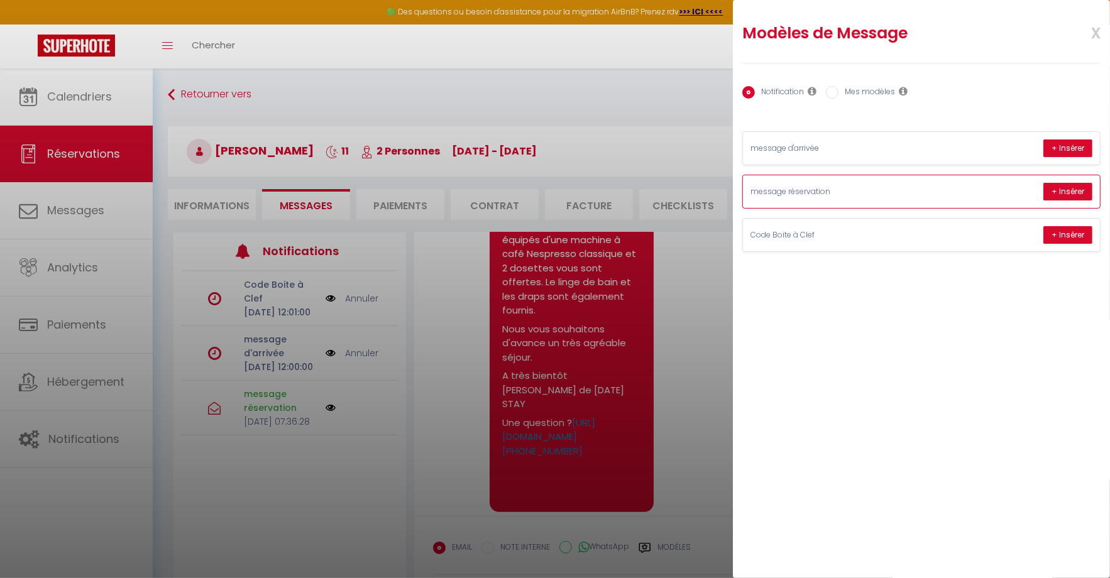
click at [947, 191] on div "message réservation + Insérer" at bounding box center [921, 191] width 357 height 33
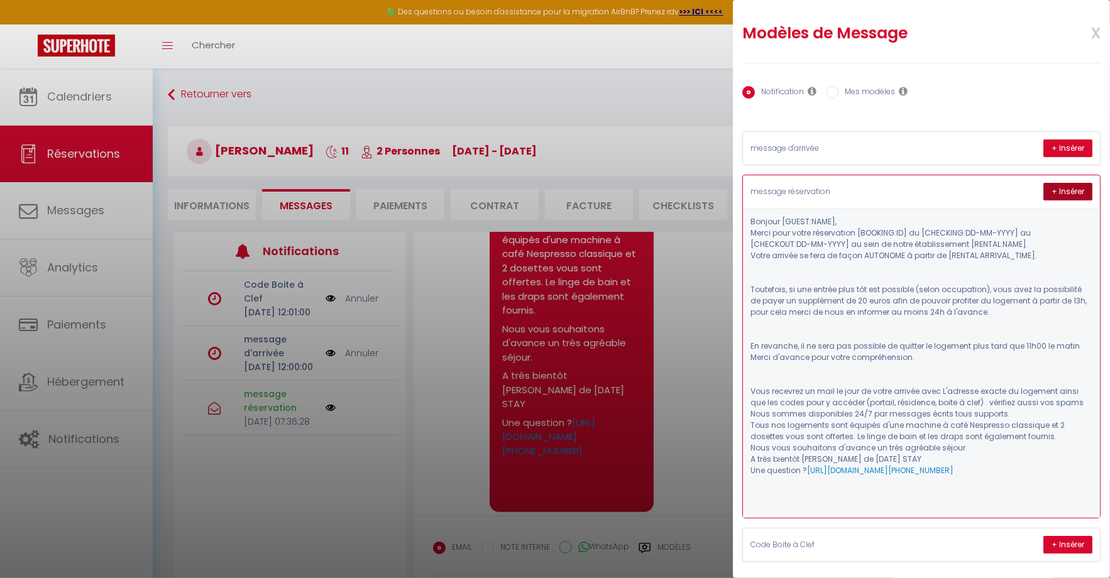
click at [1073, 189] on button "+ Insérer" at bounding box center [1067, 192] width 49 height 18
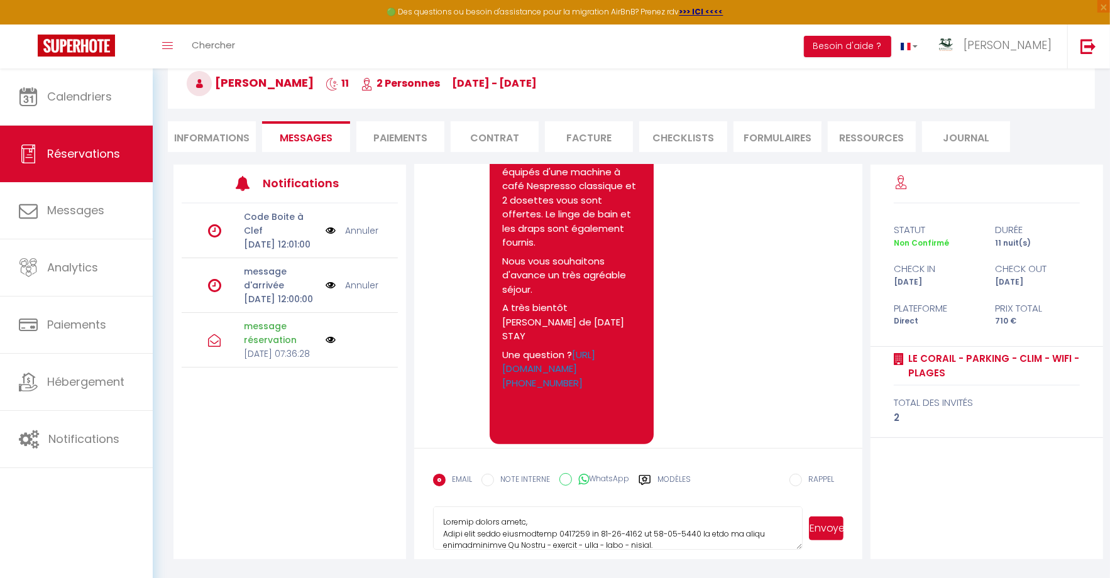
click at [823, 527] on button "Envoyer" at bounding box center [826, 529] width 35 height 24
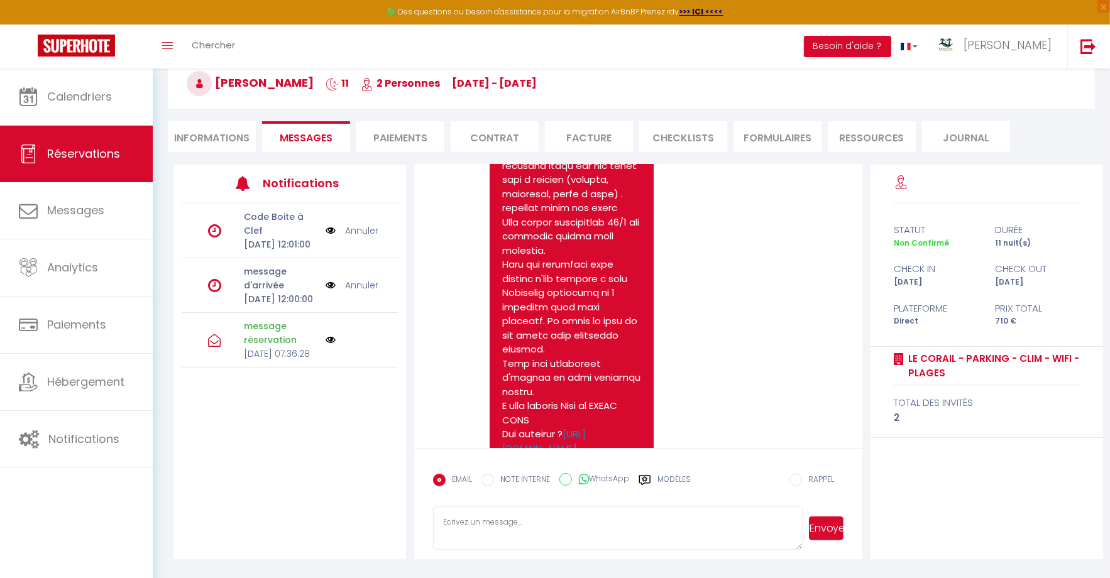
scroll to position [1558, 0]
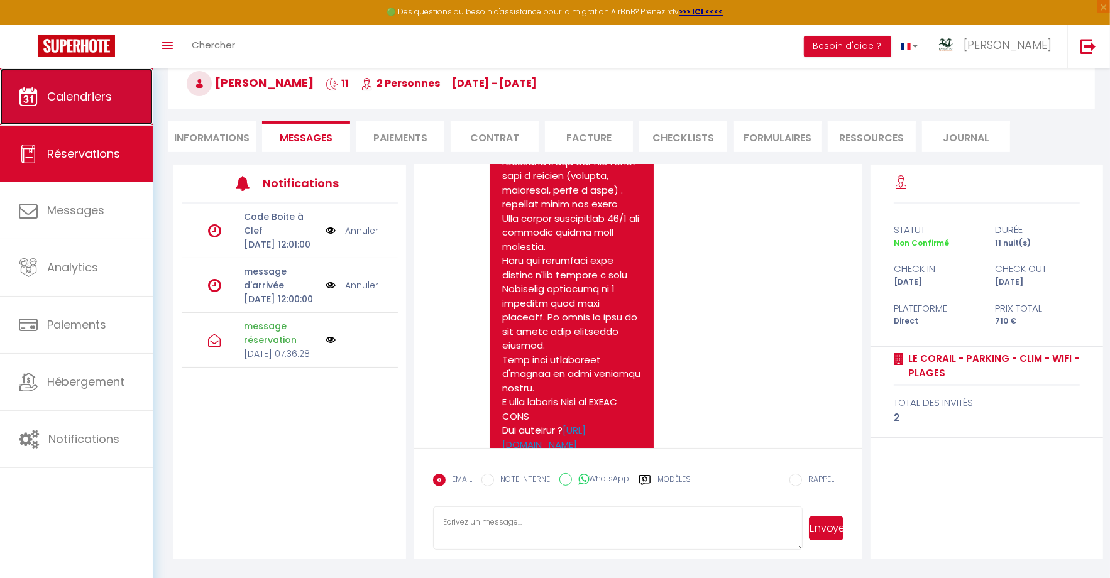
click at [97, 105] on link "Calendriers" at bounding box center [76, 96] width 153 height 57
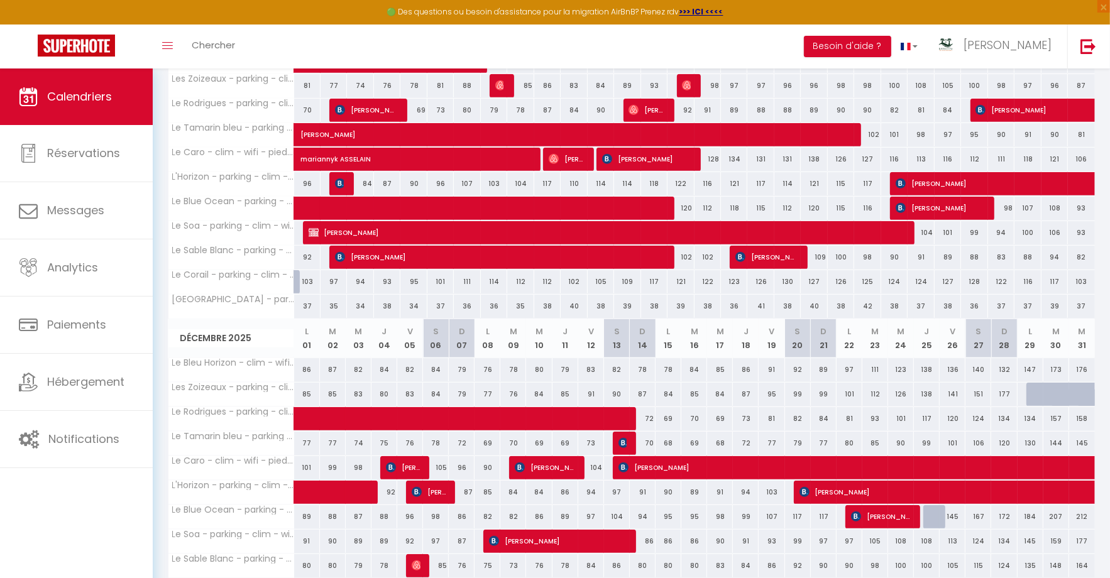
scroll to position [637, 0]
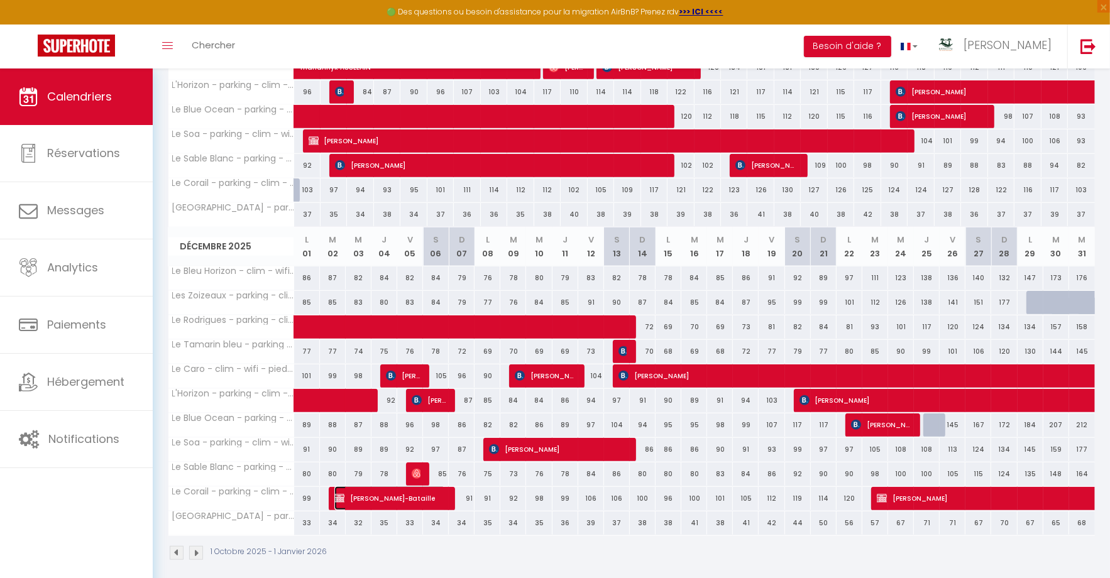
click at [391, 490] on span "[PERSON_NAME]-Bataille" at bounding box center [390, 498] width 112 height 24
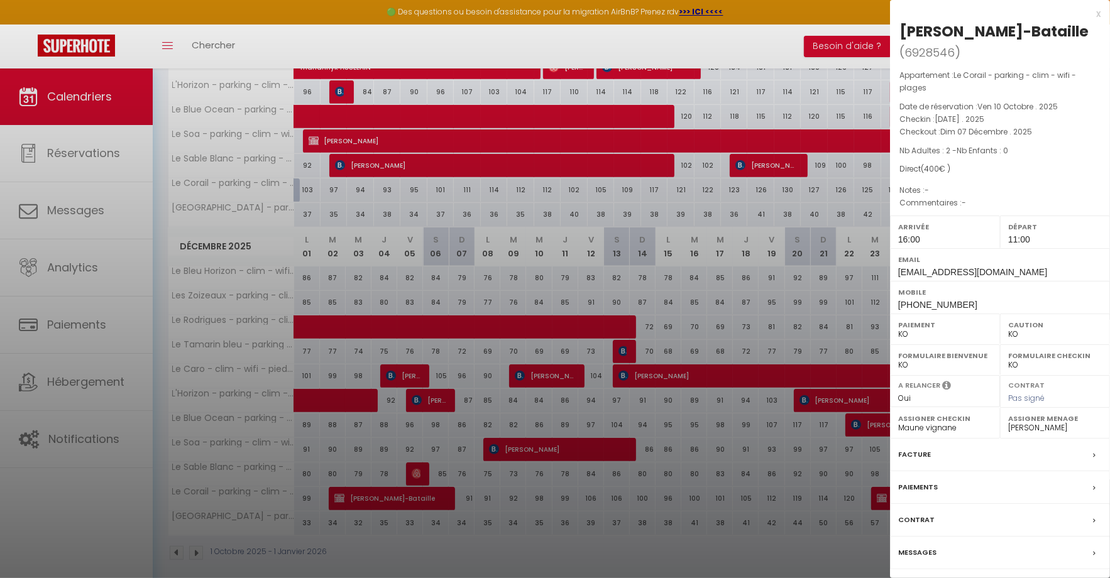
click at [912, 552] on label "Messages" at bounding box center [917, 552] width 38 height 13
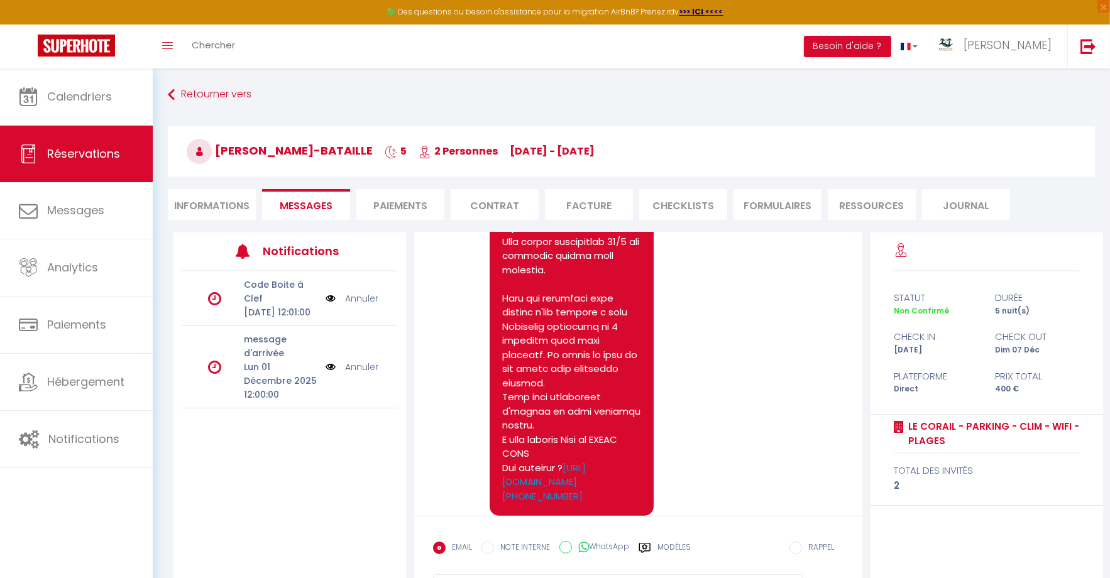
scroll to position [613, 0]
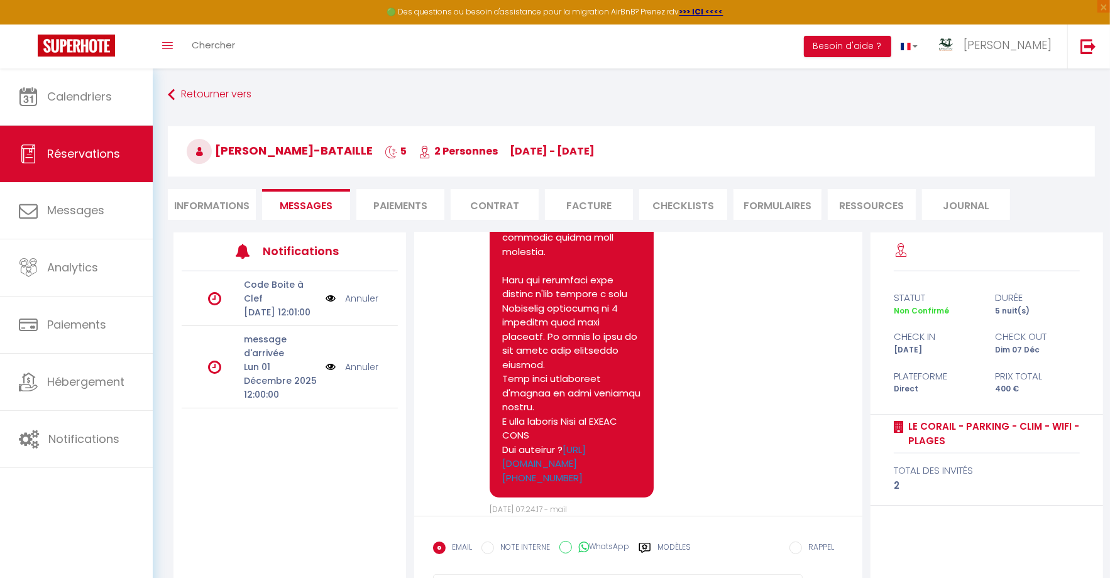
click at [677, 556] on label "Modèles" at bounding box center [673, 553] width 33 height 22
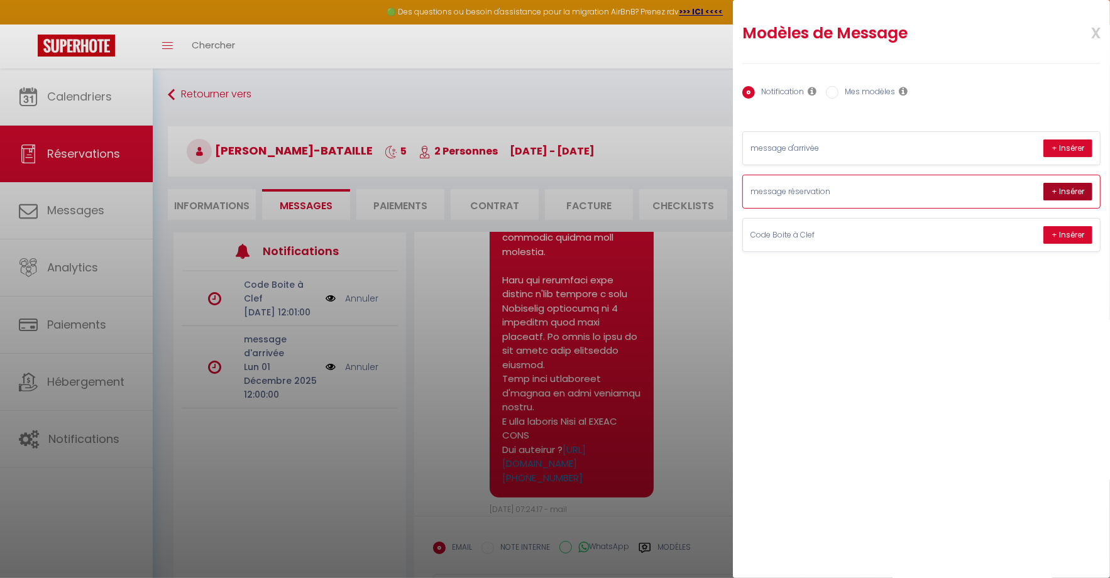
click at [1058, 188] on button "+ Insérer" at bounding box center [1067, 192] width 49 height 18
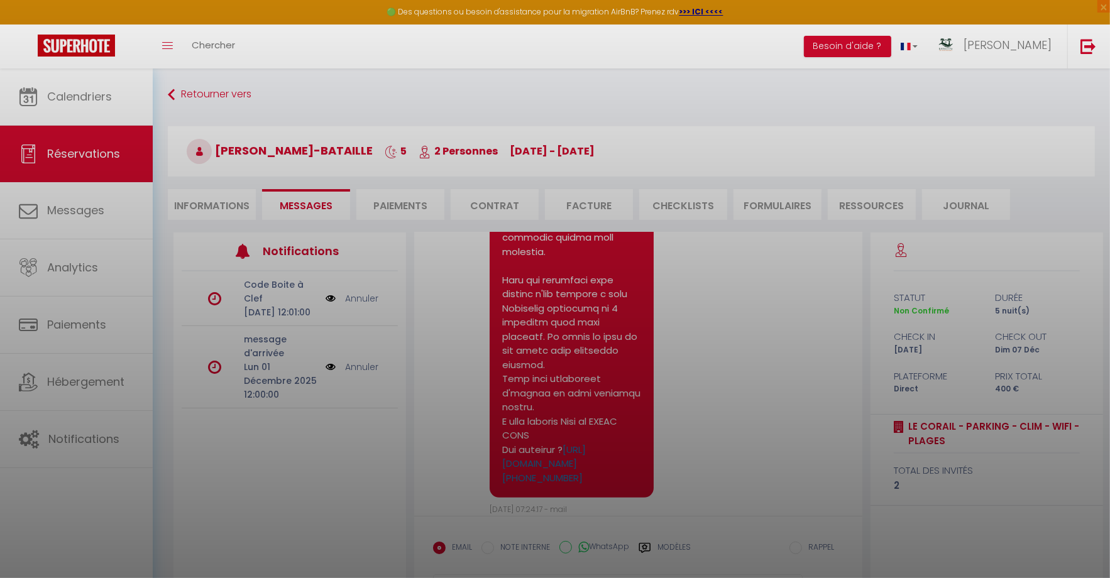
scroll to position [68, 0]
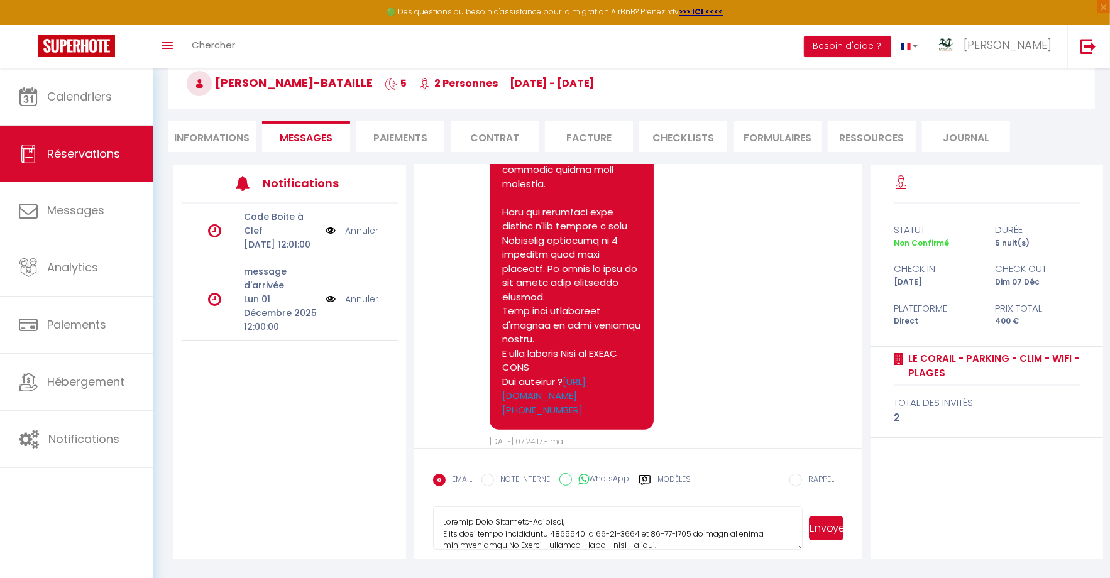
click at [824, 529] on button "Envoyer" at bounding box center [826, 529] width 35 height 24
click at [198, 146] on li "Informations" at bounding box center [212, 136] width 88 height 31
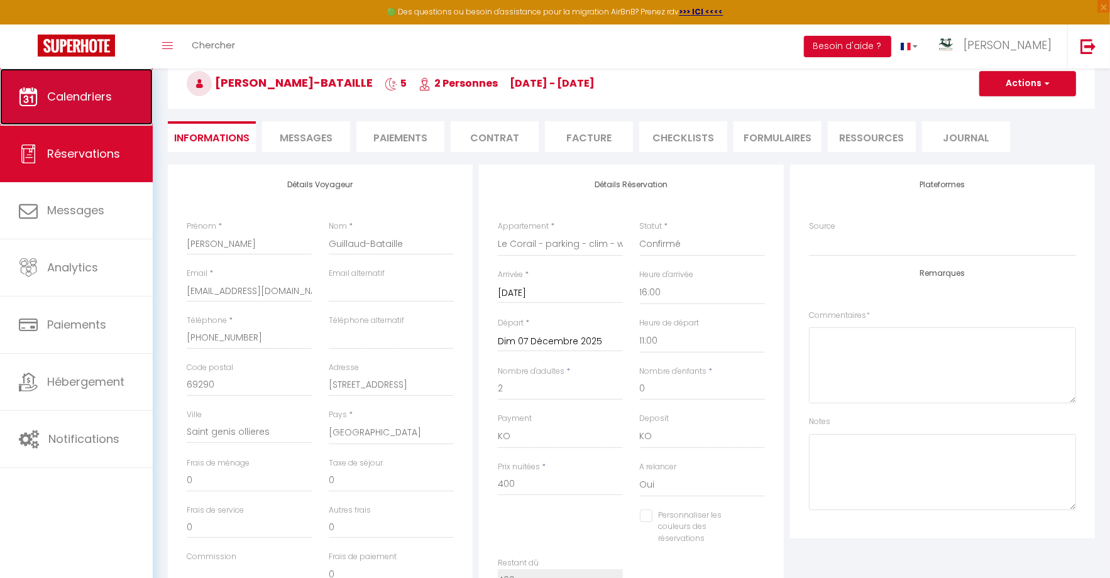
click at [92, 104] on link "Calendriers" at bounding box center [76, 96] width 153 height 57
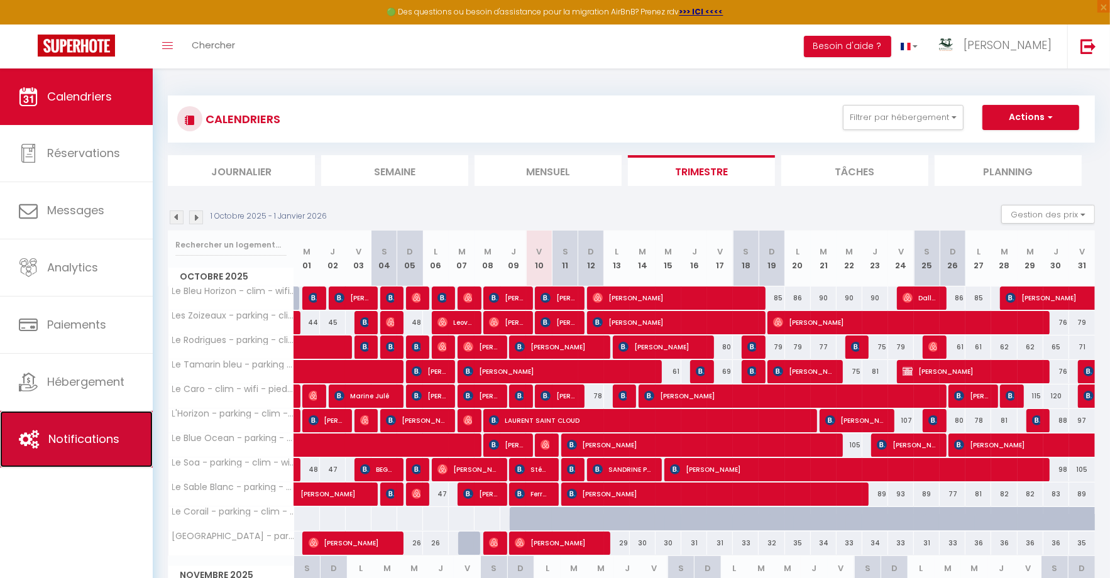
click at [106, 422] on link "Notifications" at bounding box center [76, 439] width 153 height 57
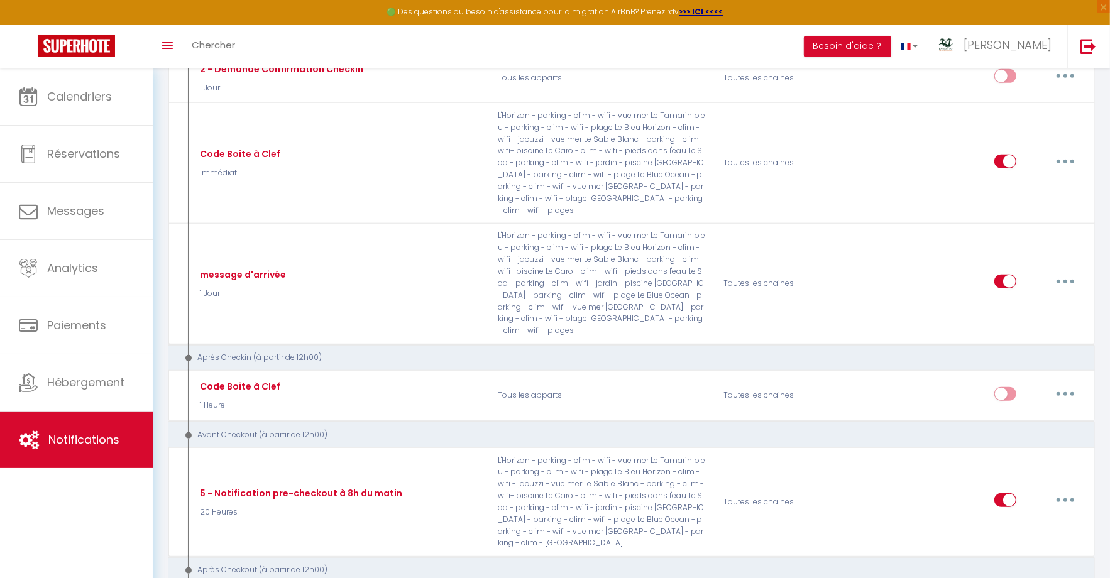
scroll to position [541, 0]
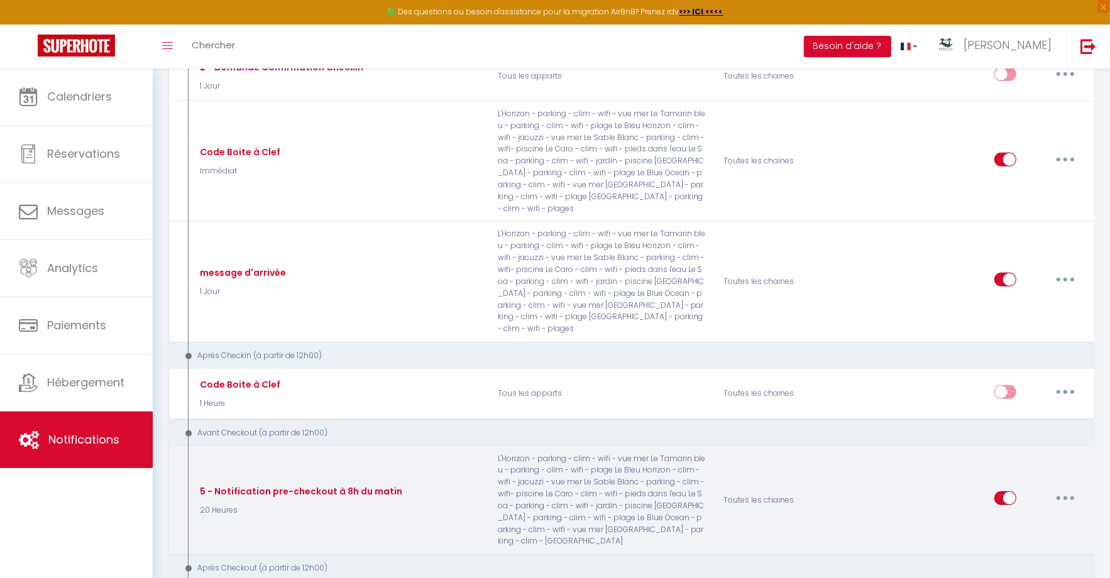
click at [1071, 488] on button "button" at bounding box center [1065, 498] width 35 height 20
click at [1006, 517] on link "Editer" at bounding box center [1032, 527] width 93 height 21
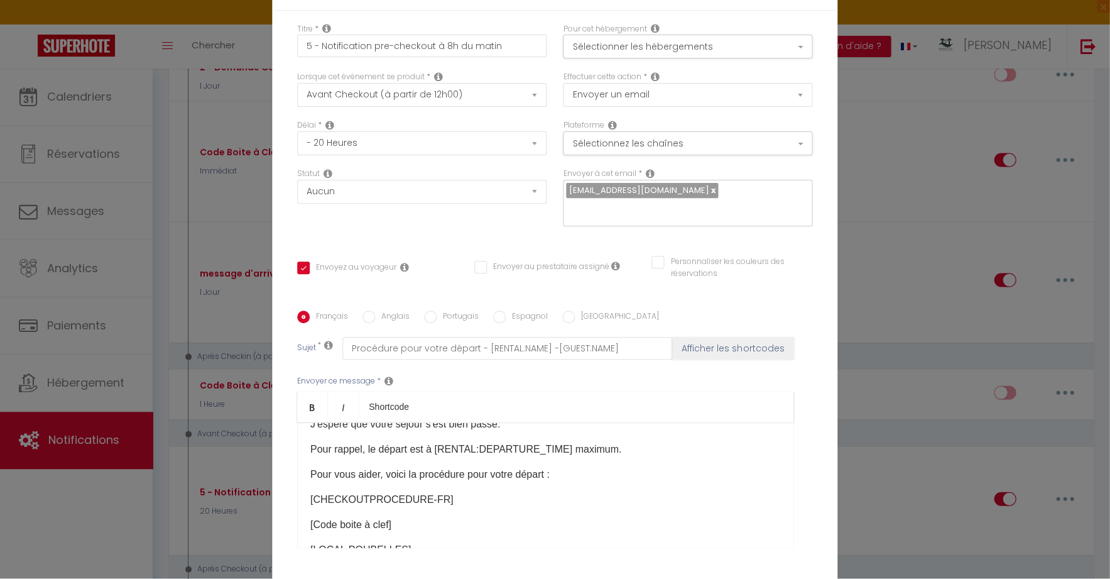
scroll to position [45, 0]
drag, startPoint x: 310, startPoint y: 464, endPoint x: 567, endPoint y: 468, distance: 257.1
click at [567, 468] on p "Pour vous aider, voici la procédure pour votre départ :" at bounding box center [545, 473] width 470 height 15
copy p "Pour vous aider, voici la procédure pour votre départ :"
